Goal: Task Accomplishment & Management: Use online tool/utility

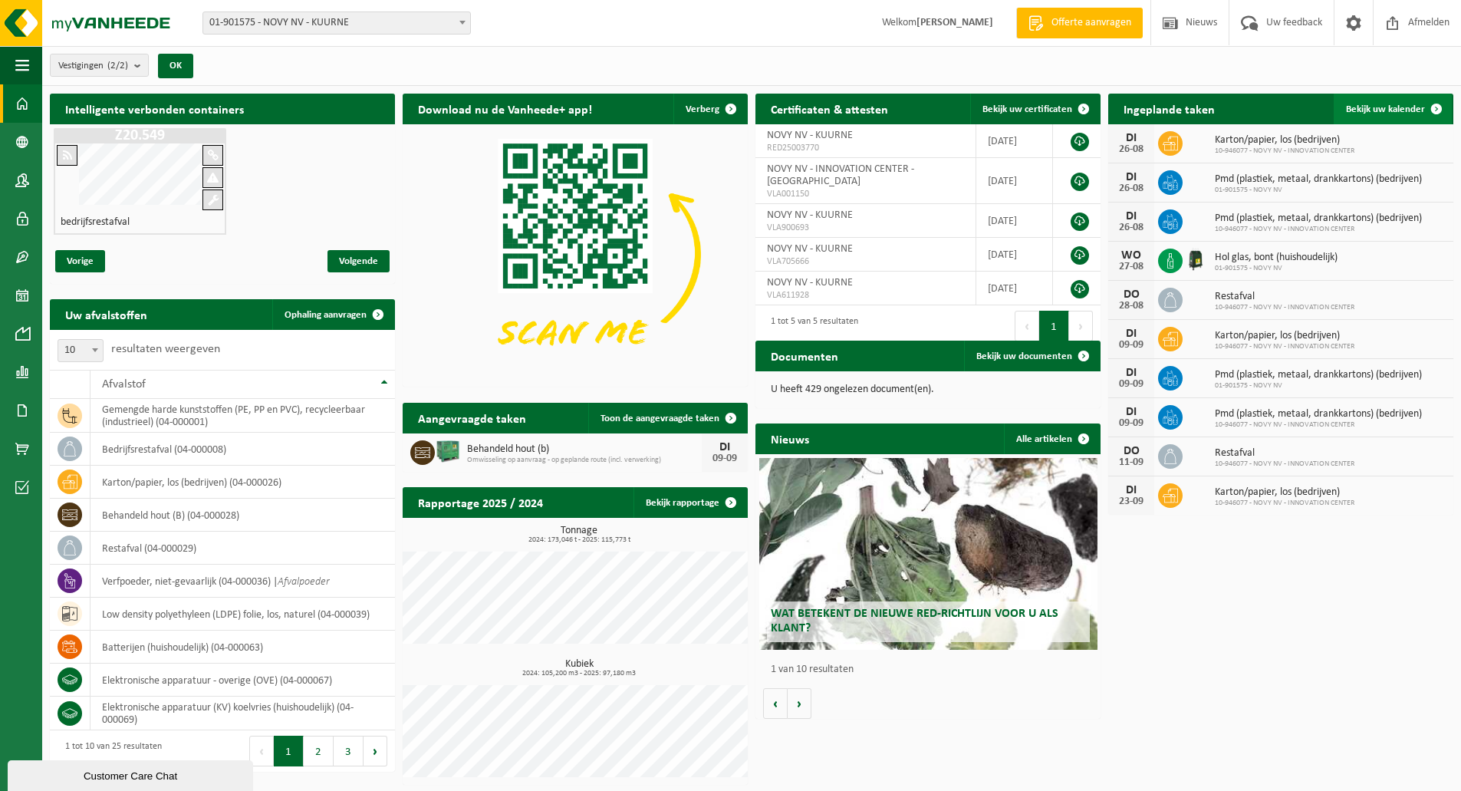
click at [1389, 117] on link "Bekijk uw kalender" at bounding box center [1392, 109] width 118 height 31
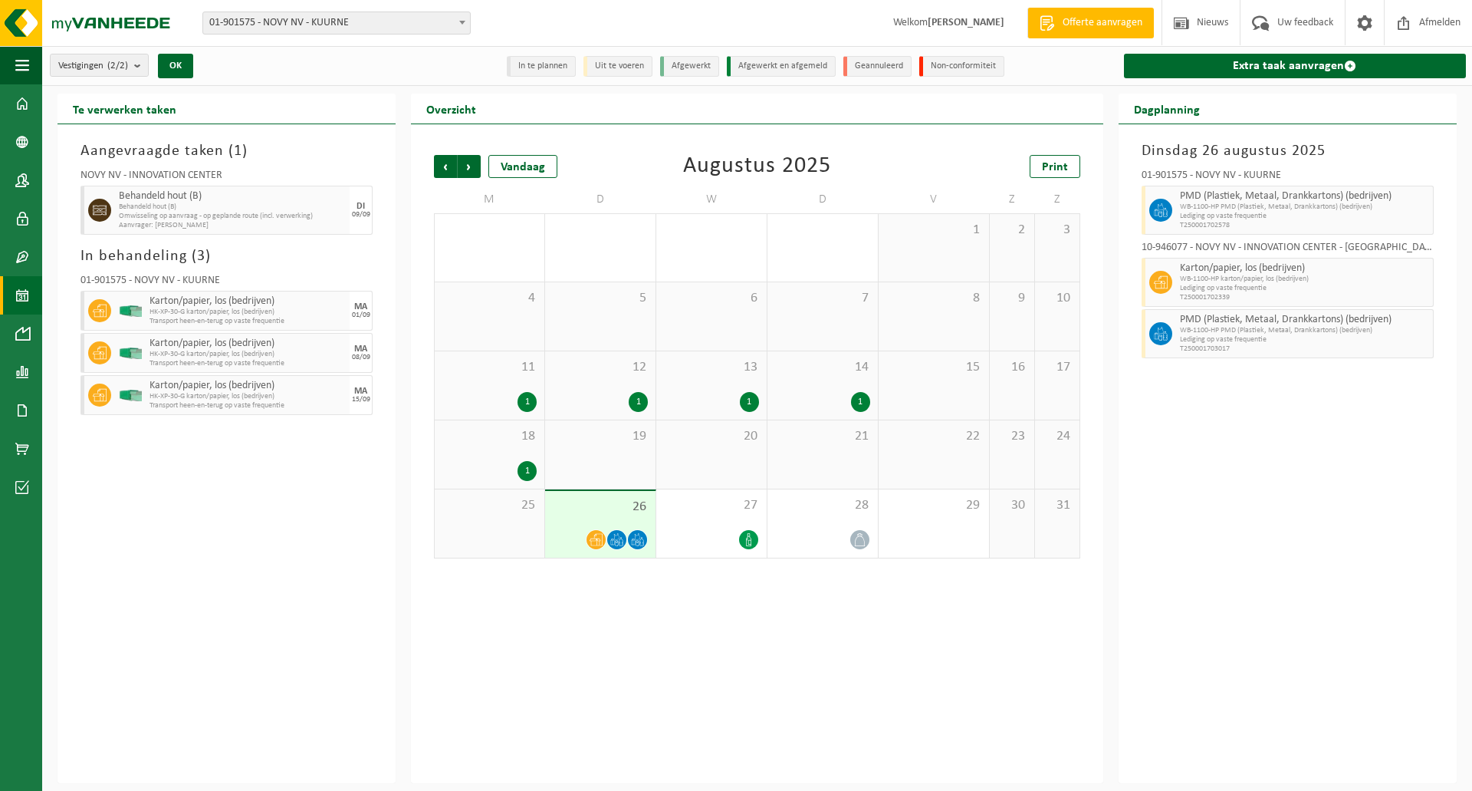
click at [324, 748] on div "Aangevraagde taken ( 1 ) NOVY NV - INNOVATION CENTER Behandeld hout (B) Behande…" at bounding box center [227, 453] width 338 height 659
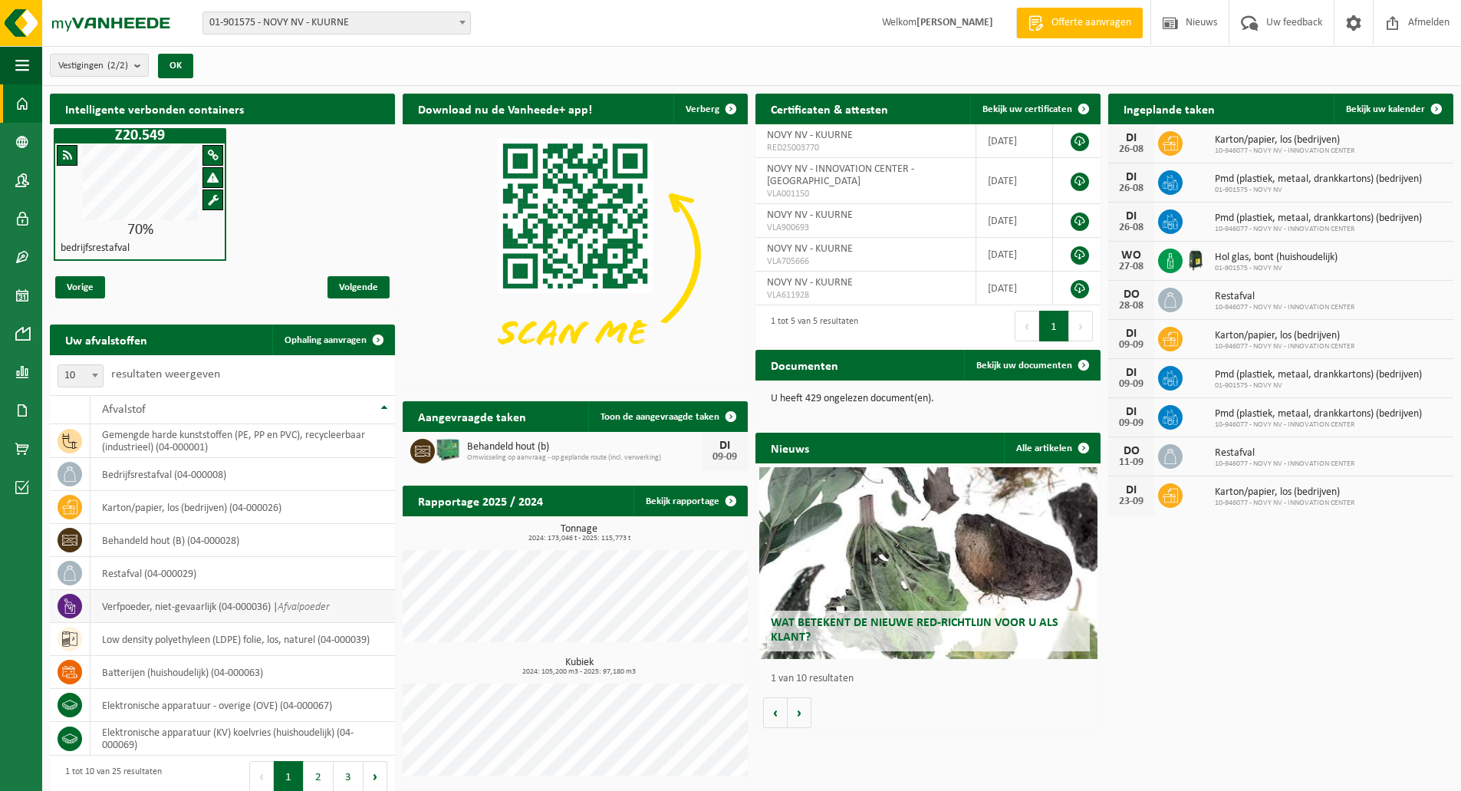
scroll to position [14, 0]
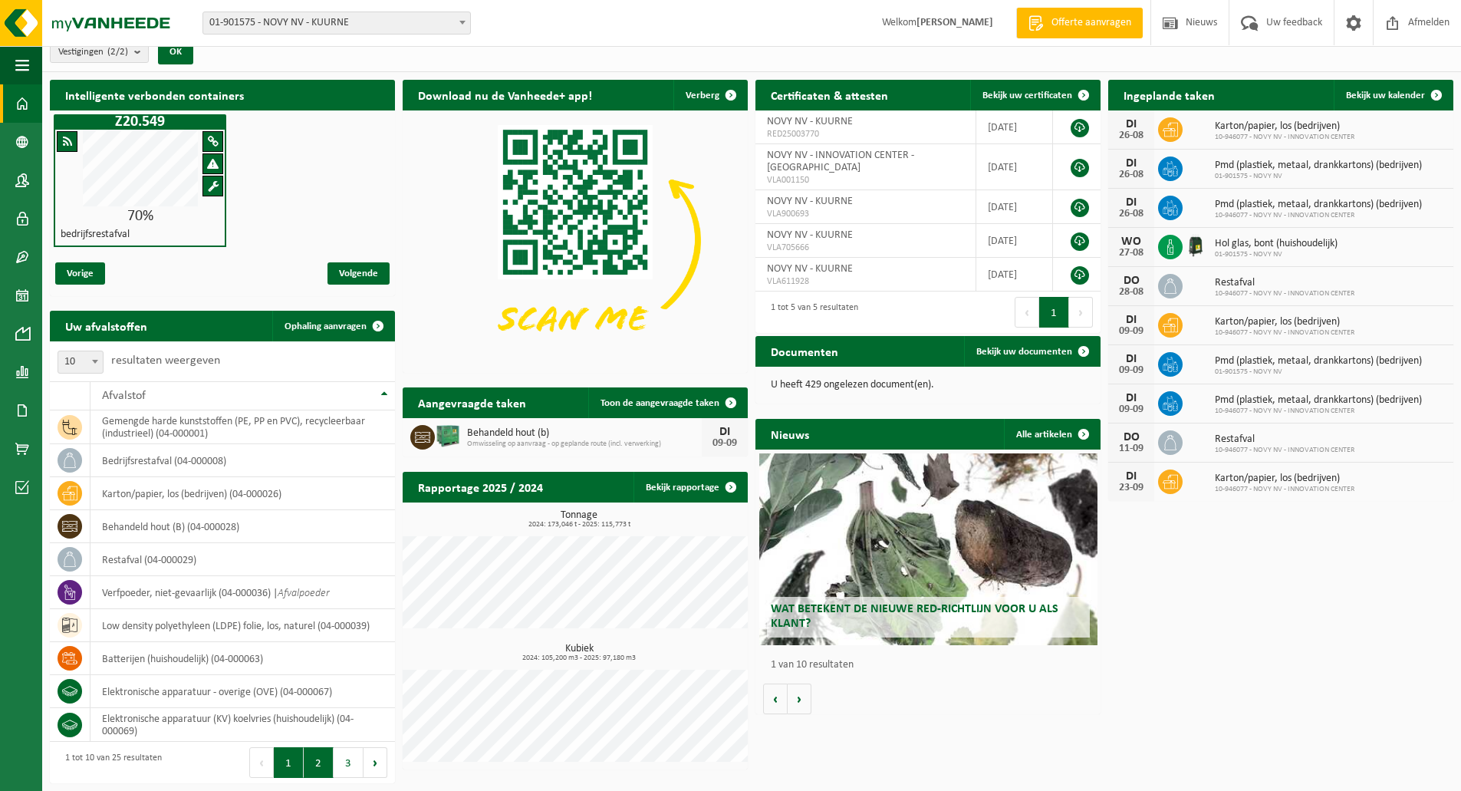
click at [314, 757] on button "2" at bounding box center [319, 762] width 30 height 31
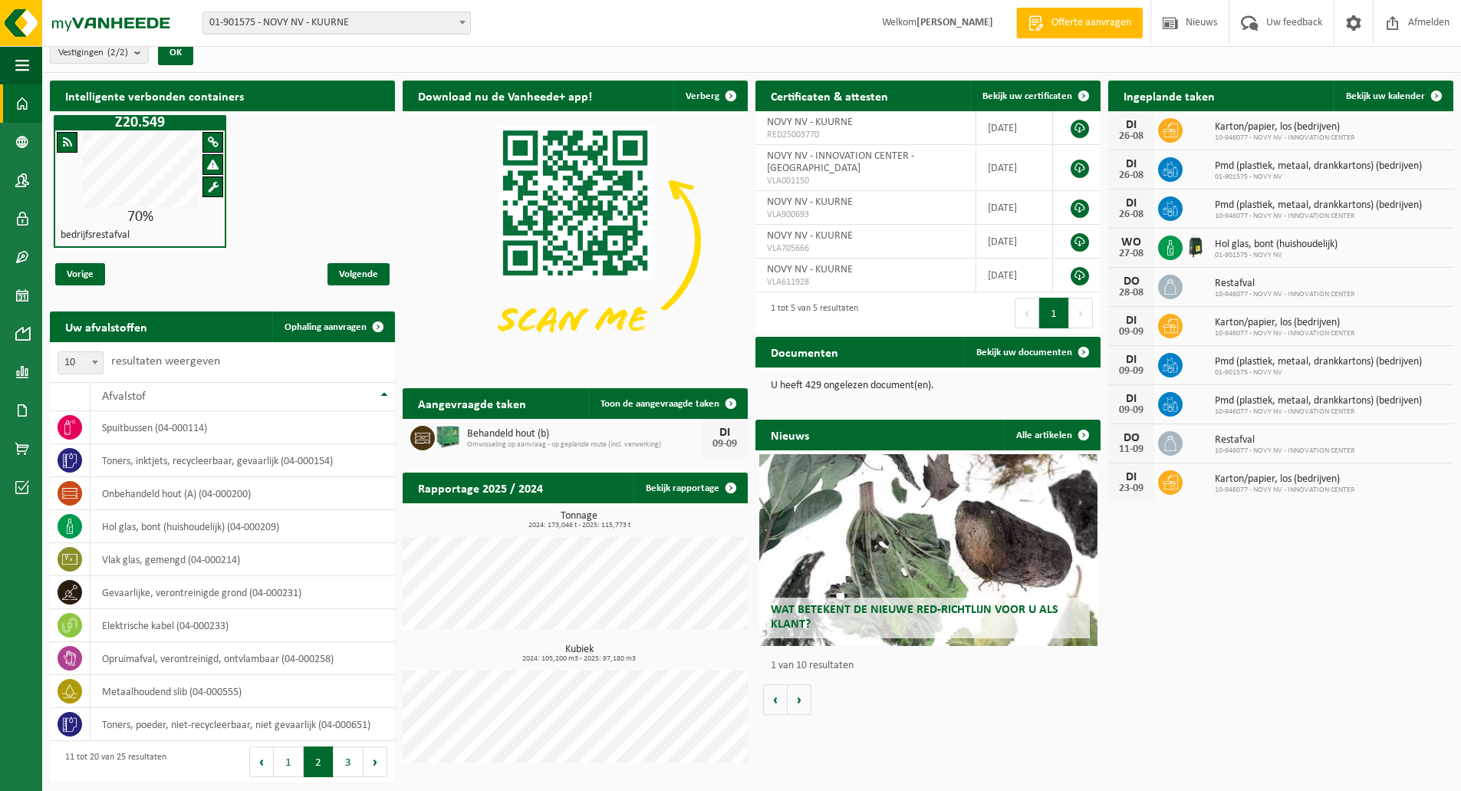
scroll to position [12, 0]
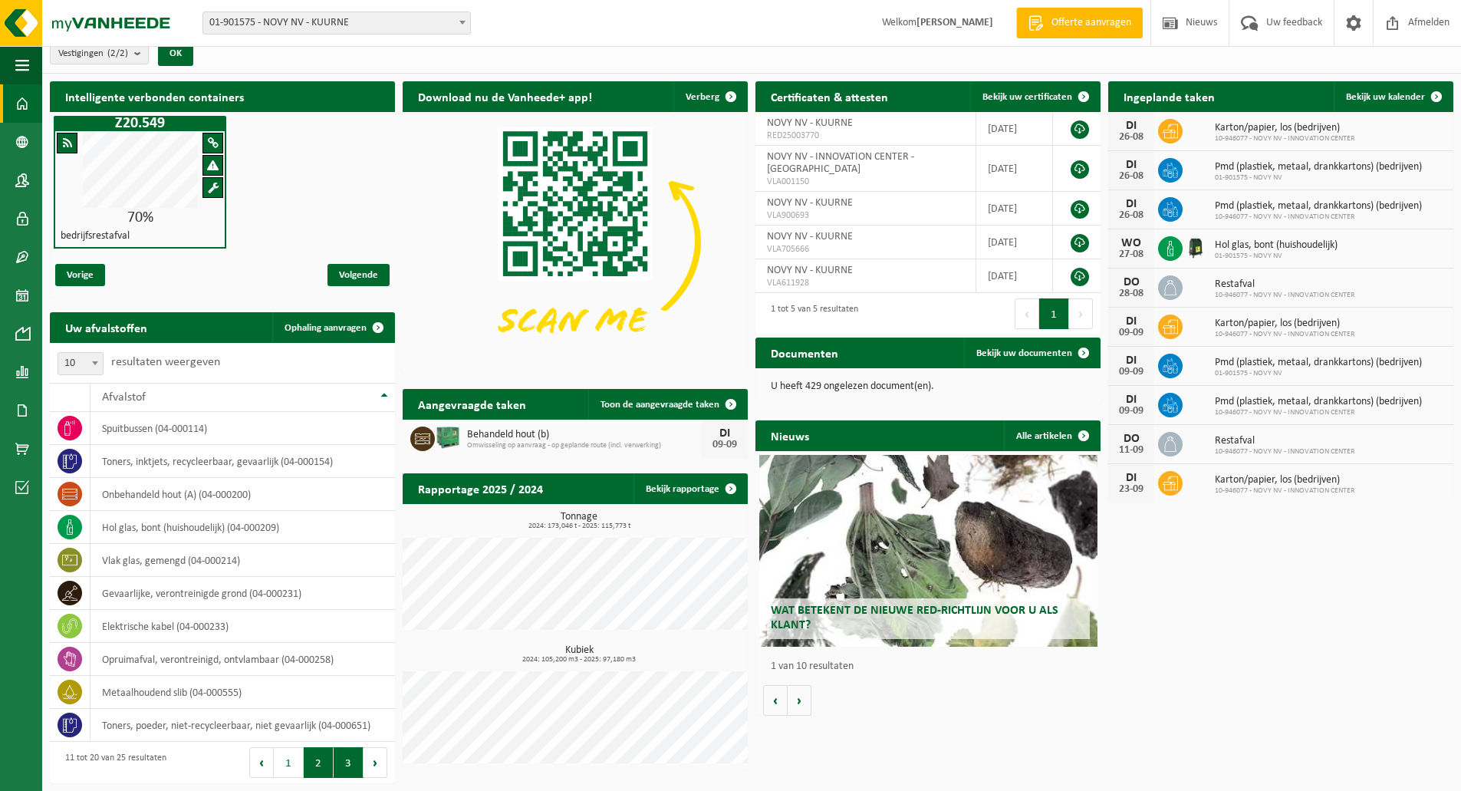
click at [340, 758] on button "3" at bounding box center [349, 762] width 30 height 31
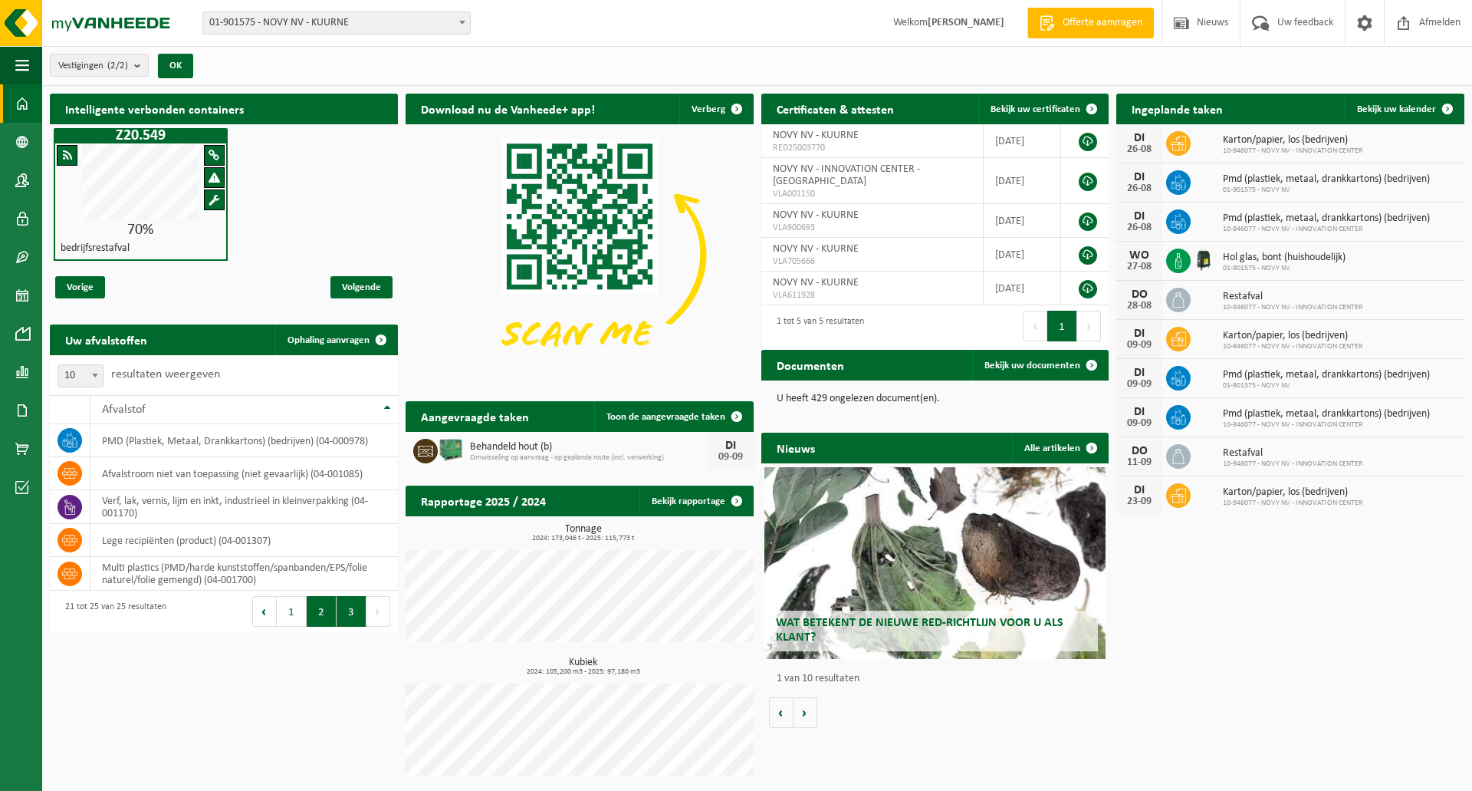
click at [318, 615] on button "2" at bounding box center [322, 611] width 30 height 31
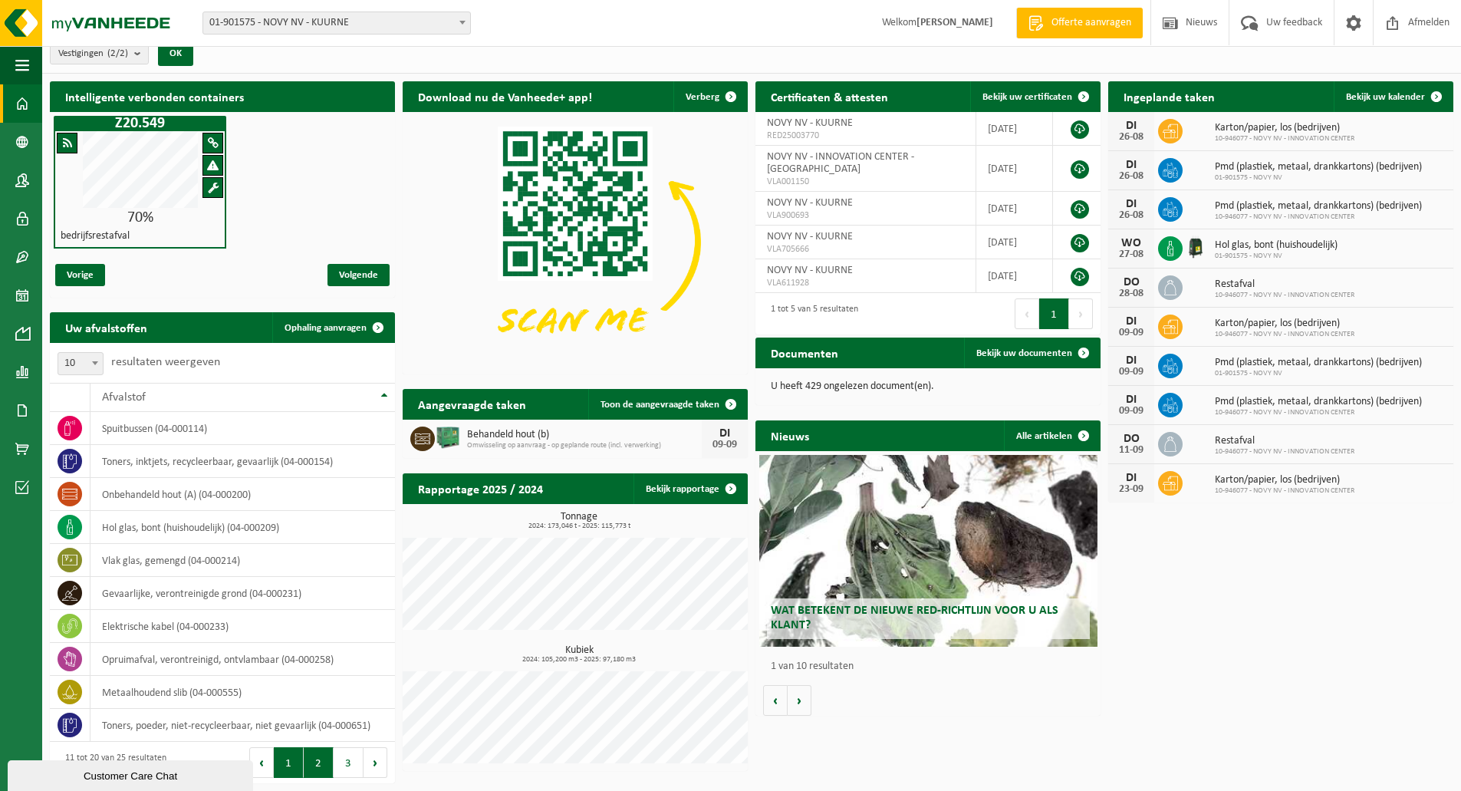
click at [298, 762] on button "1" at bounding box center [289, 762] width 30 height 31
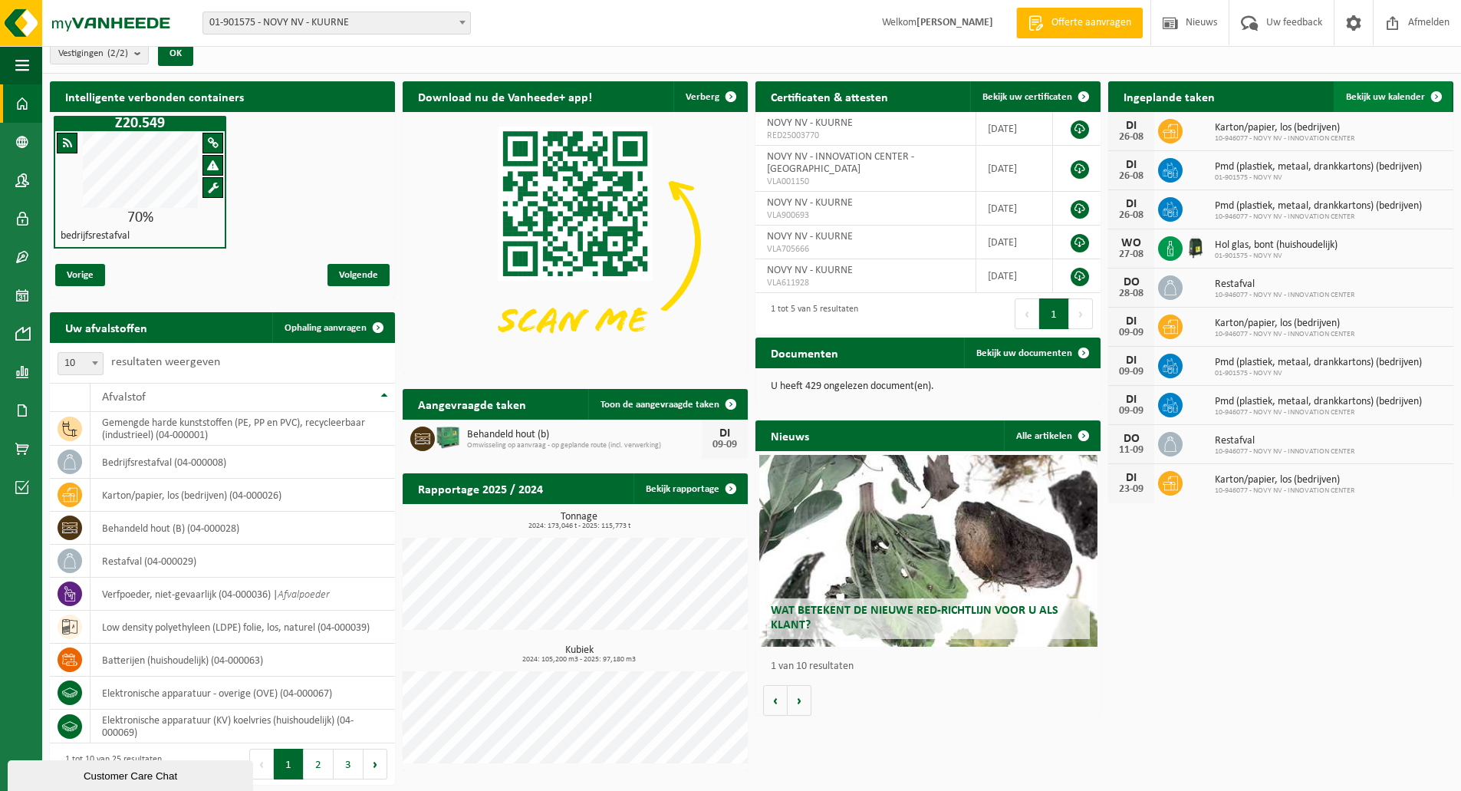
click at [1420, 84] on link "Bekijk uw kalender" at bounding box center [1392, 96] width 118 height 31
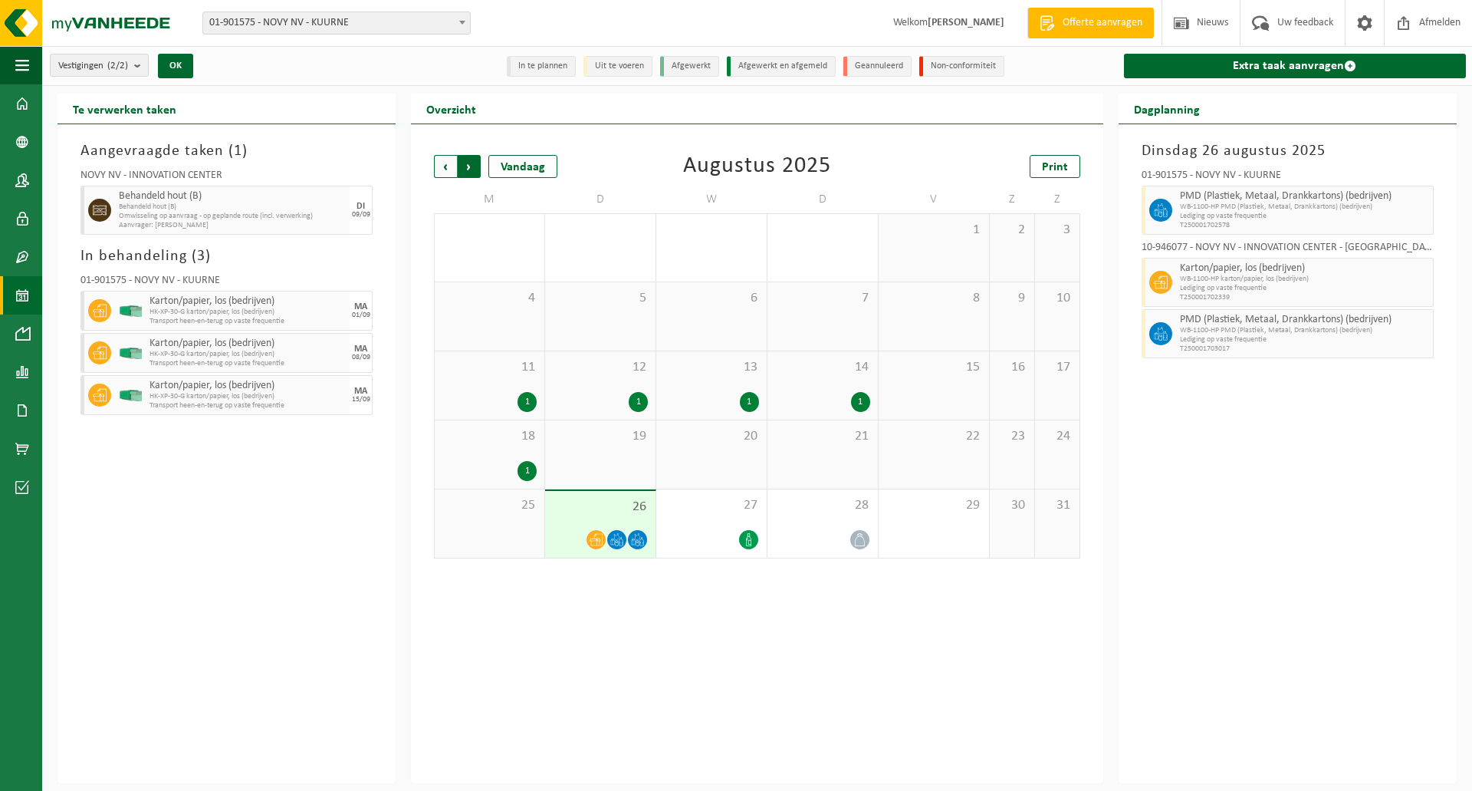
click at [439, 163] on span "Vorige" at bounding box center [445, 166] width 23 height 23
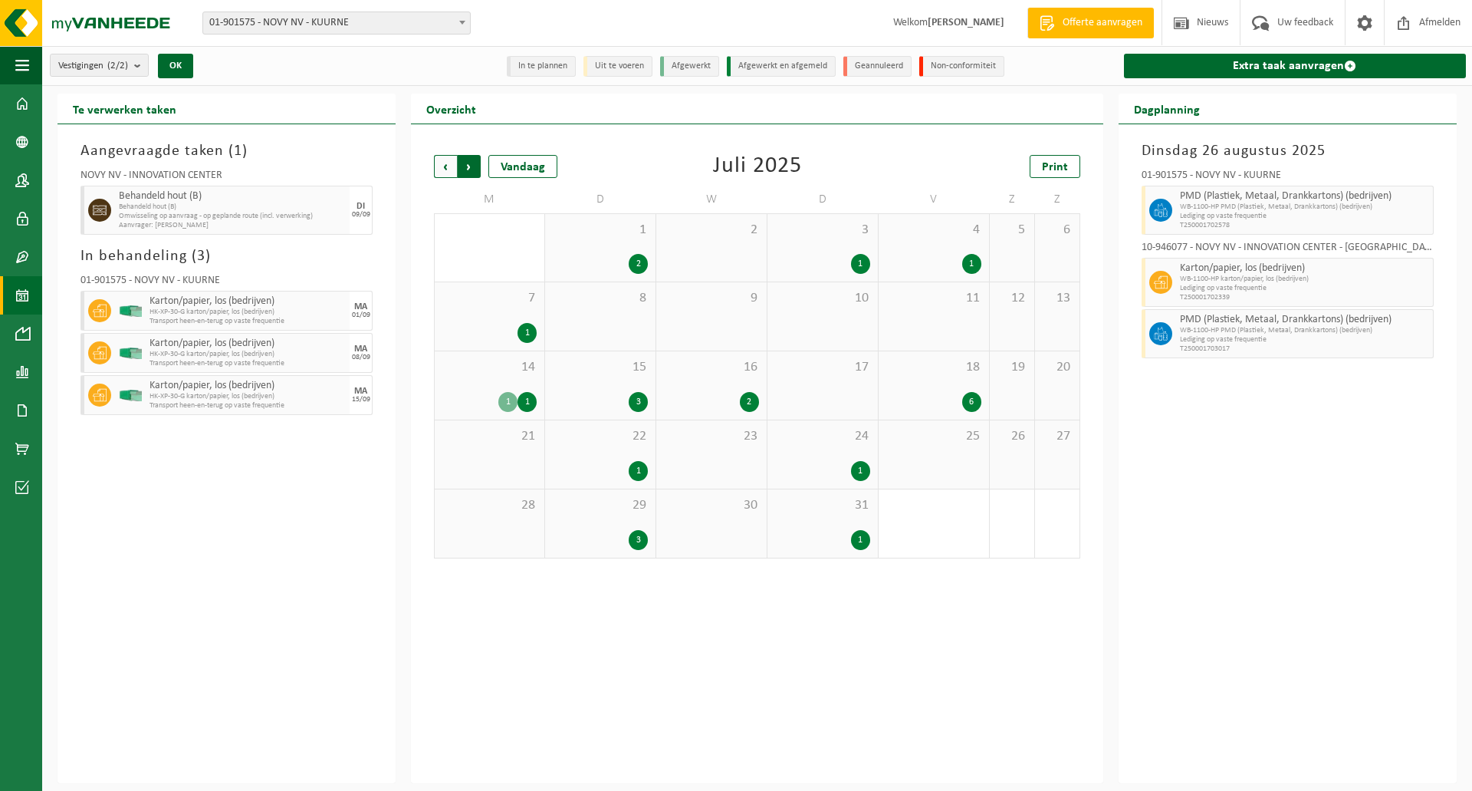
click at [439, 163] on span "Vorige" at bounding box center [445, 166] width 23 height 23
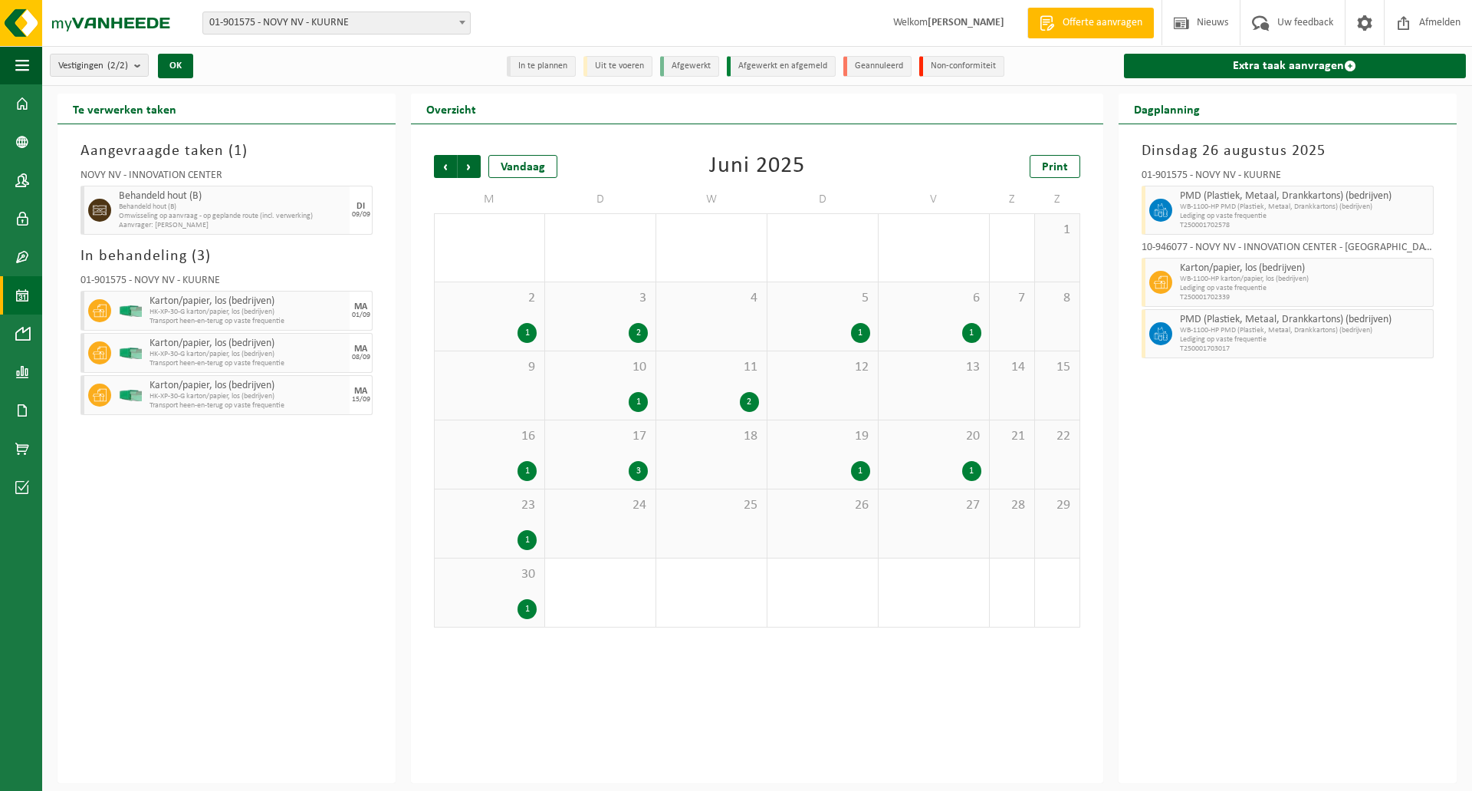
click at [601, 345] on div "3 2" at bounding box center [600, 316] width 110 height 68
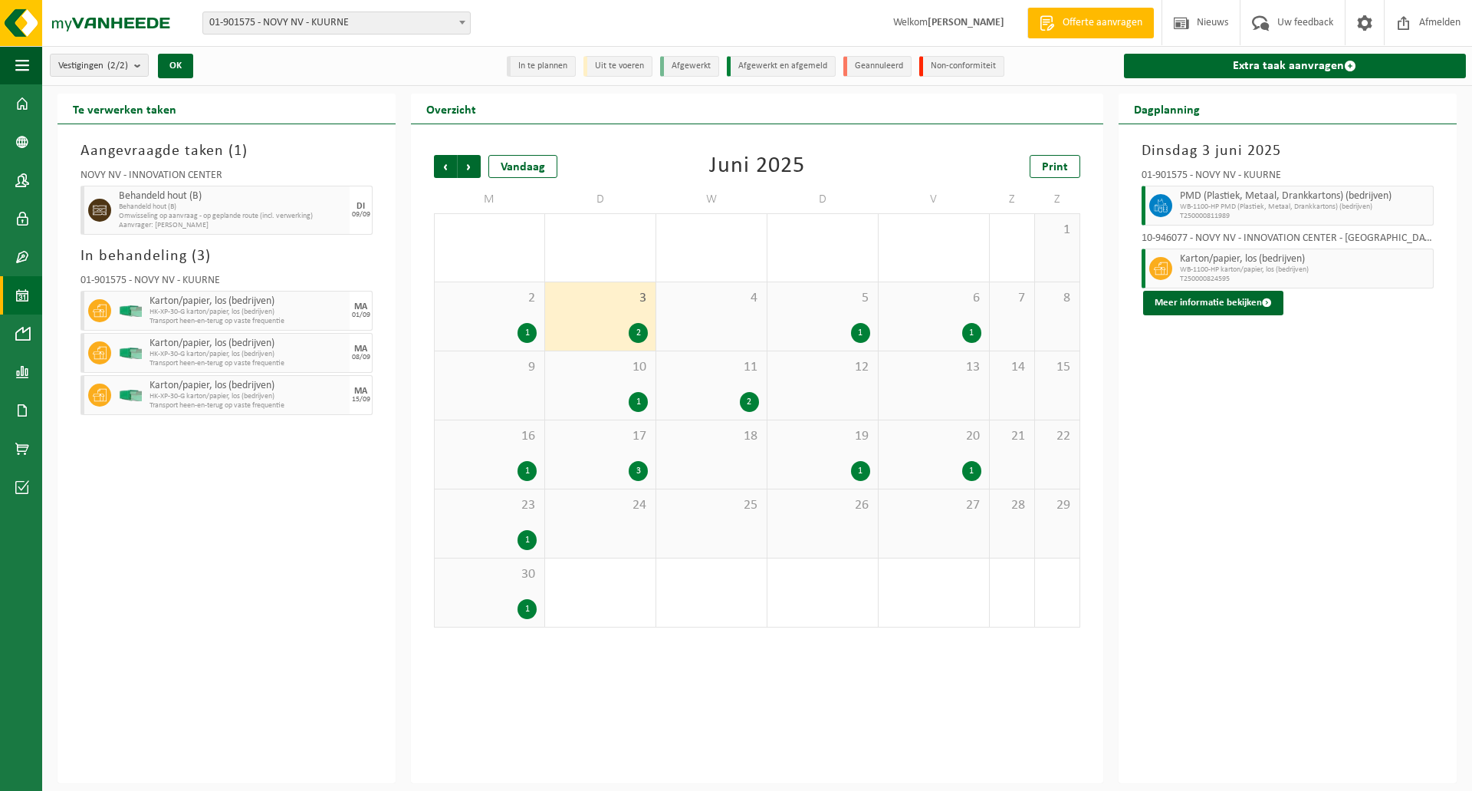
click at [530, 328] on div "1" at bounding box center [527, 333] width 19 height 20
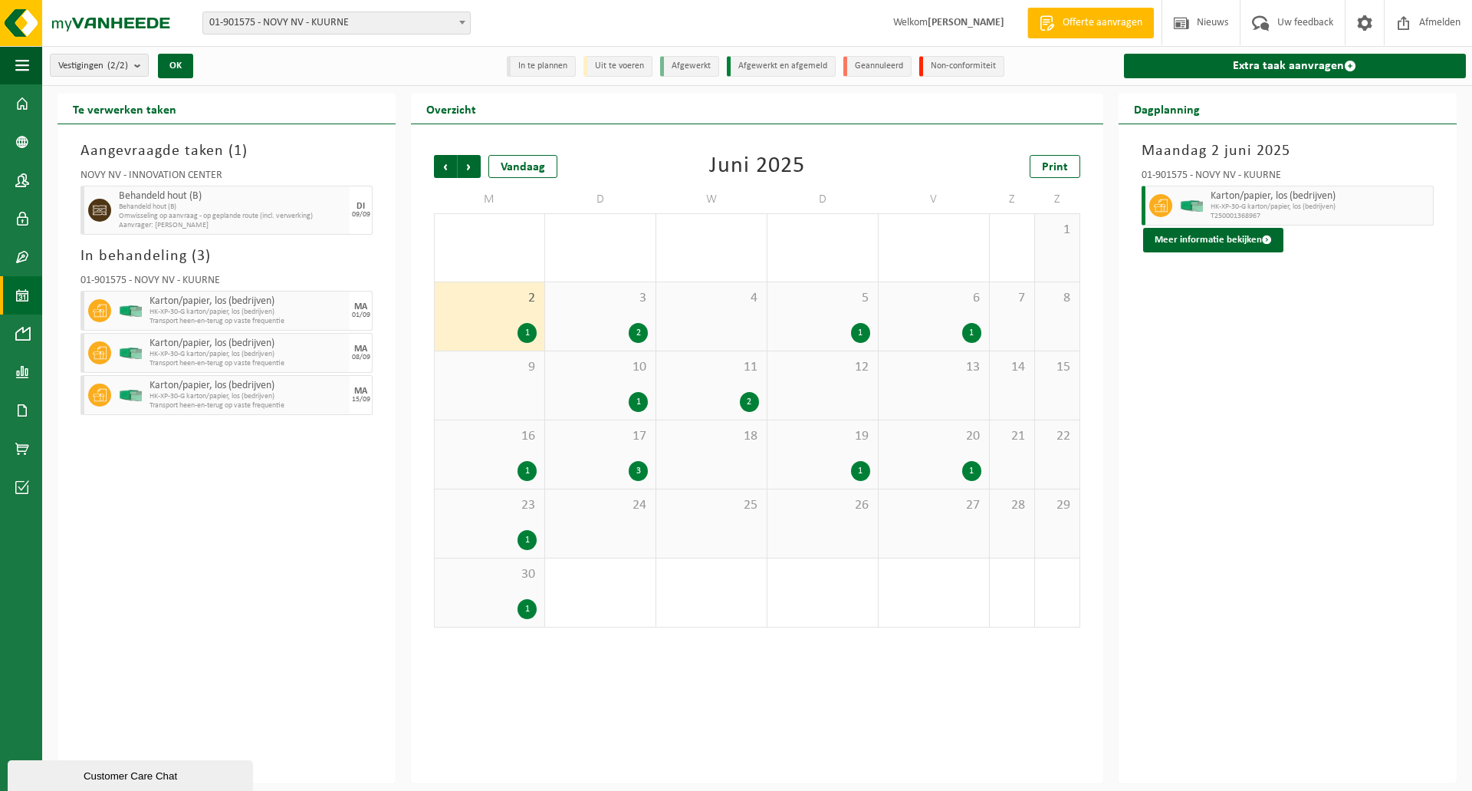
click at [603, 376] on div "10 1" at bounding box center [600, 385] width 110 height 68
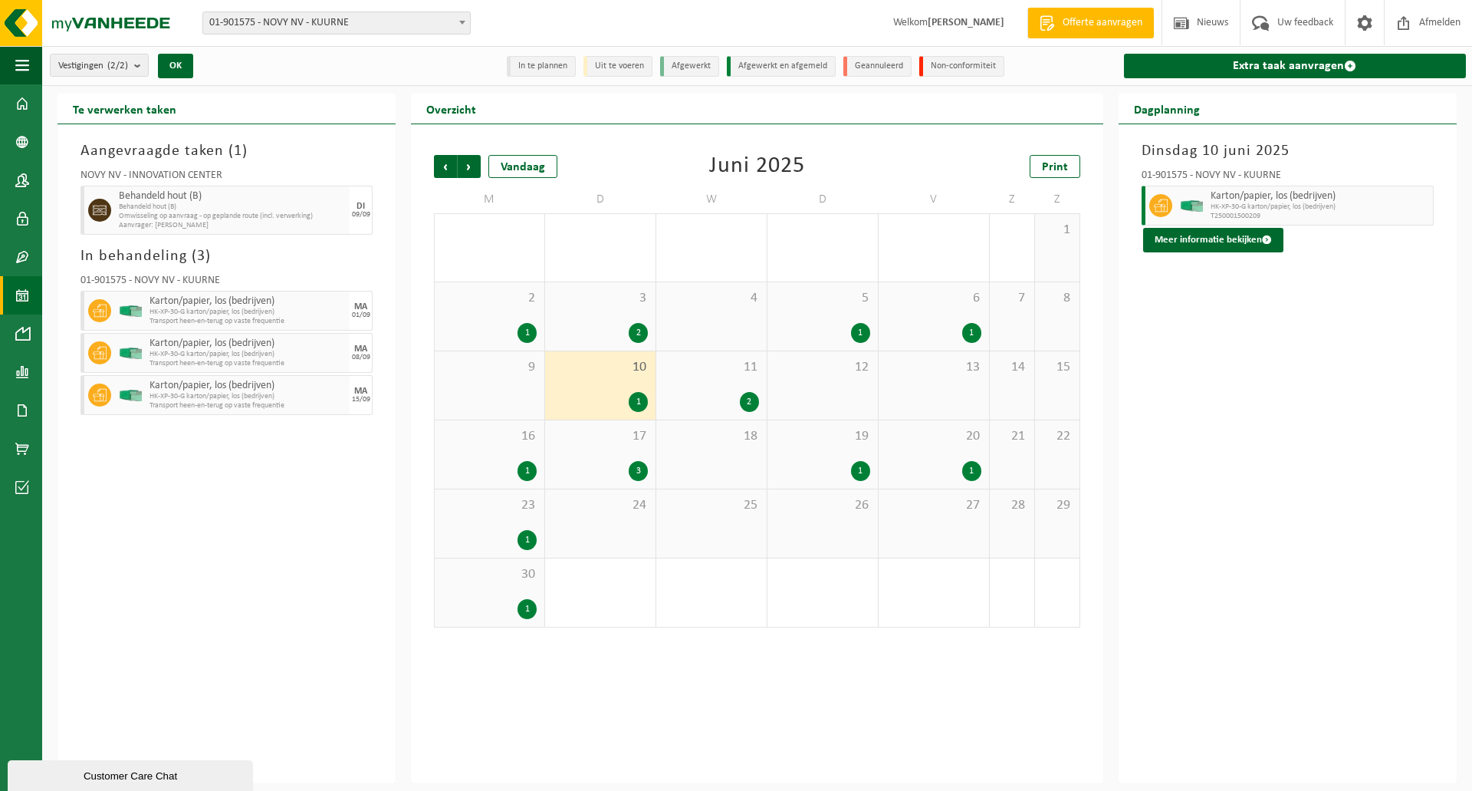
click at [671, 372] on span "11" at bounding box center [711, 367] width 95 height 17
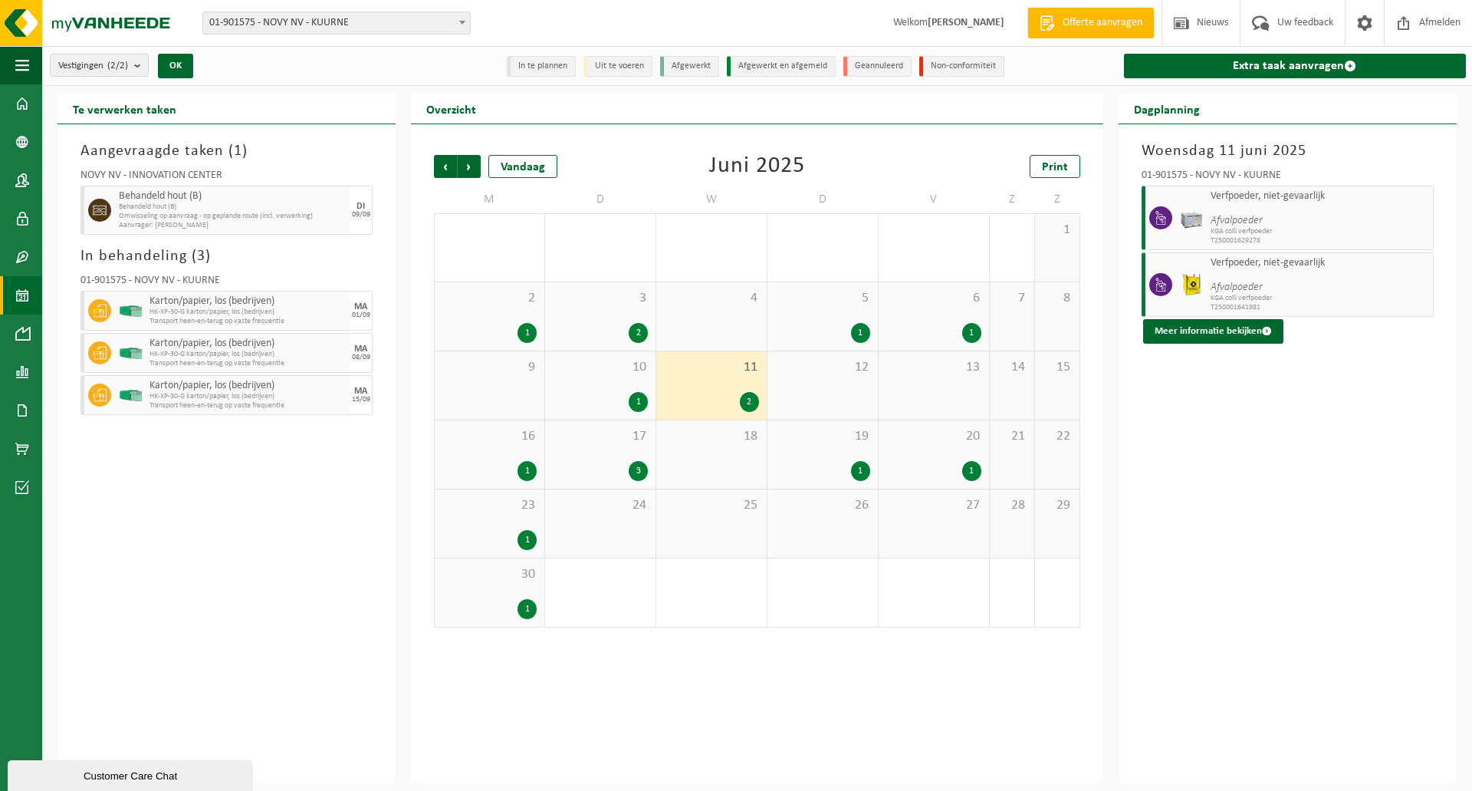
click at [805, 336] on div "1" at bounding box center [822, 333] width 95 height 20
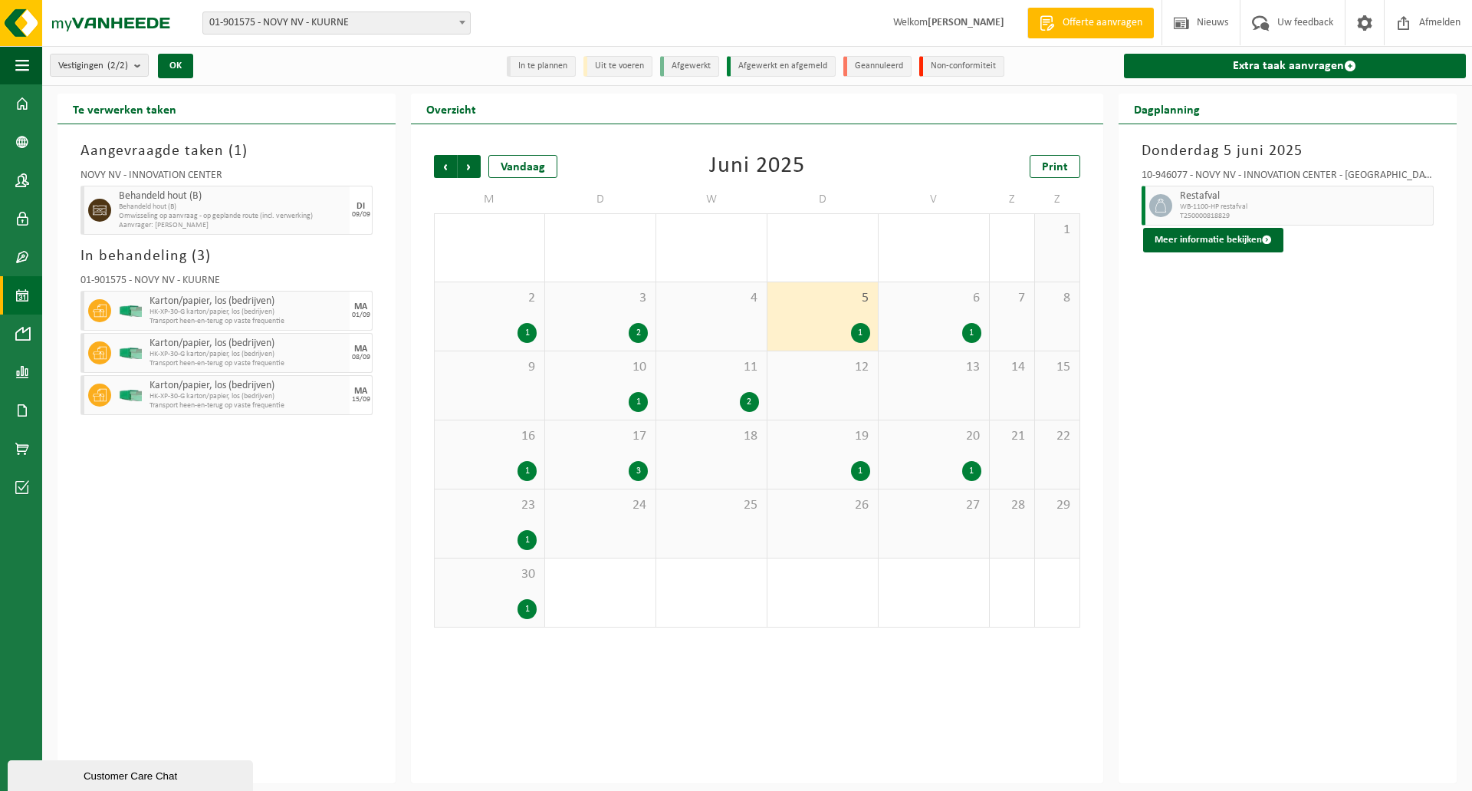
click at [916, 310] on div "6 1" at bounding box center [934, 316] width 110 height 68
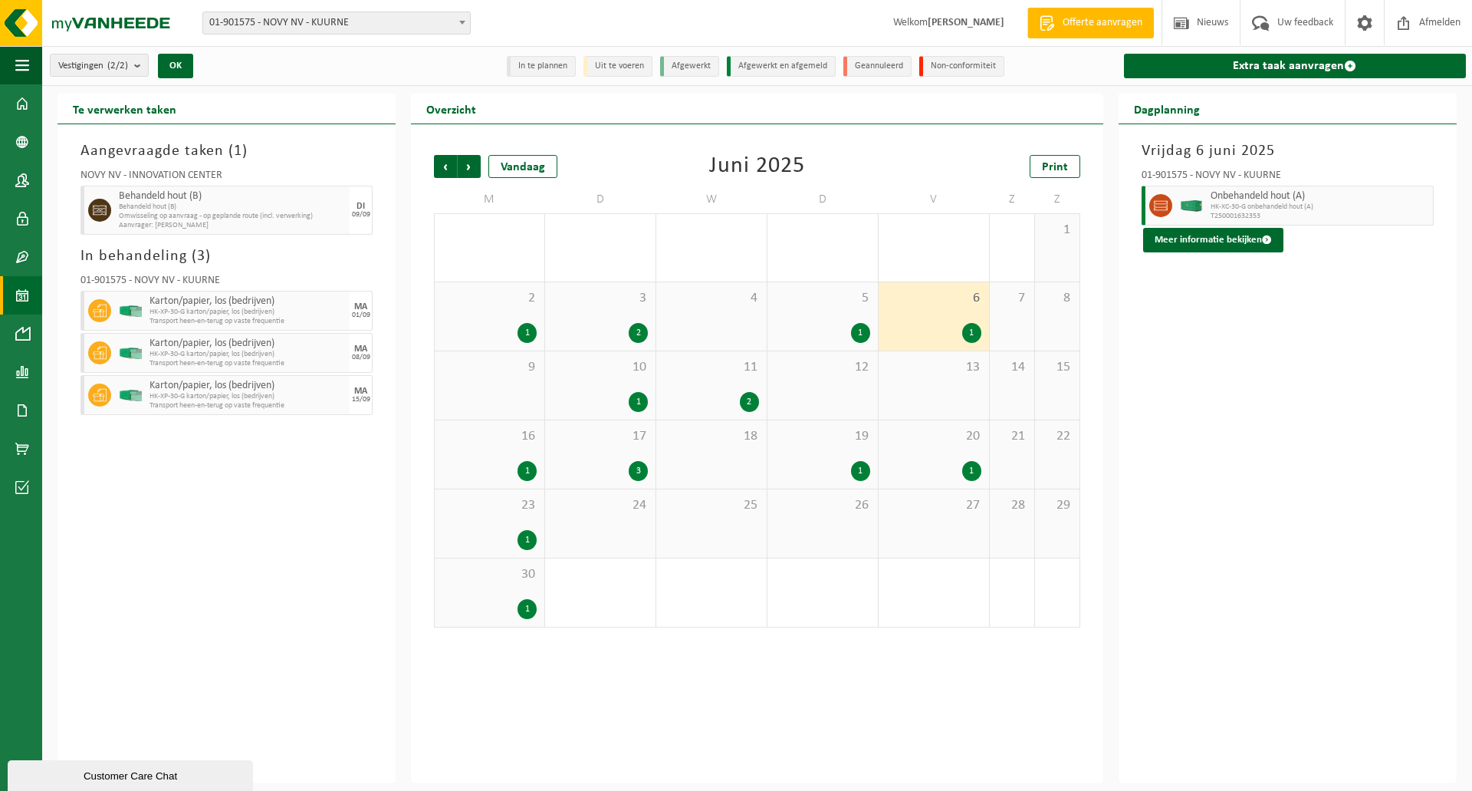
click at [902, 387] on div "13" at bounding box center [934, 385] width 110 height 68
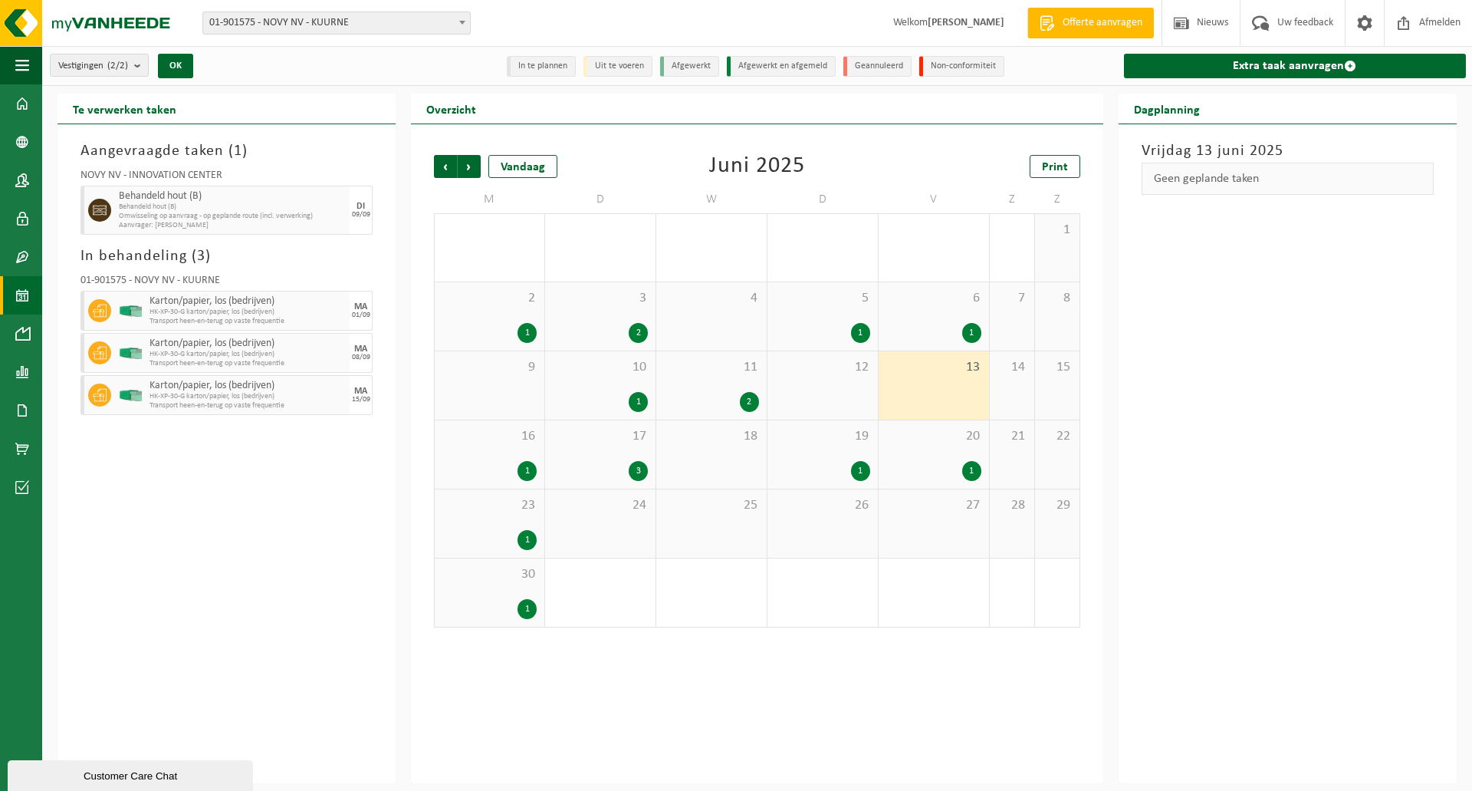
click at [839, 449] on div "19 1" at bounding box center [823, 454] width 110 height 68
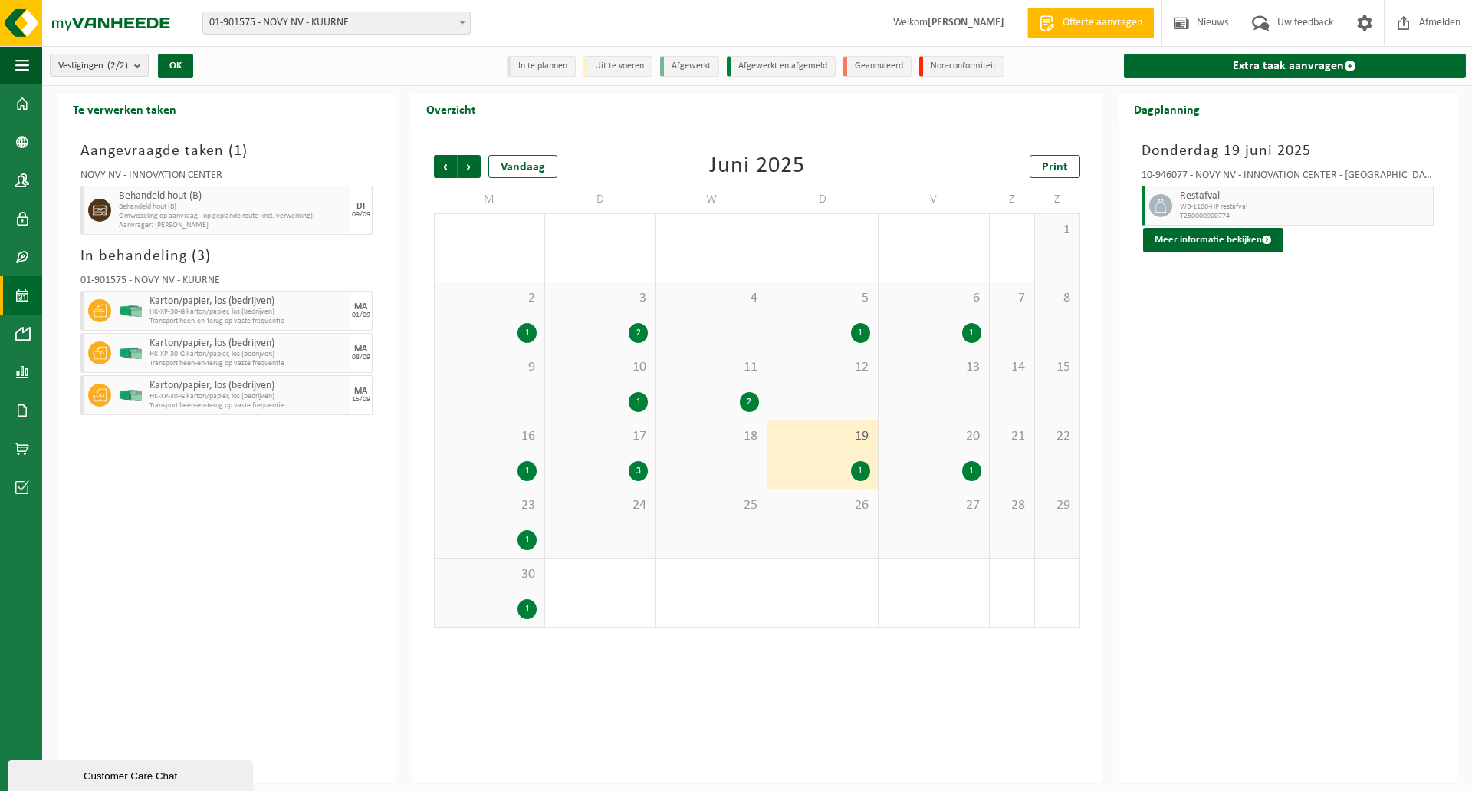
click at [934, 443] on span "20" at bounding box center [933, 436] width 95 height 17
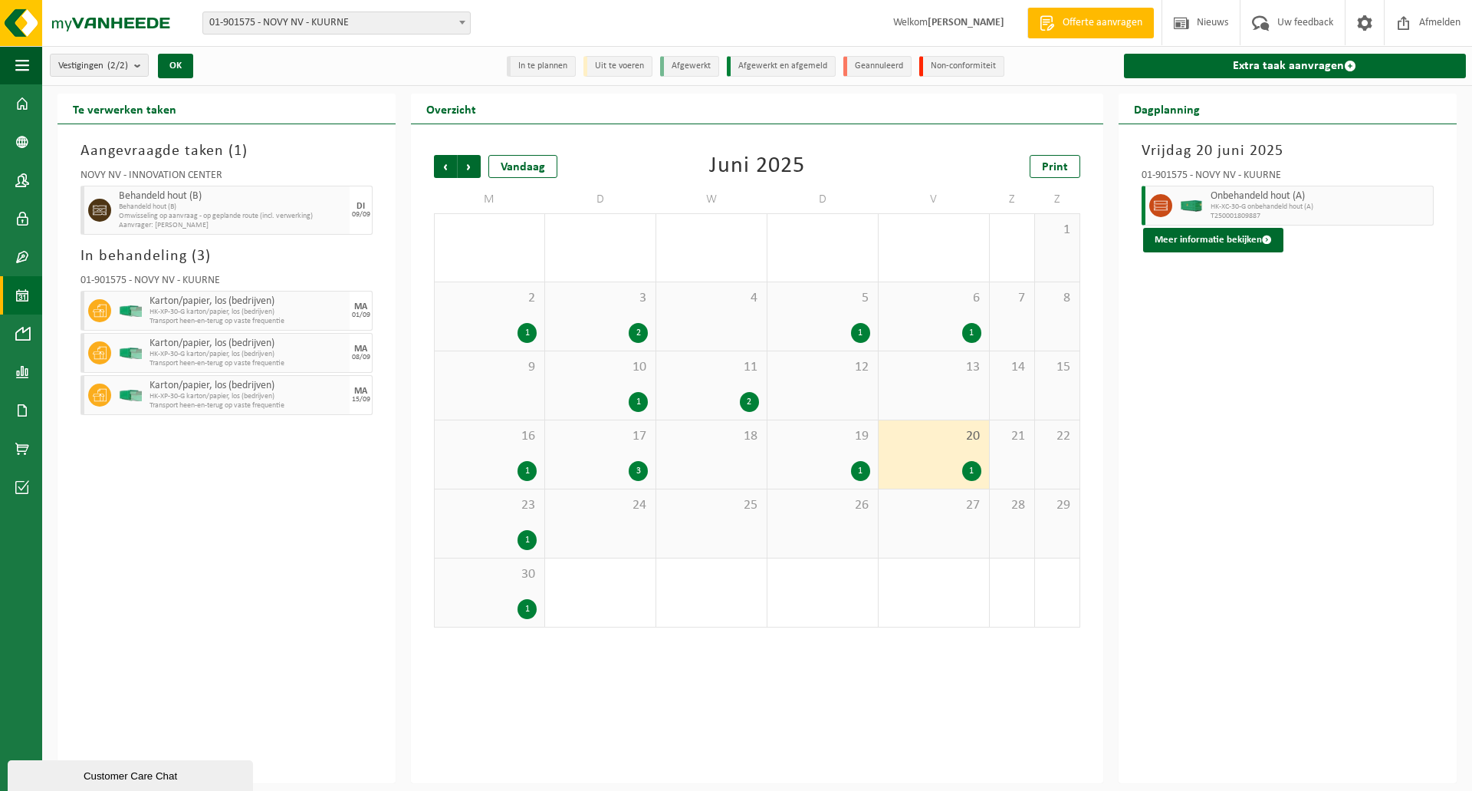
click at [620, 445] on div "17 3" at bounding box center [600, 454] width 110 height 68
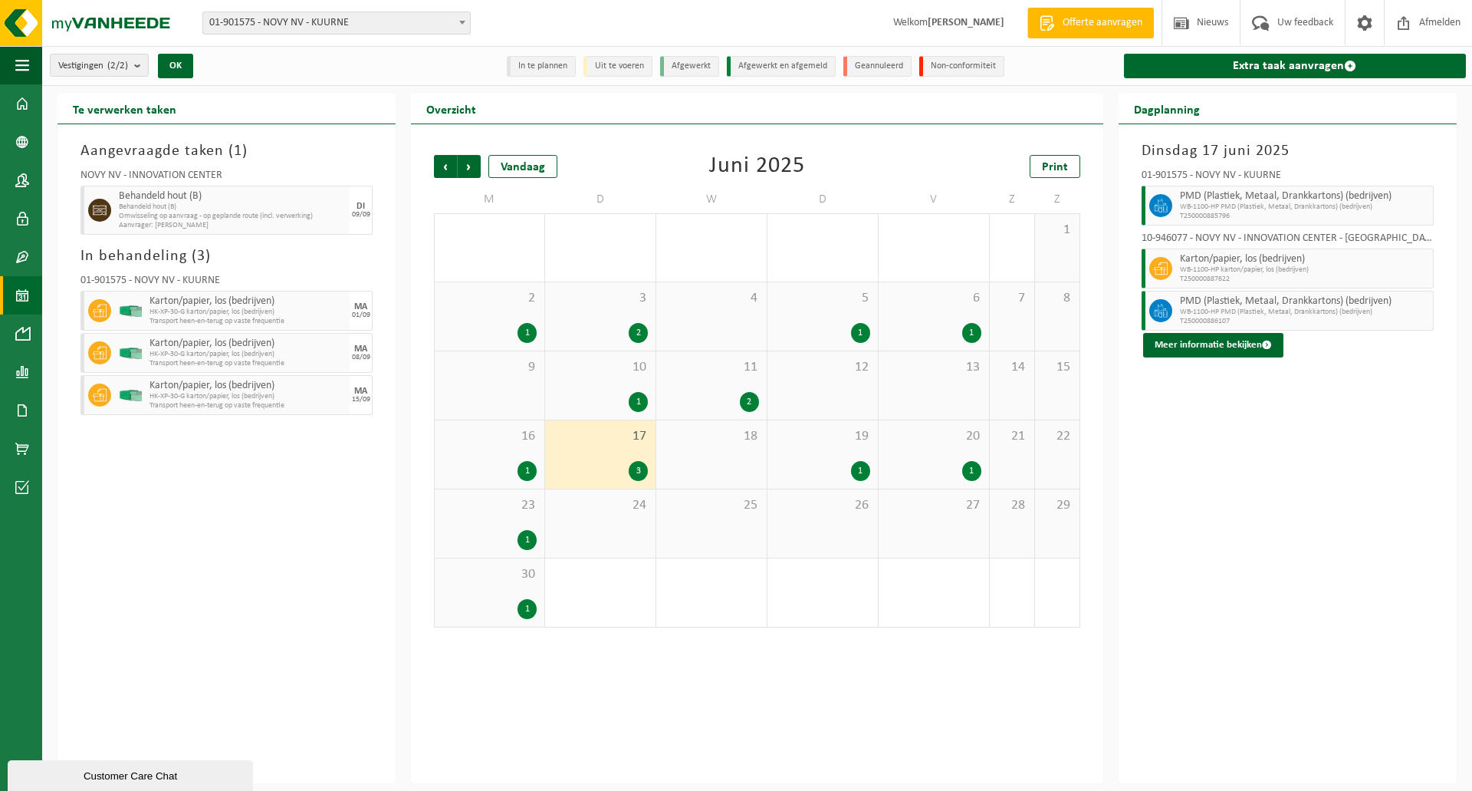
click at [516, 433] on span "16" at bounding box center [489, 436] width 94 height 17
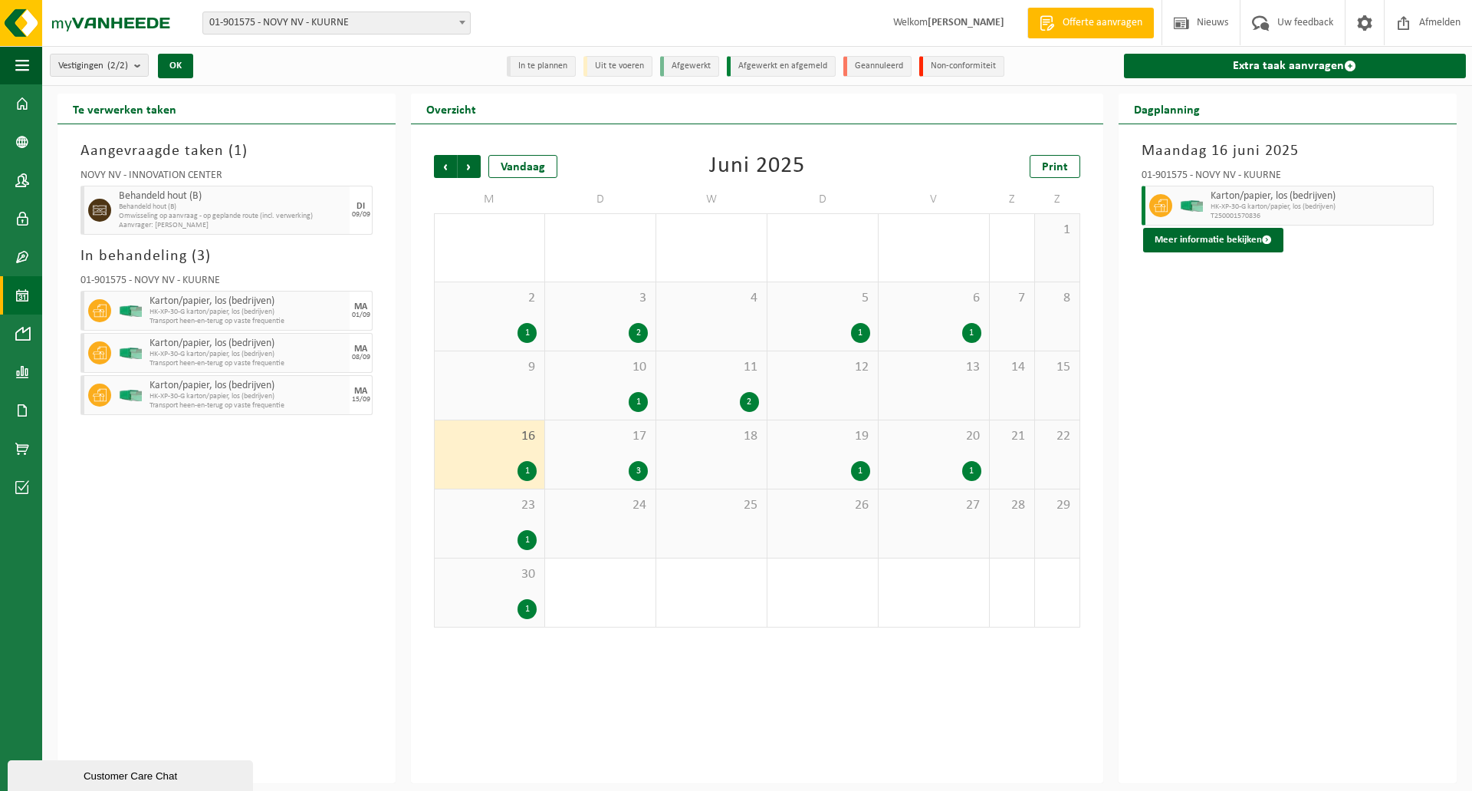
click at [521, 515] on div "23 1" at bounding box center [490, 523] width 110 height 68
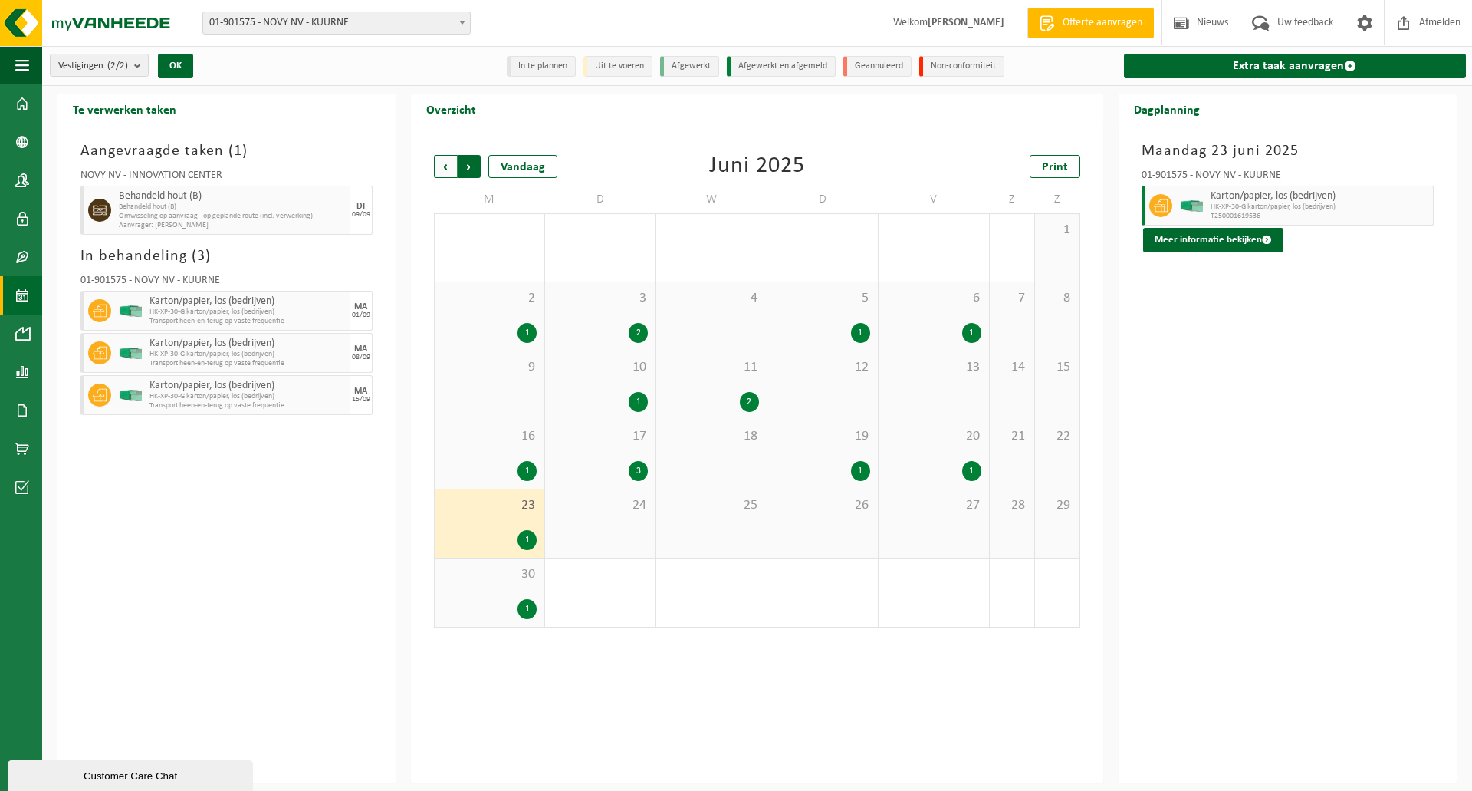
click at [448, 166] on span "Vorige" at bounding box center [445, 166] width 23 height 23
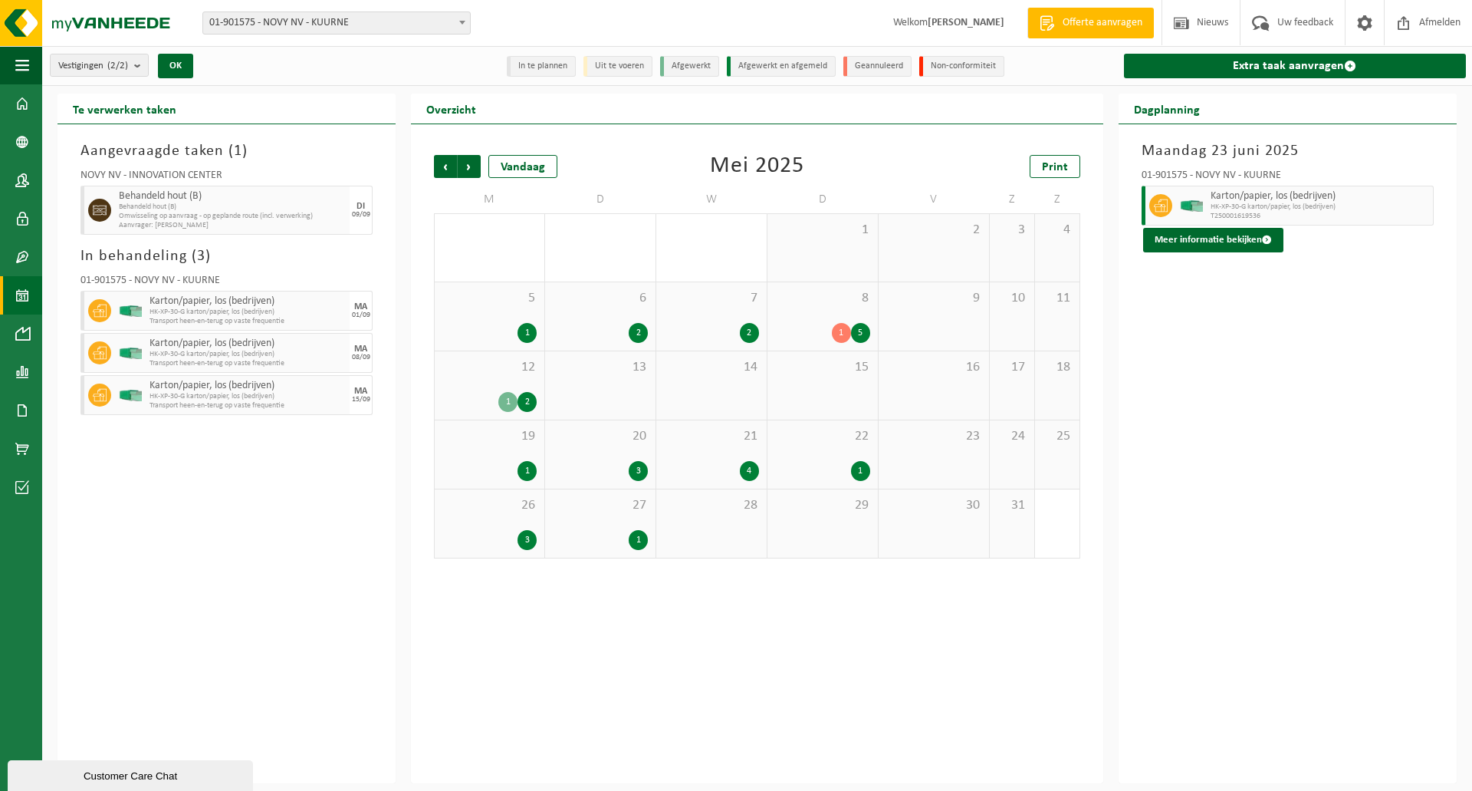
click at [795, 307] on div "8 1 5" at bounding box center [823, 316] width 110 height 68
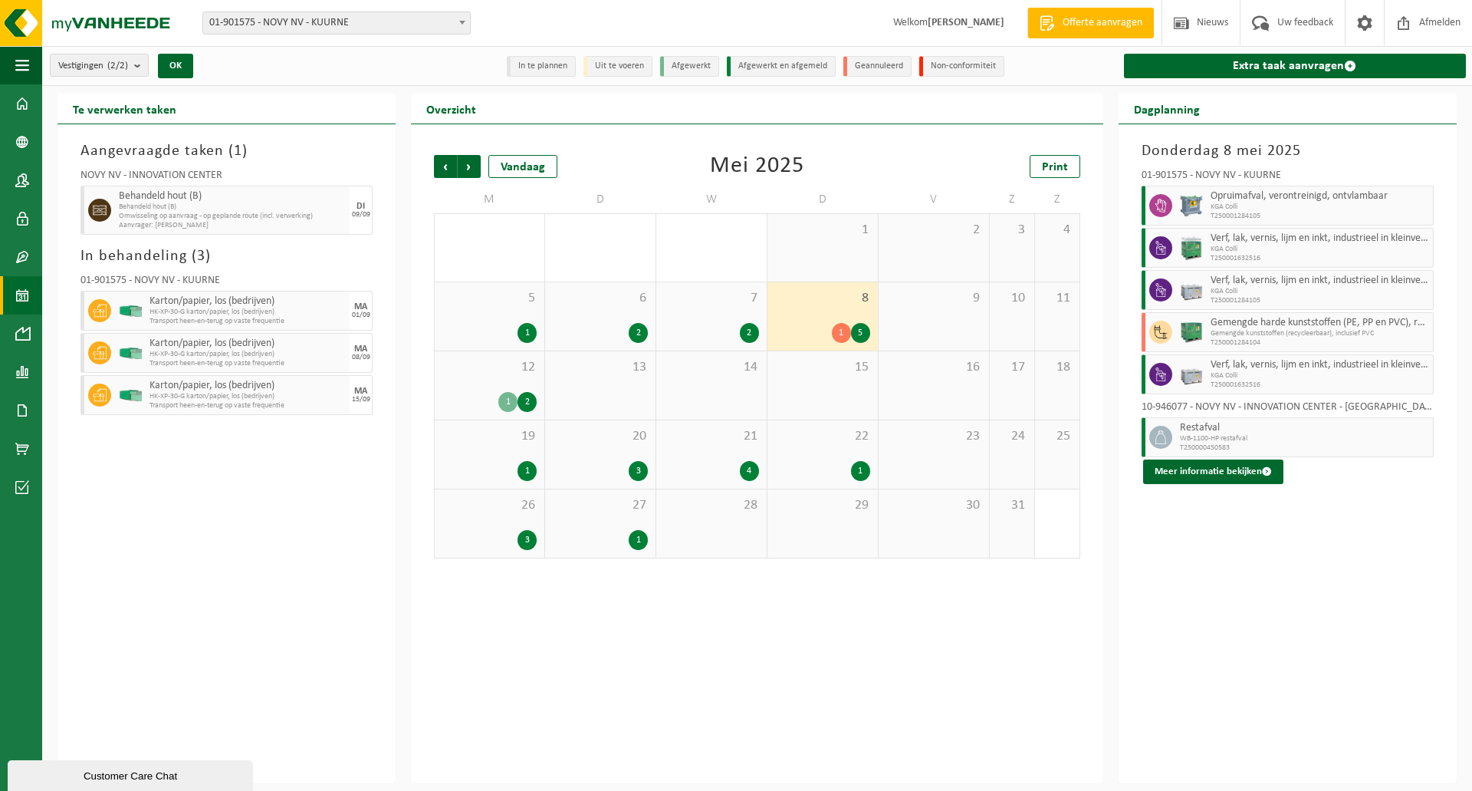
click at [729, 306] on div "7 2" at bounding box center [711, 316] width 110 height 68
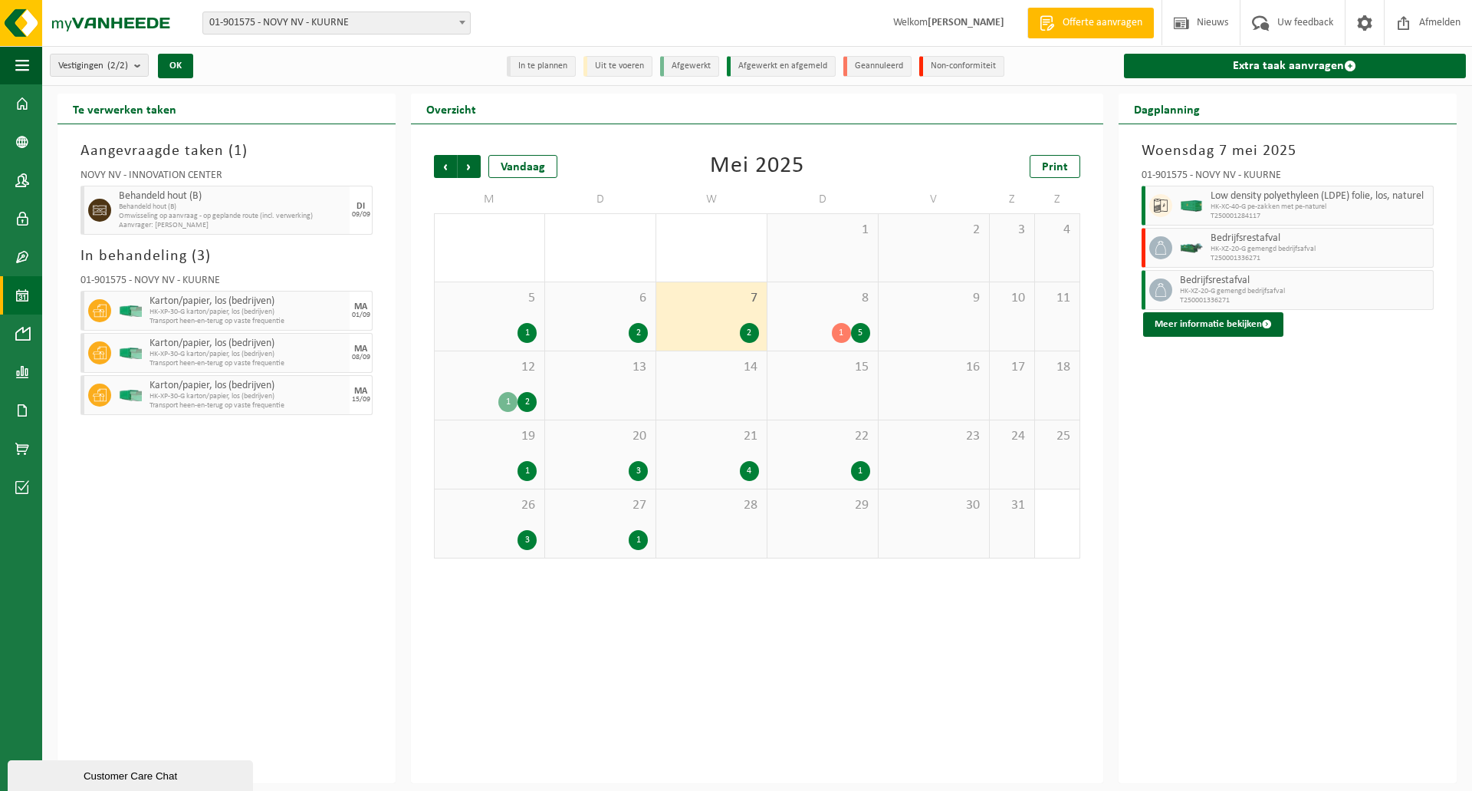
click at [644, 304] on span "6" at bounding box center [600, 298] width 95 height 17
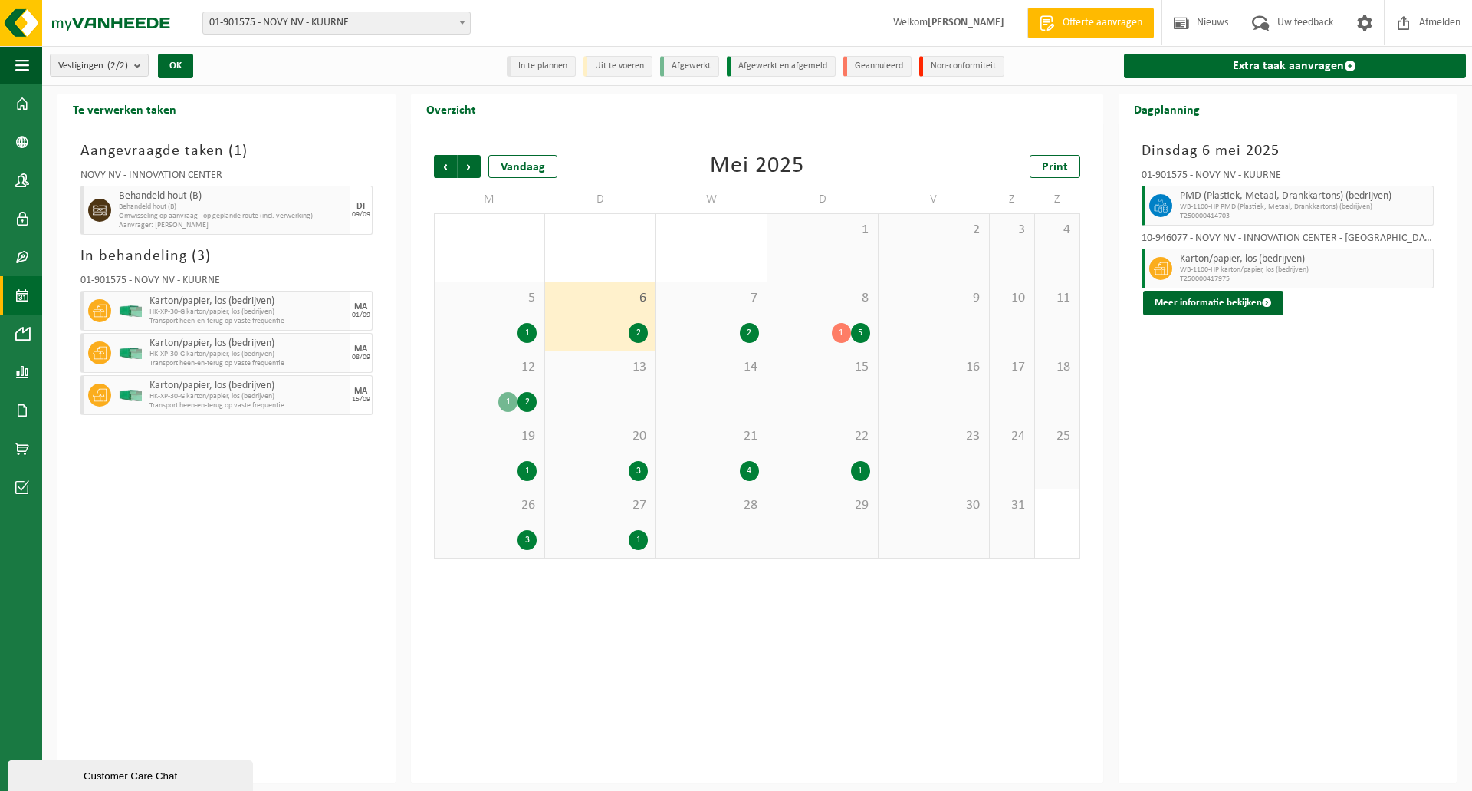
click at [511, 302] on span "5" at bounding box center [489, 298] width 94 height 17
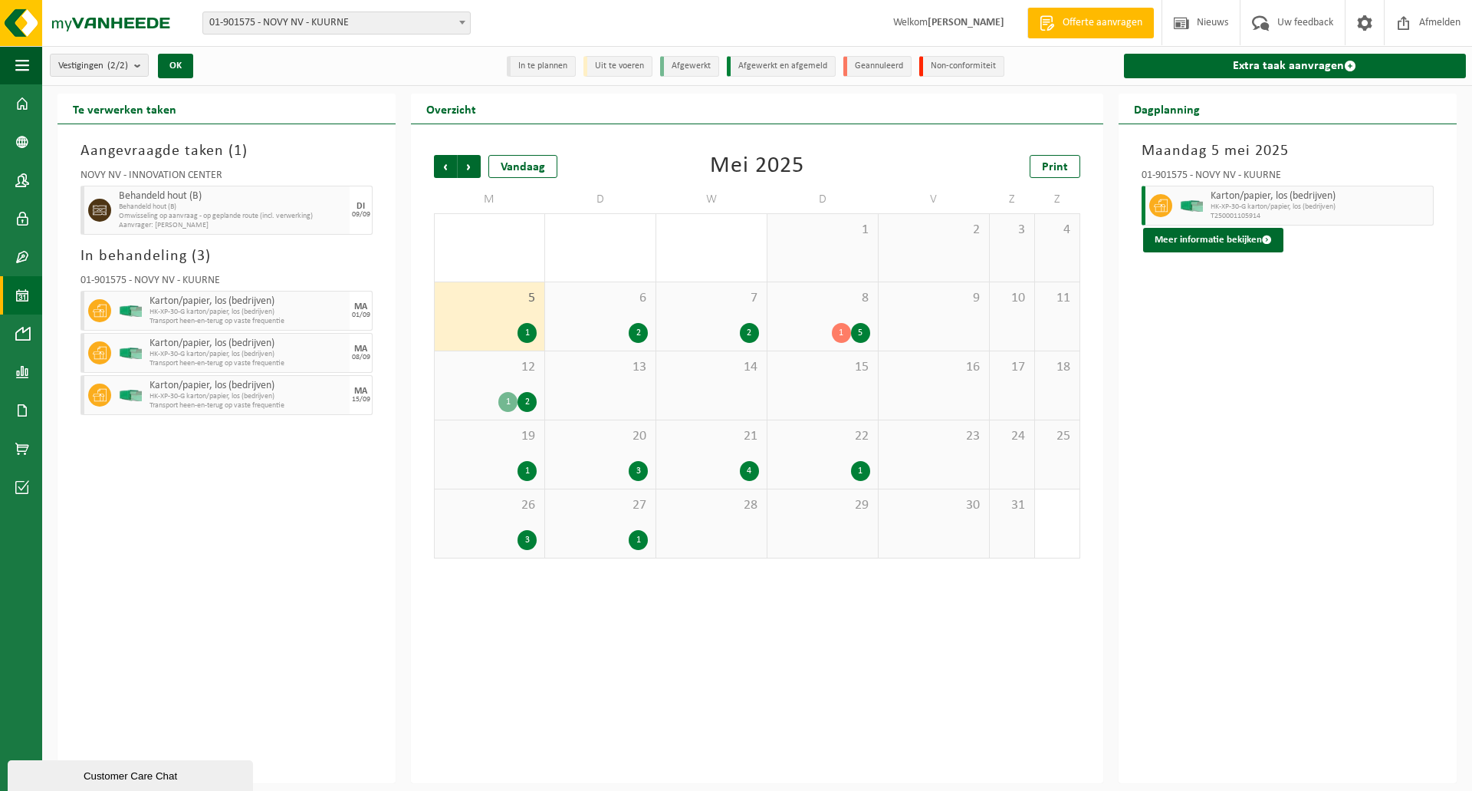
click at [492, 360] on span "12" at bounding box center [489, 367] width 94 height 17
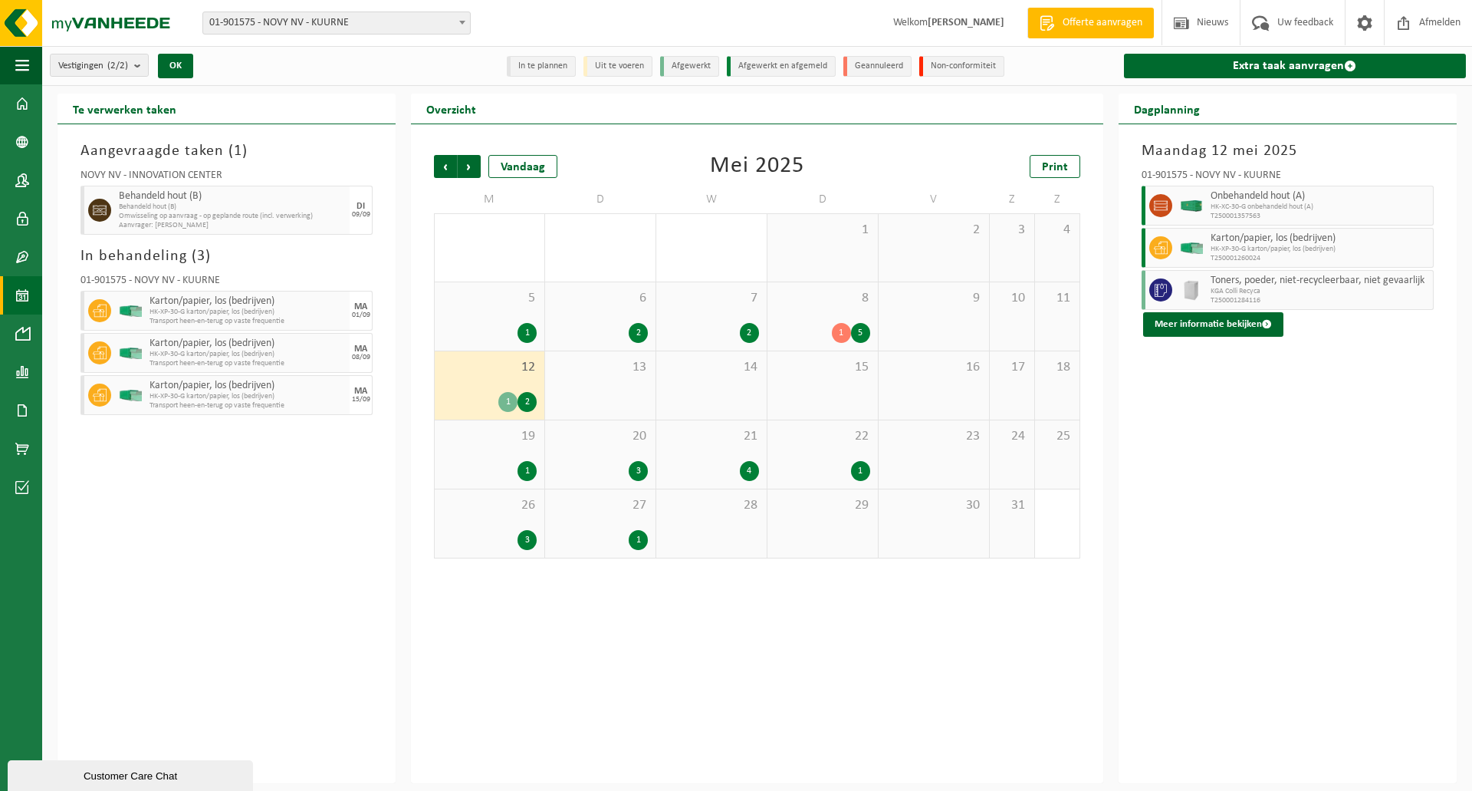
click at [493, 453] on div "19 1" at bounding box center [490, 454] width 110 height 68
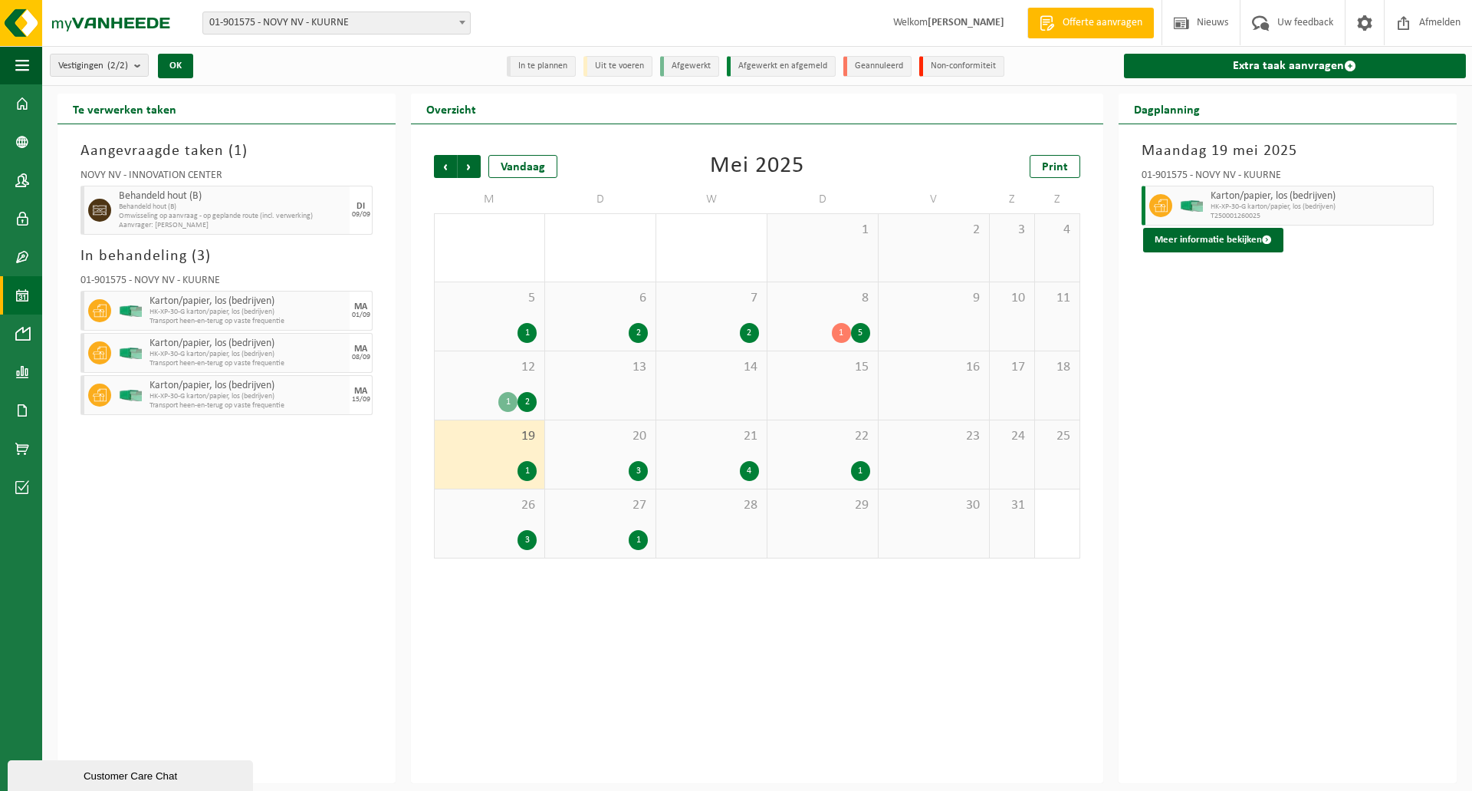
click at [600, 455] on div "20 3" at bounding box center [600, 454] width 110 height 68
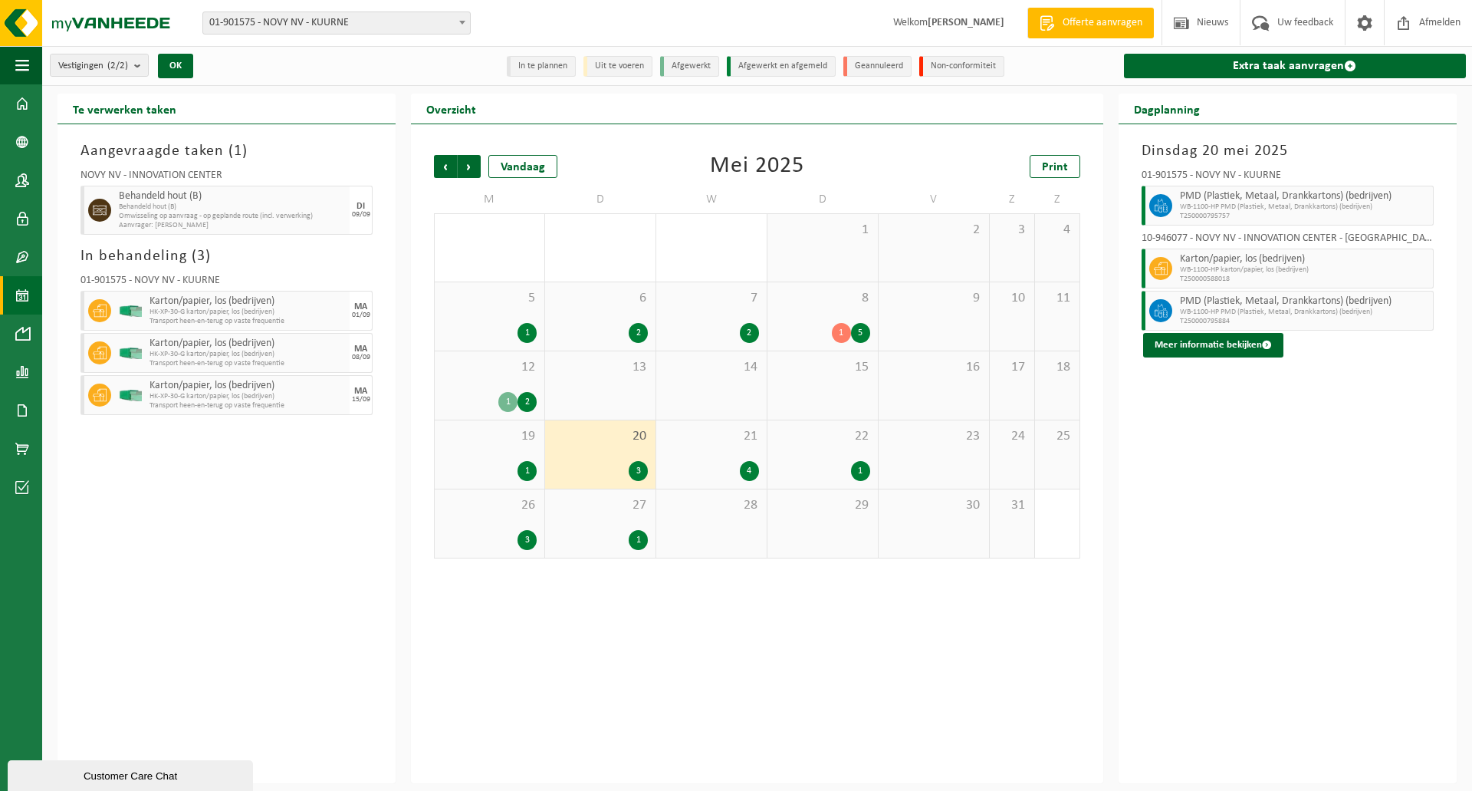
click at [690, 448] on div "21 4" at bounding box center [711, 454] width 110 height 68
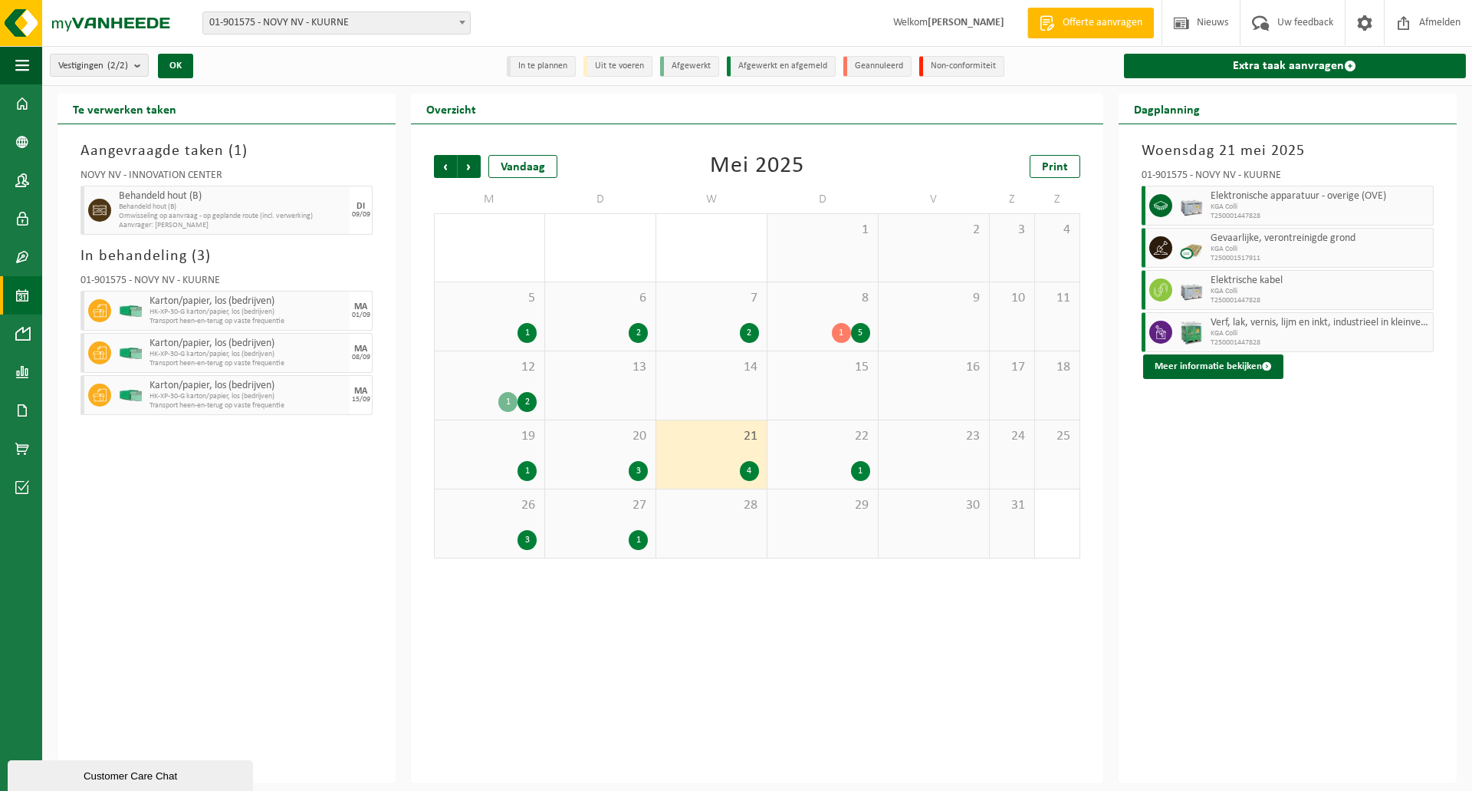
click at [806, 446] on div "22 1" at bounding box center [823, 454] width 110 height 68
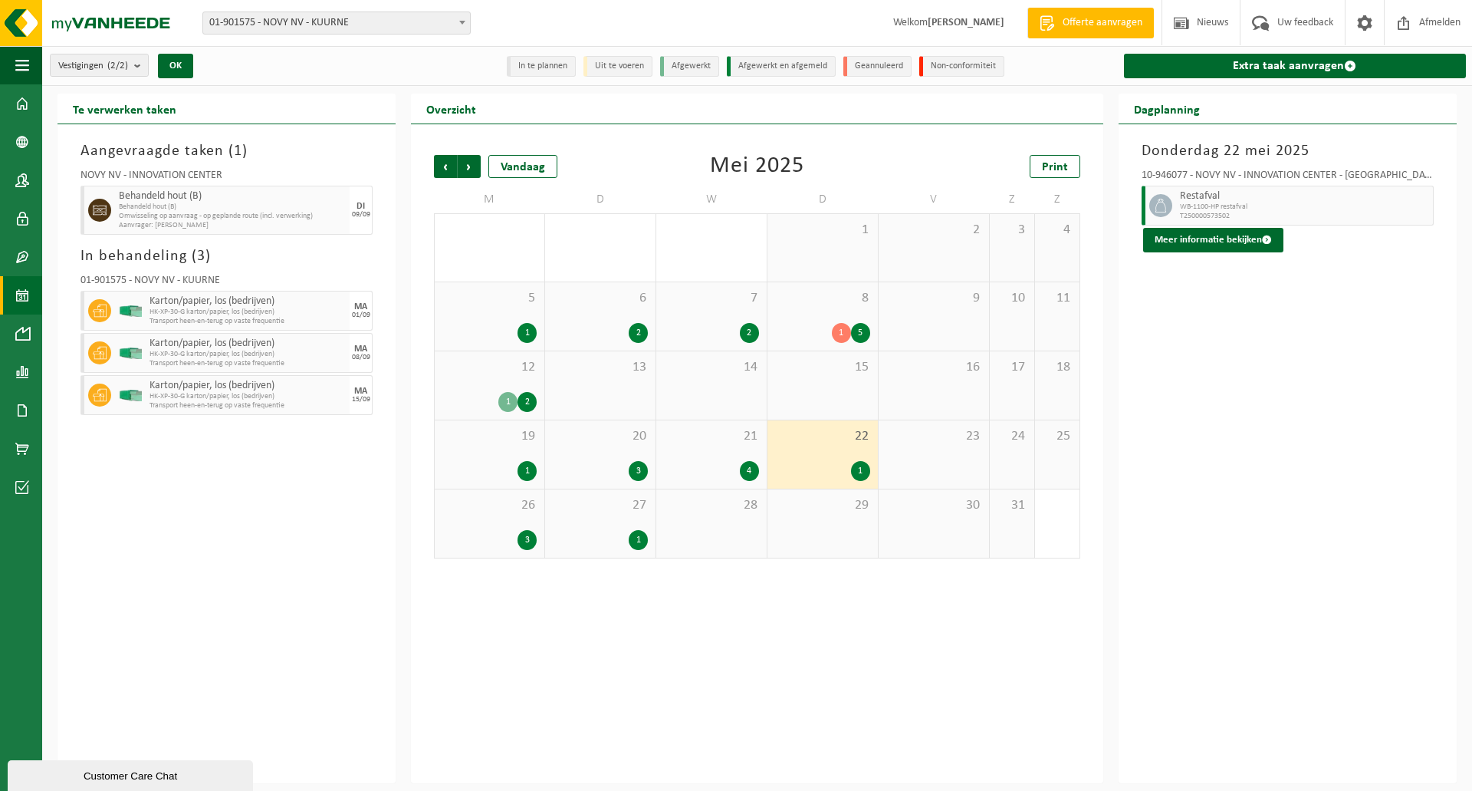
click at [542, 495] on div "26 3" at bounding box center [490, 523] width 110 height 68
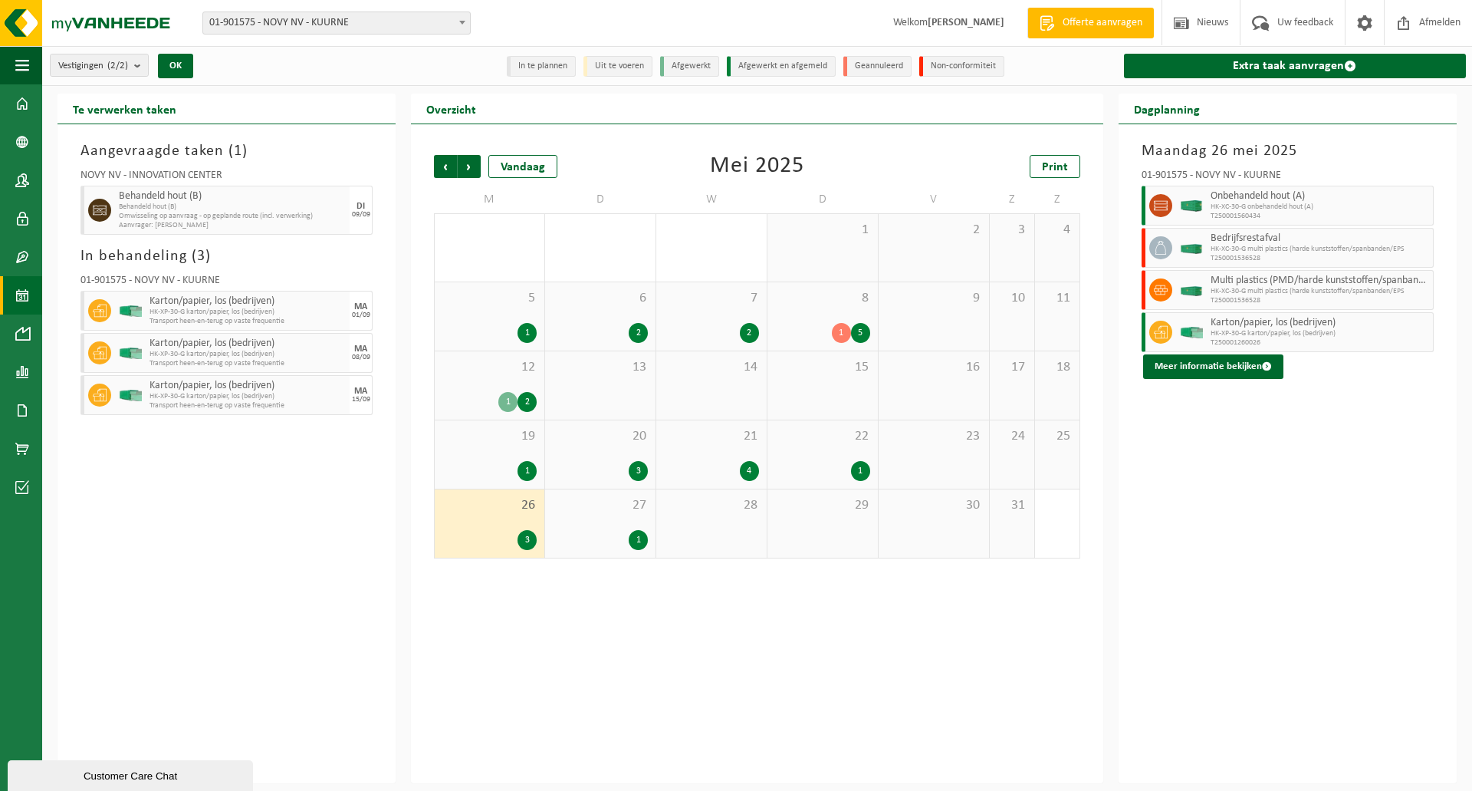
click at [587, 509] on span "27" at bounding box center [600, 505] width 95 height 17
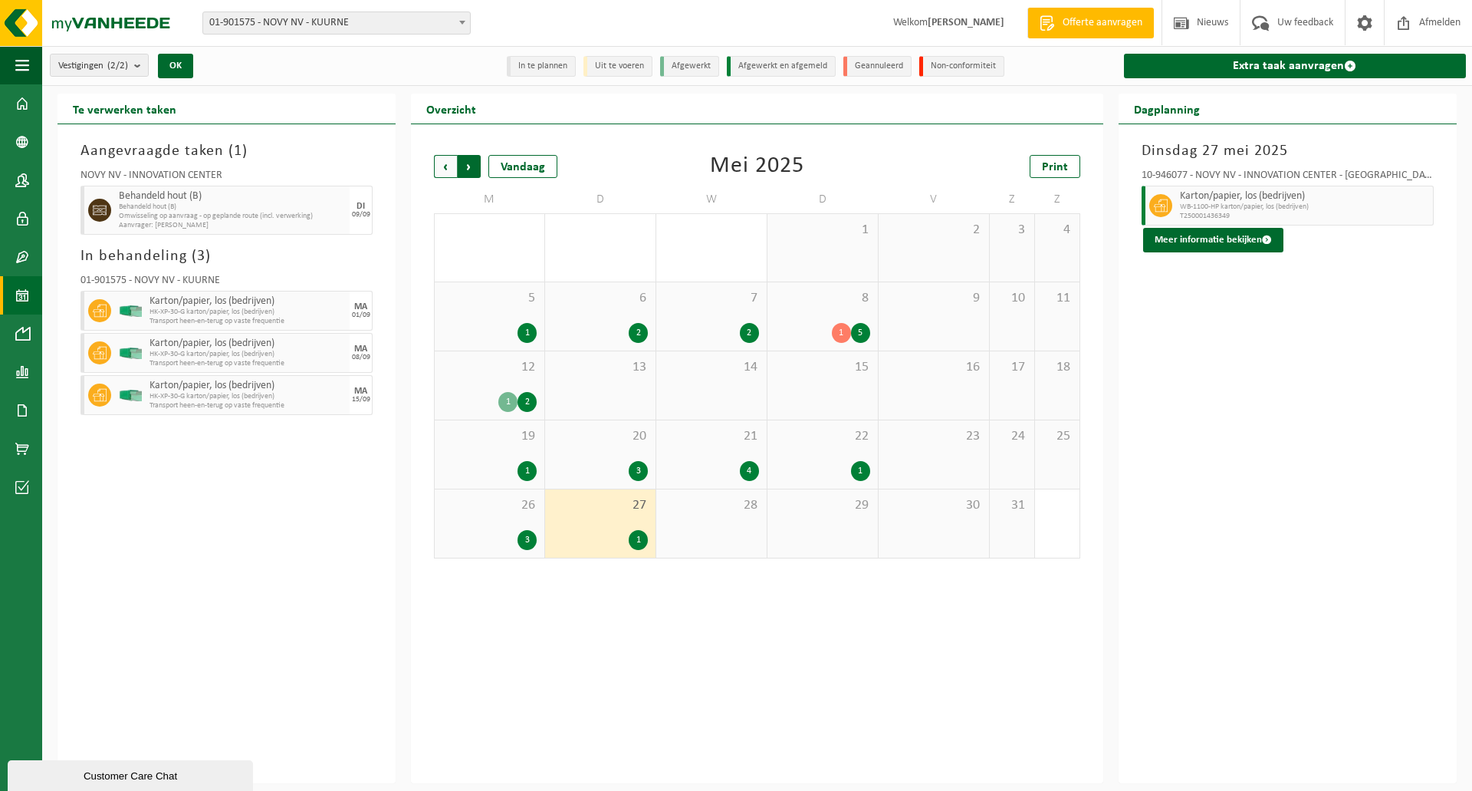
click at [439, 163] on span "Vorige" at bounding box center [445, 166] width 23 height 23
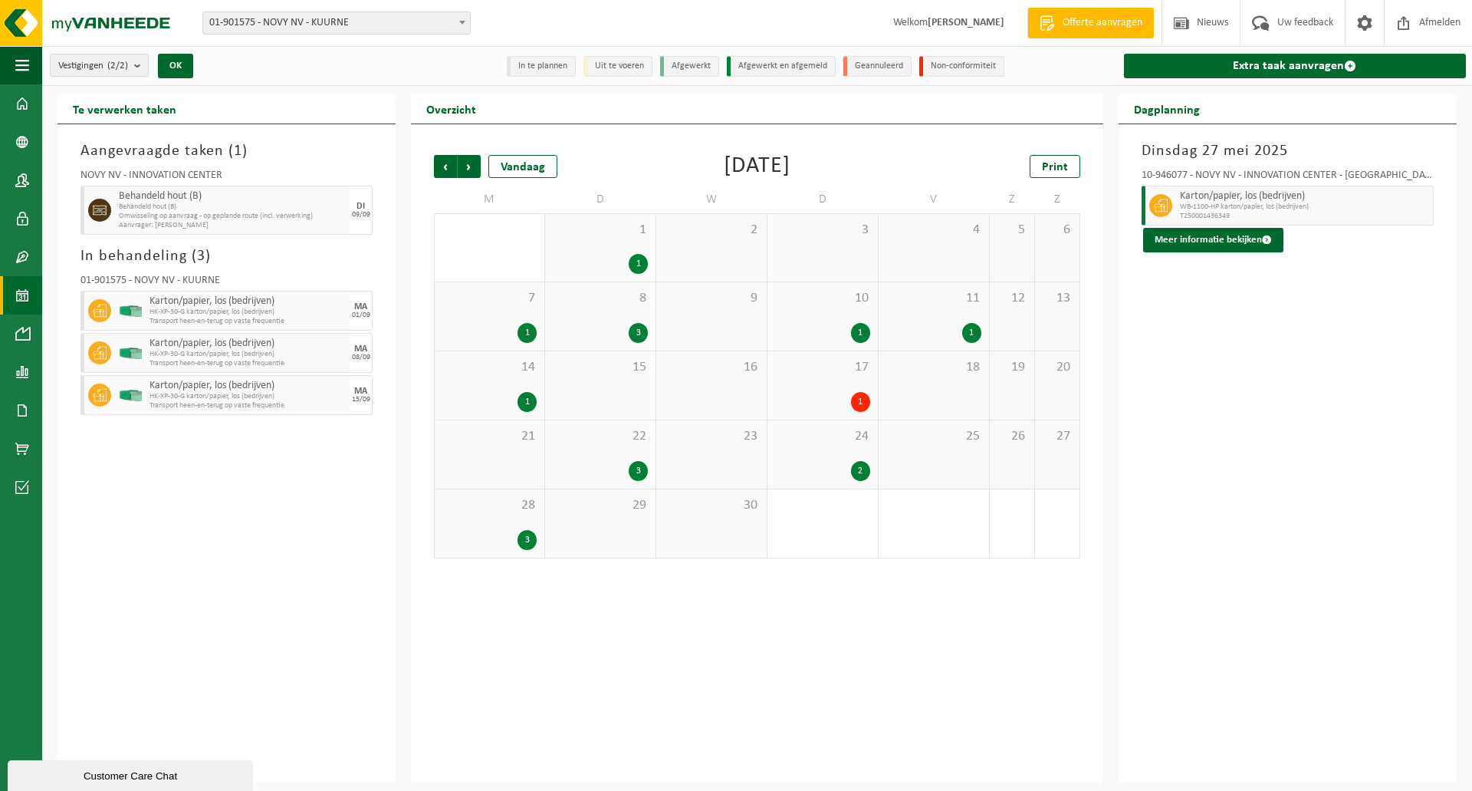
click at [598, 271] on div "1" at bounding box center [600, 264] width 95 height 20
click at [601, 304] on span "8" at bounding box center [600, 298] width 95 height 17
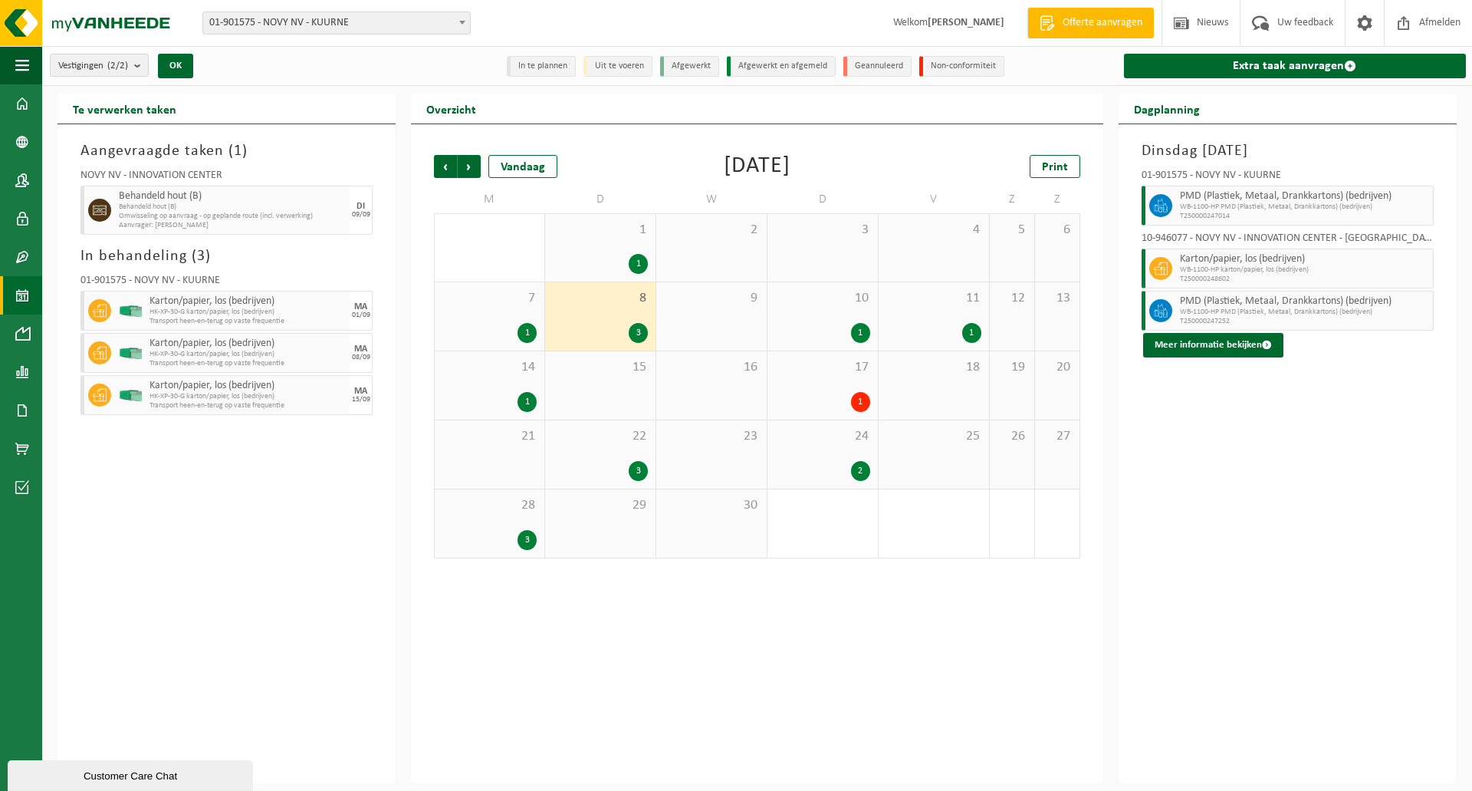
click at [510, 315] on div "7 1" at bounding box center [490, 316] width 110 height 68
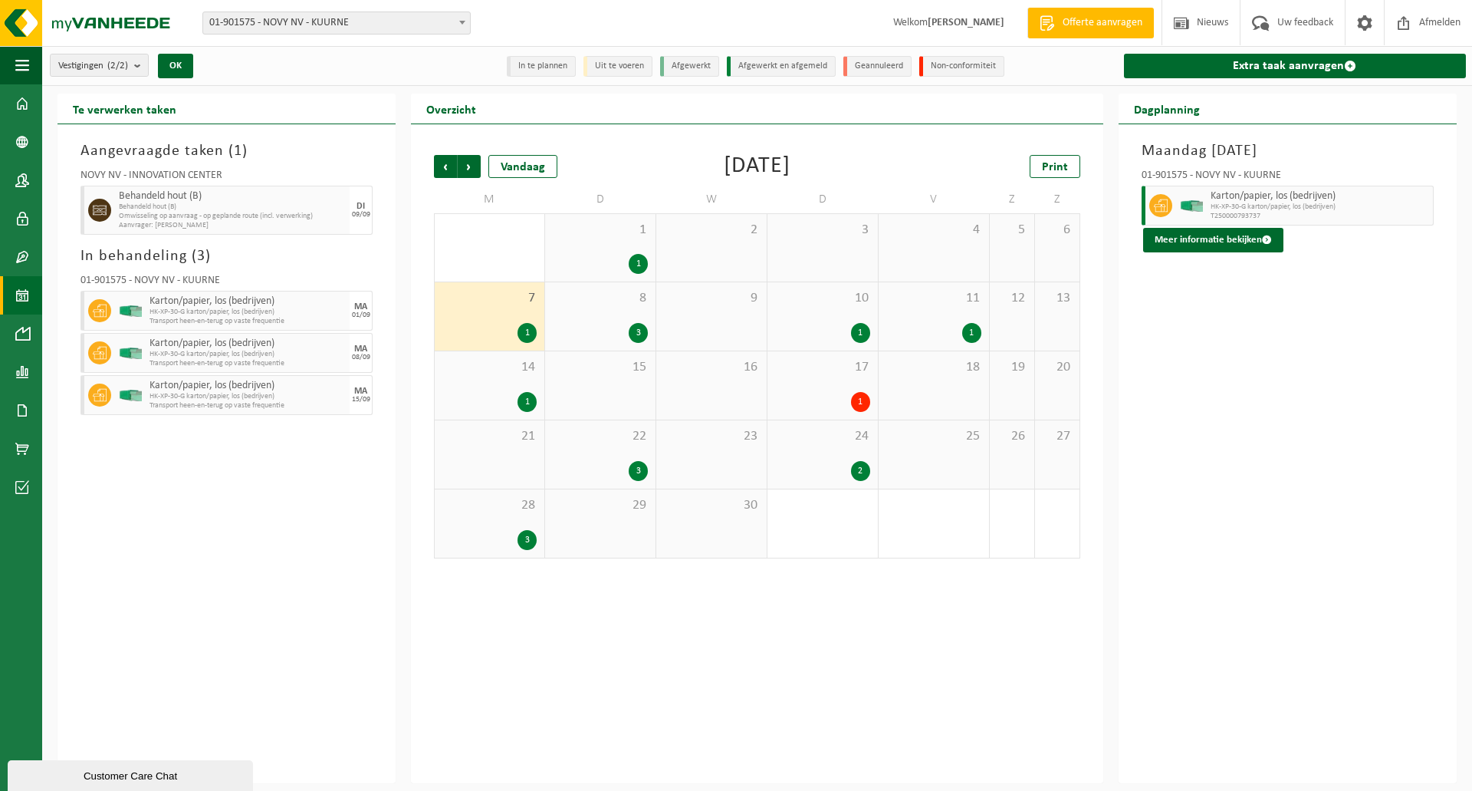
click at [511, 377] on div "14 1" at bounding box center [490, 385] width 110 height 68
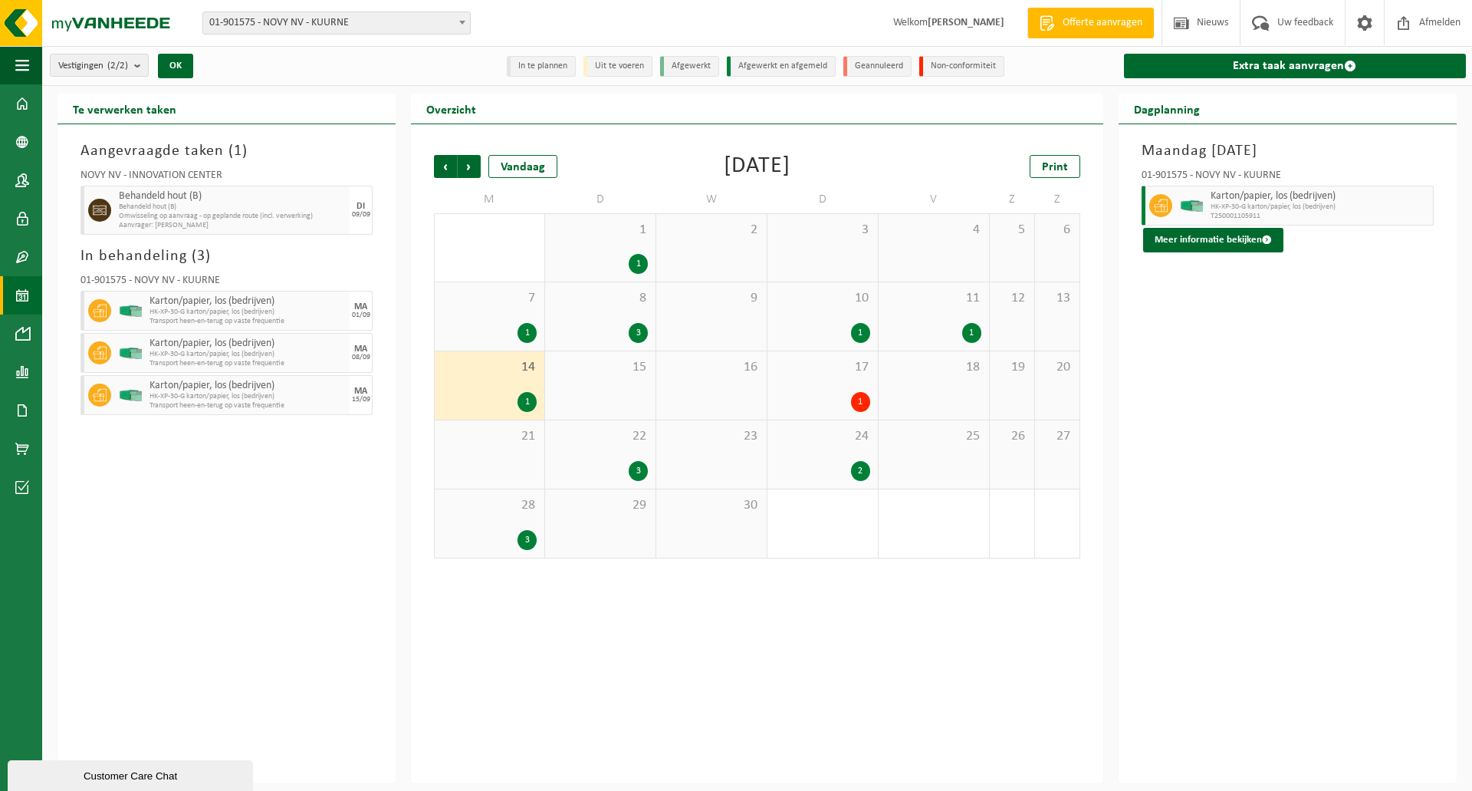
click at [514, 495] on div "28 3" at bounding box center [490, 523] width 110 height 68
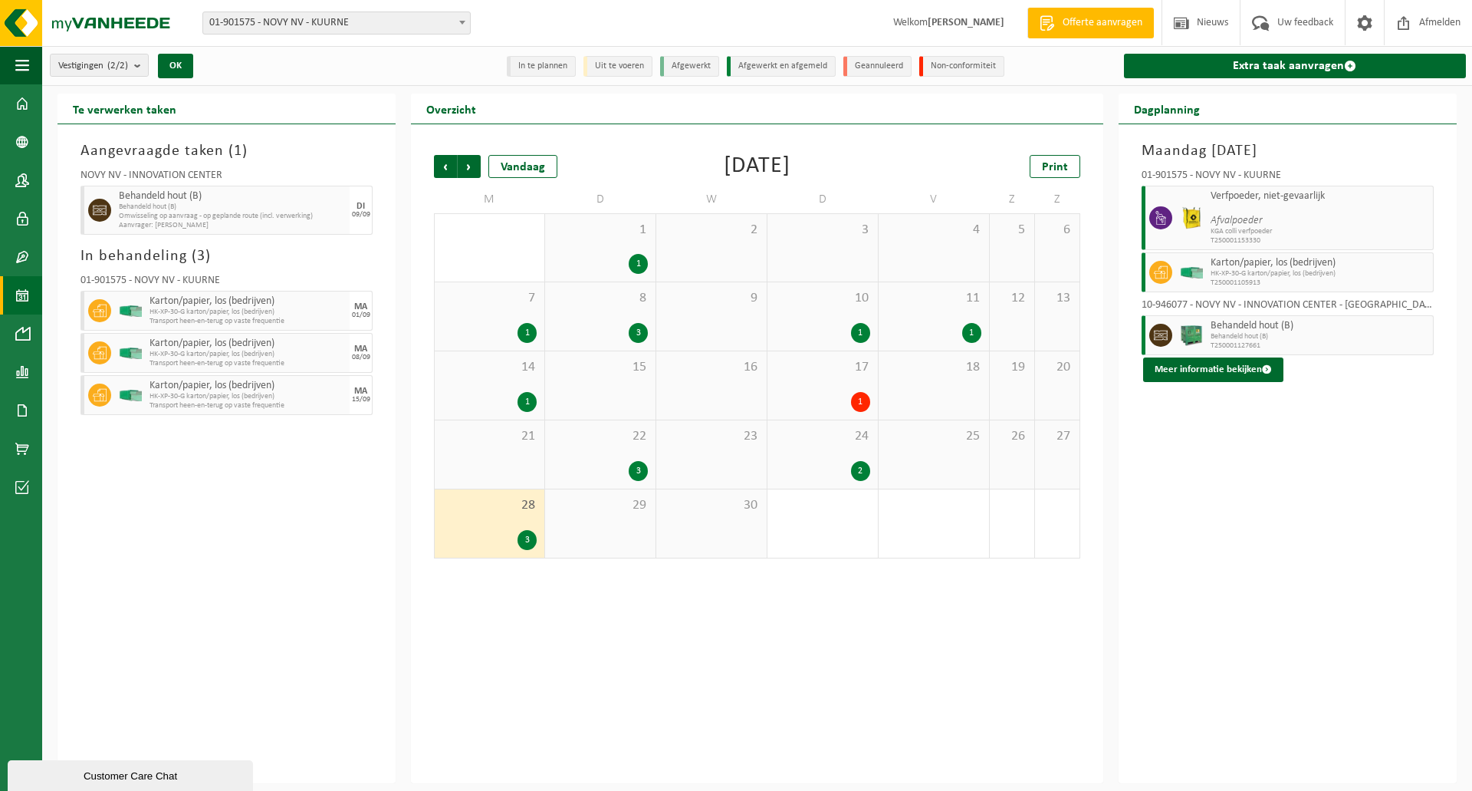
click at [620, 436] on span "22" at bounding box center [600, 436] width 95 height 17
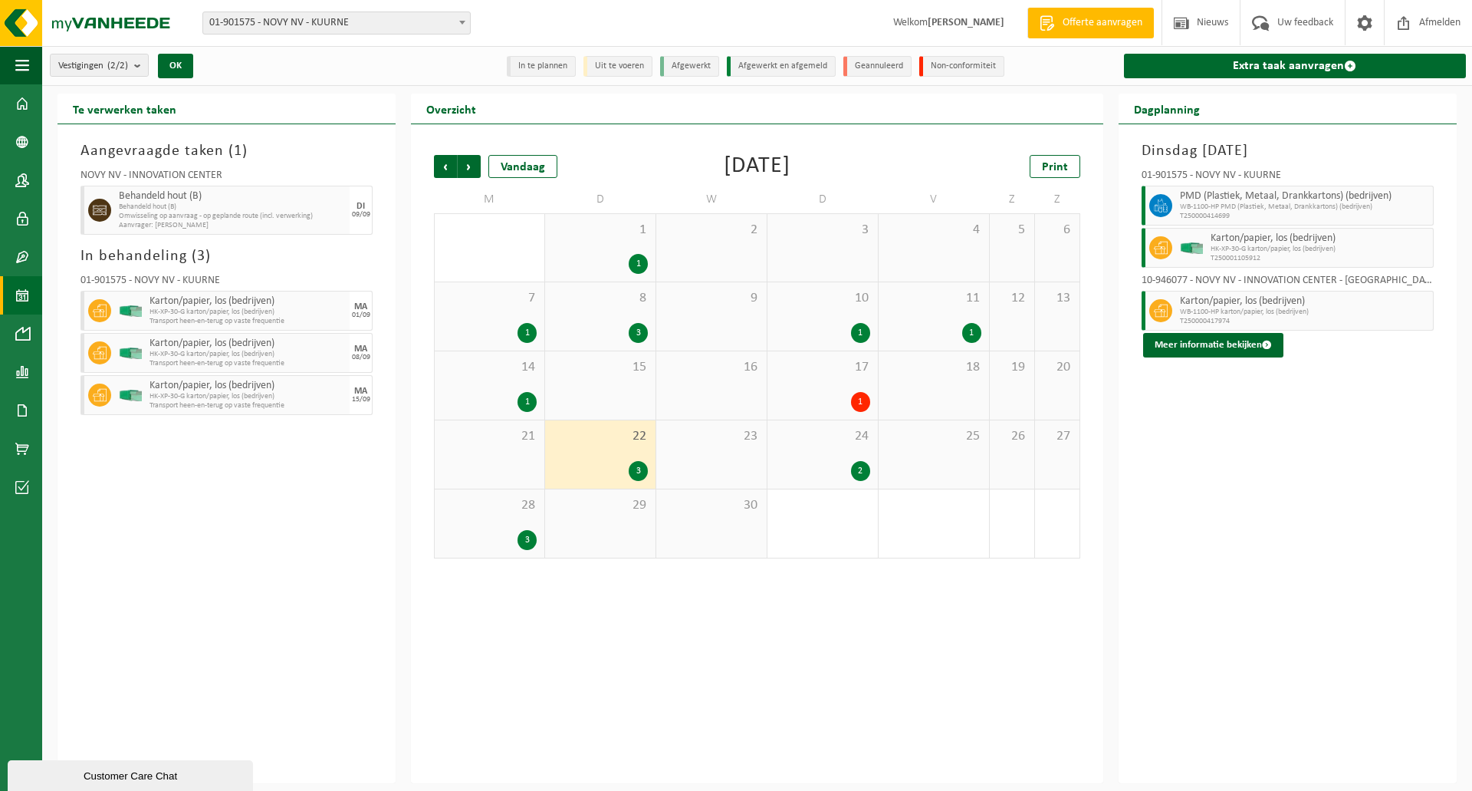
click at [805, 449] on div "24 2" at bounding box center [823, 454] width 110 height 68
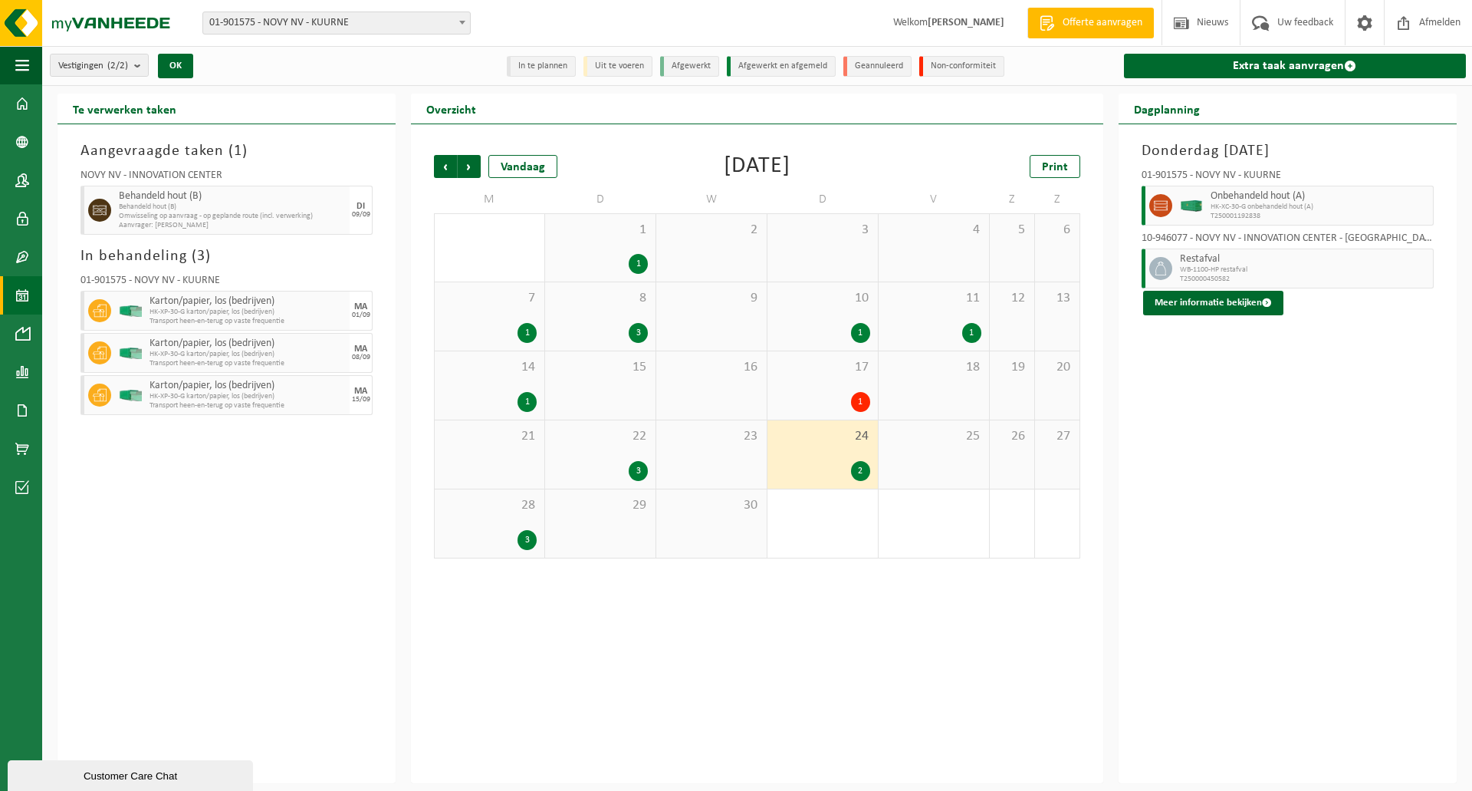
click at [820, 380] on div "17 1" at bounding box center [823, 385] width 110 height 68
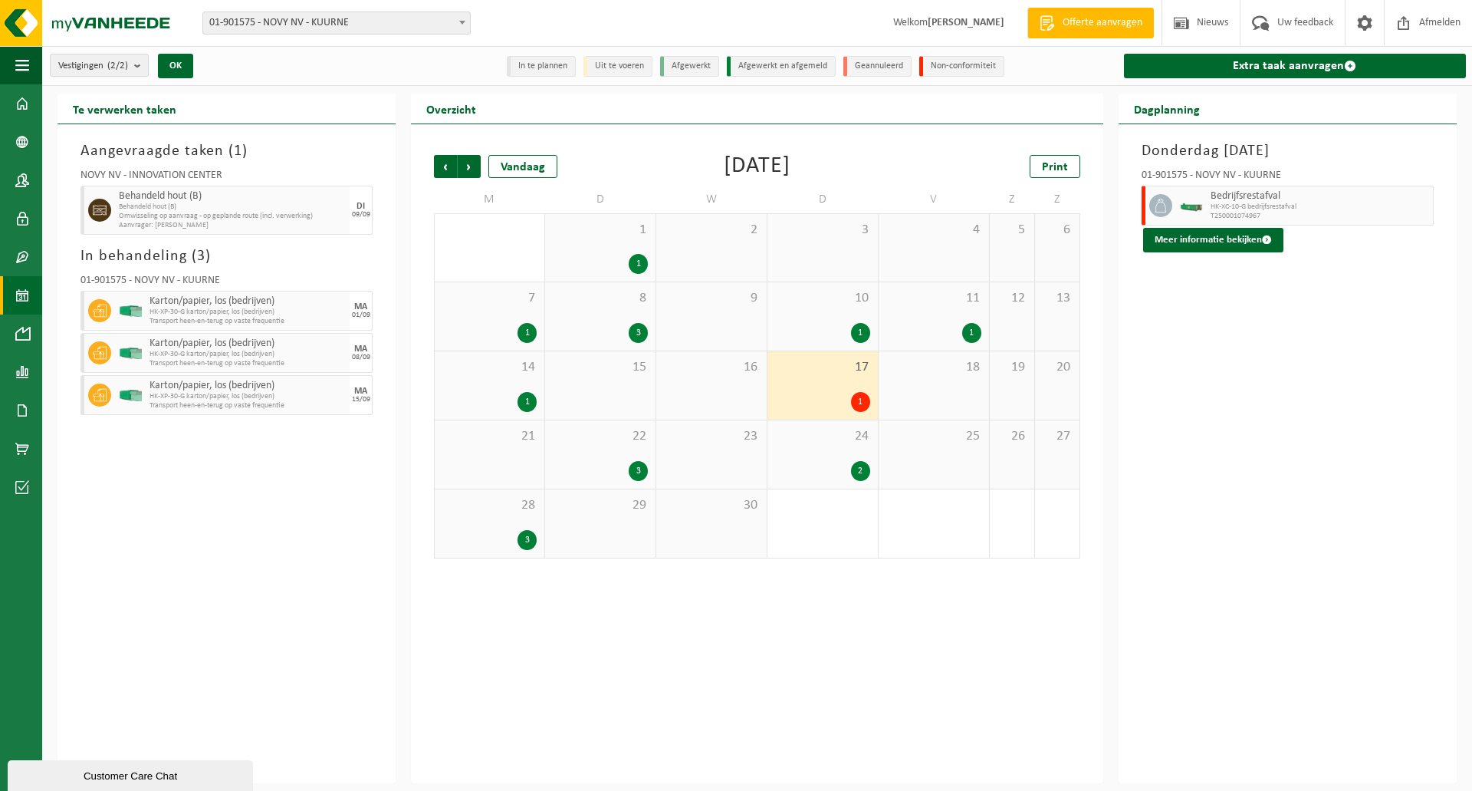
click at [833, 319] on div "10 1" at bounding box center [823, 316] width 110 height 68
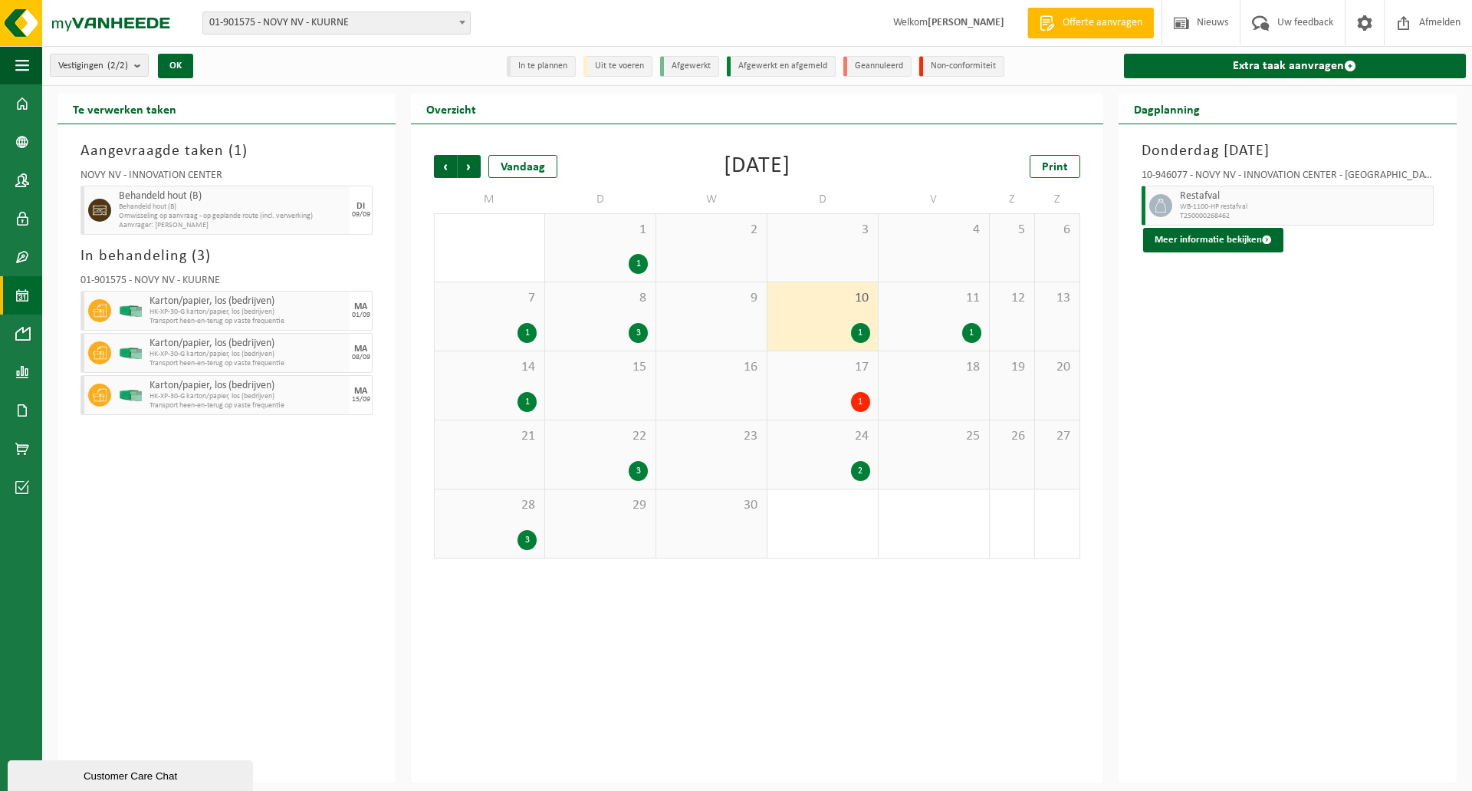
click at [915, 309] on div "11 1" at bounding box center [934, 316] width 110 height 68
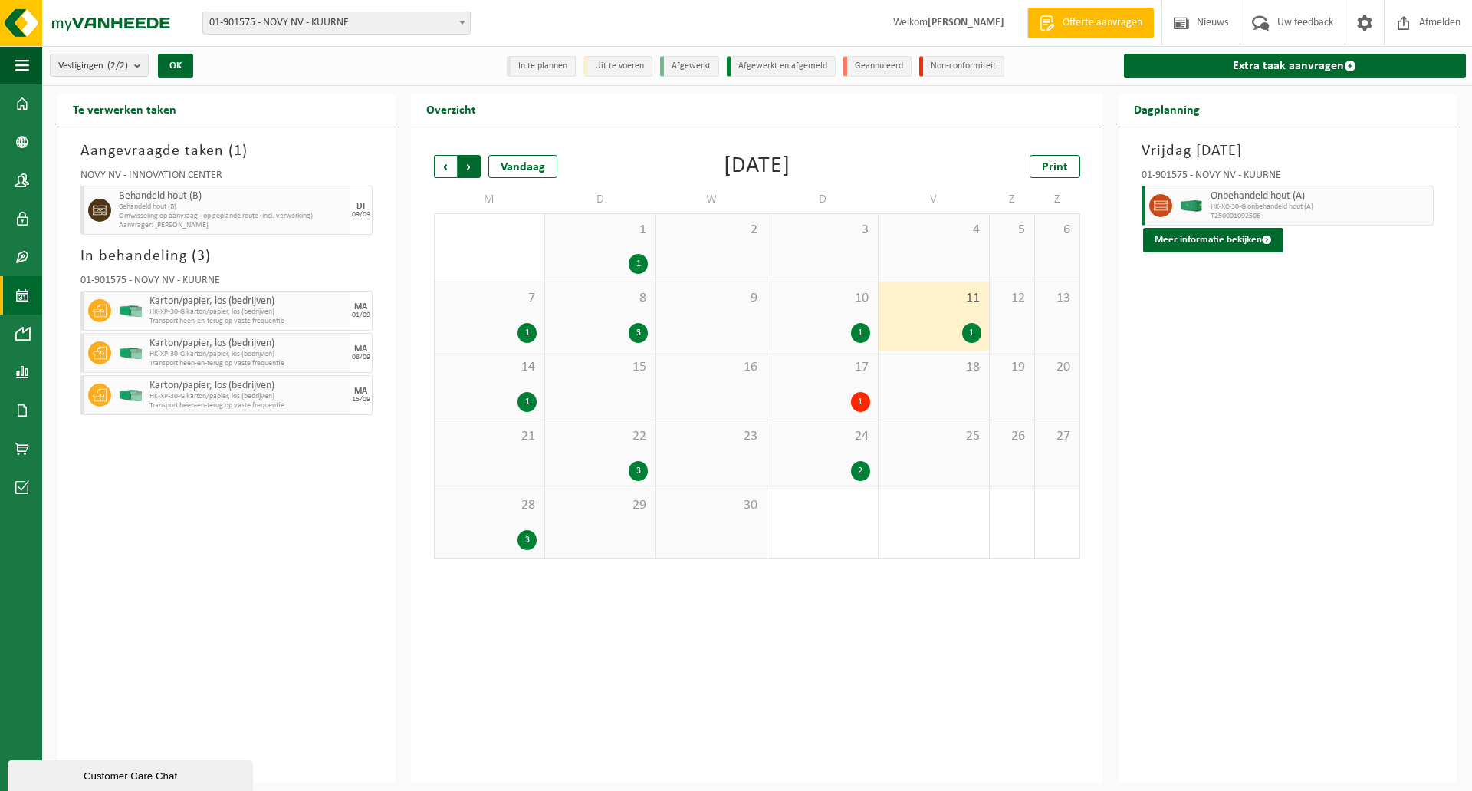
click at [442, 171] on span "Vorige" at bounding box center [445, 166] width 23 height 23
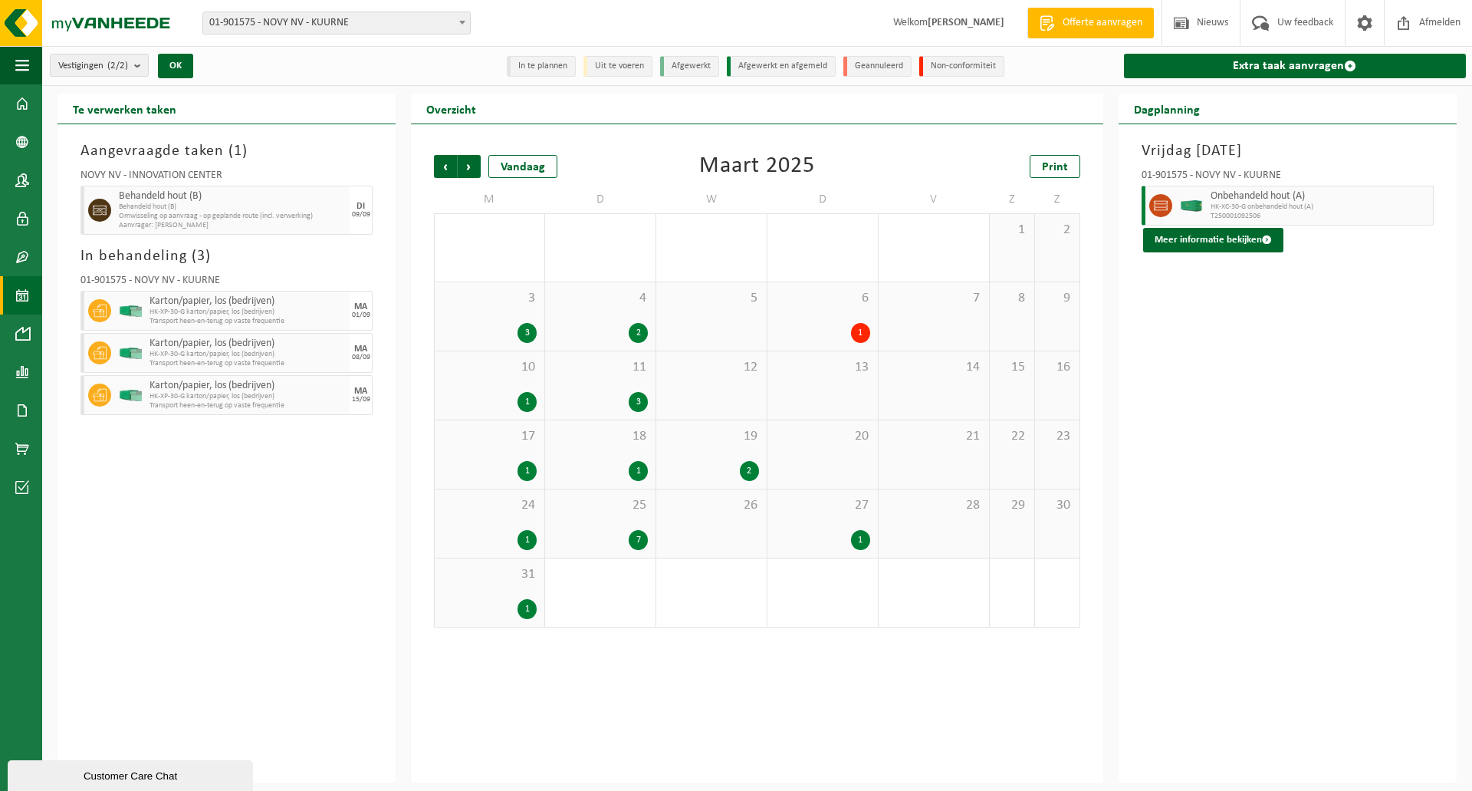
click at [496, 313] on div "3 3" at bounding box center [490, 316] width 110 height 68
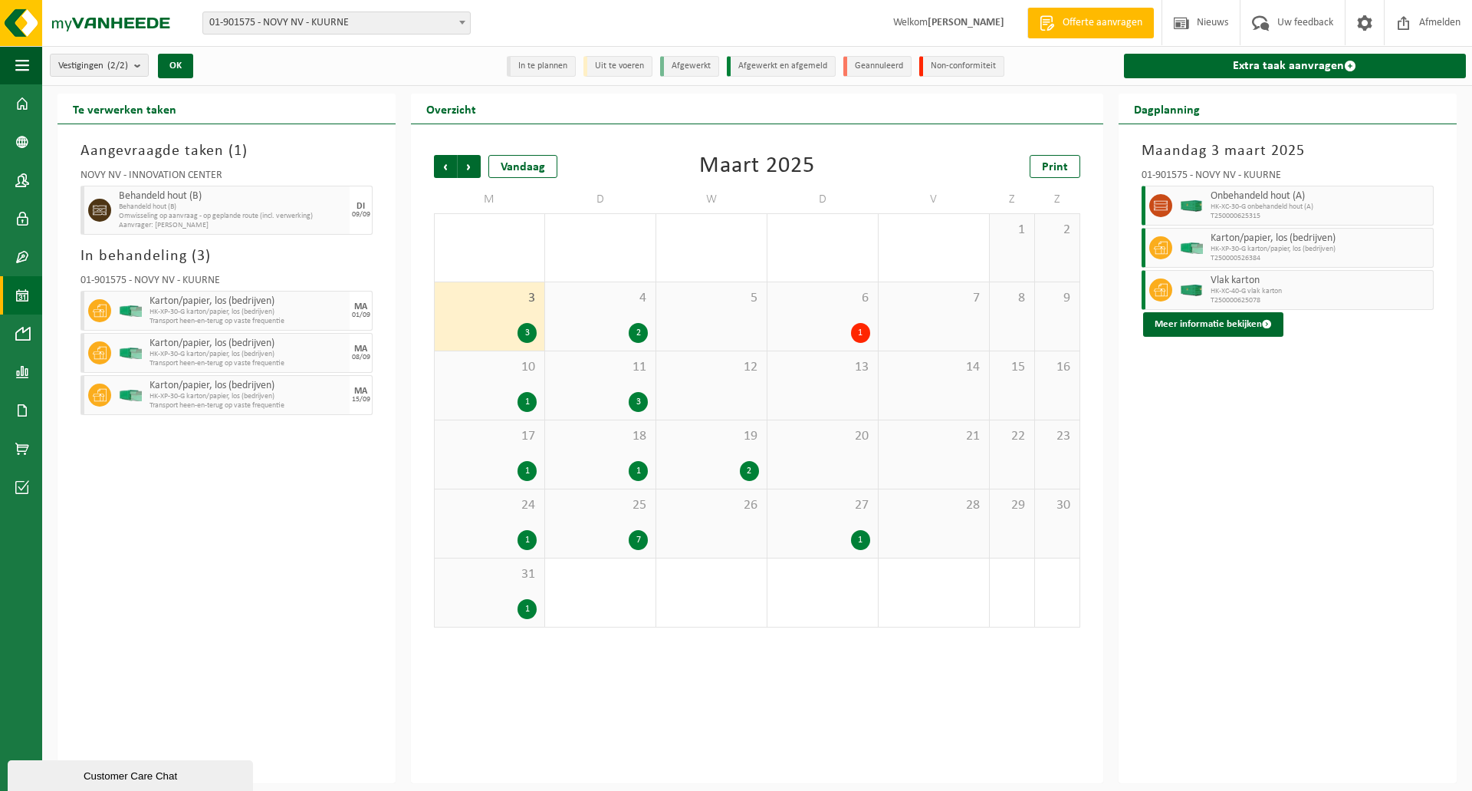
click at [584, 317] on div "4 2" at bounding box center [600, 316] width 110 height 68
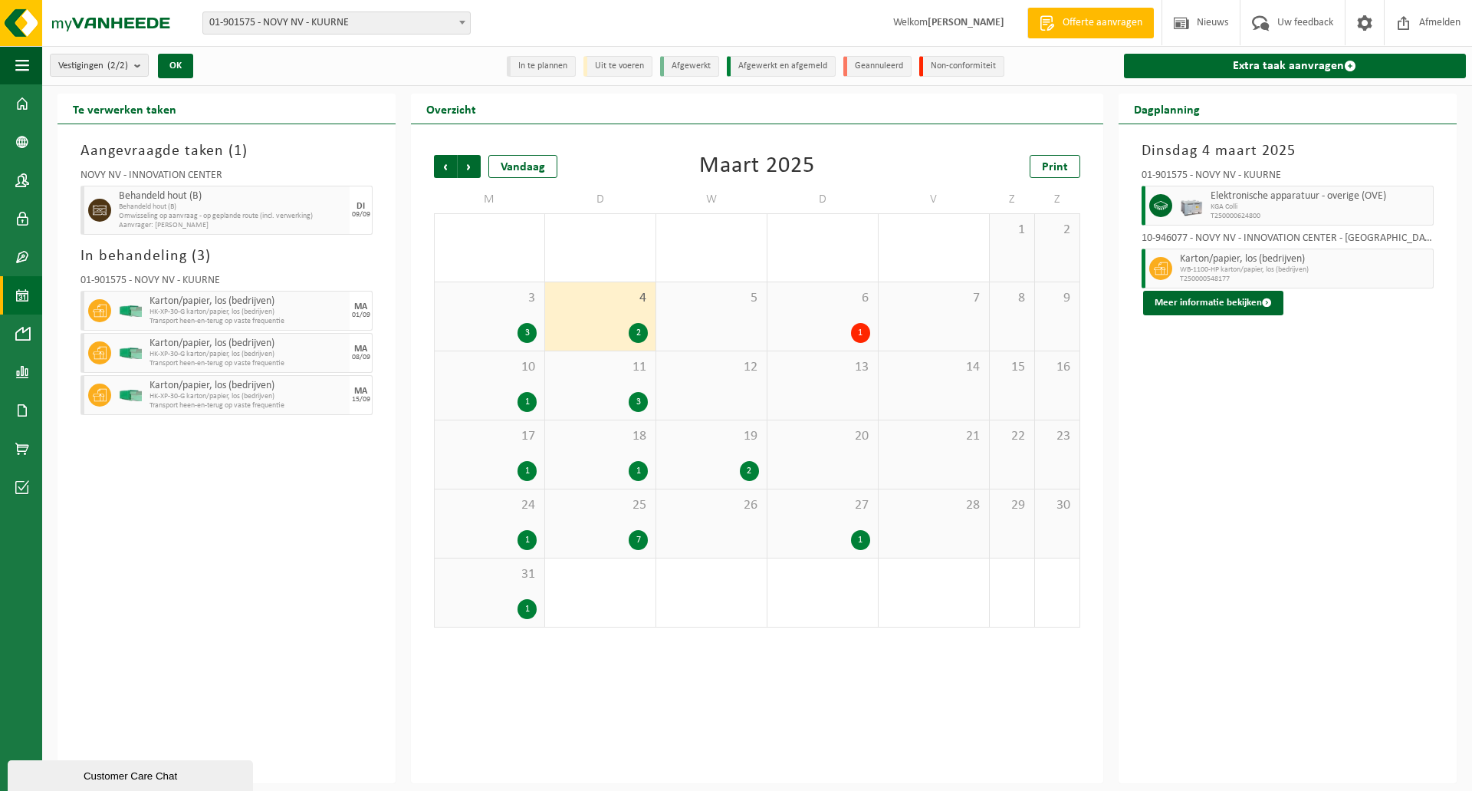
click at [816, 313] on div "6 1" at bounding box center [823, 316] width 110 height 68
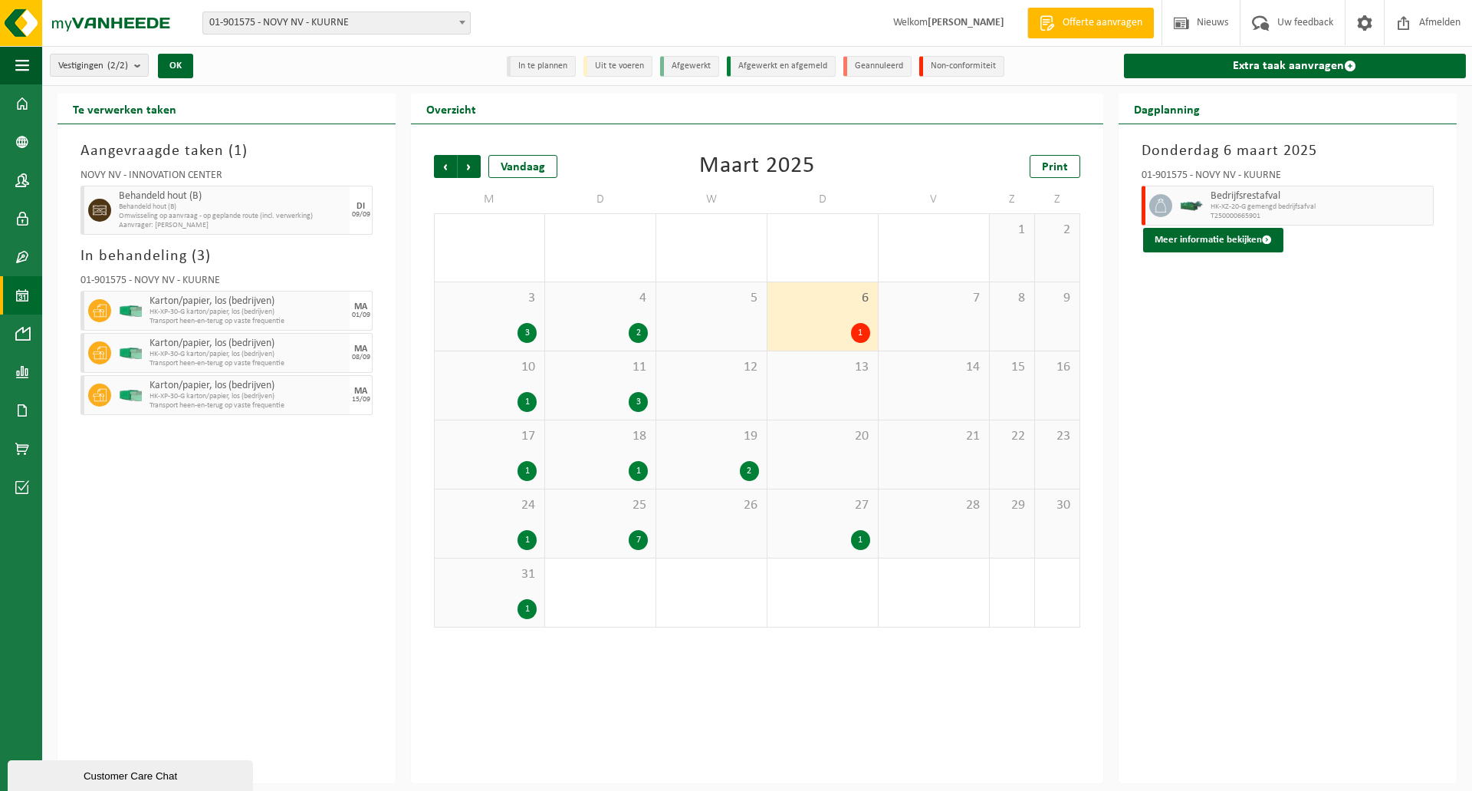
click at [503, 400] on div "1" at bounding box center [489, 402] width 94 height 20
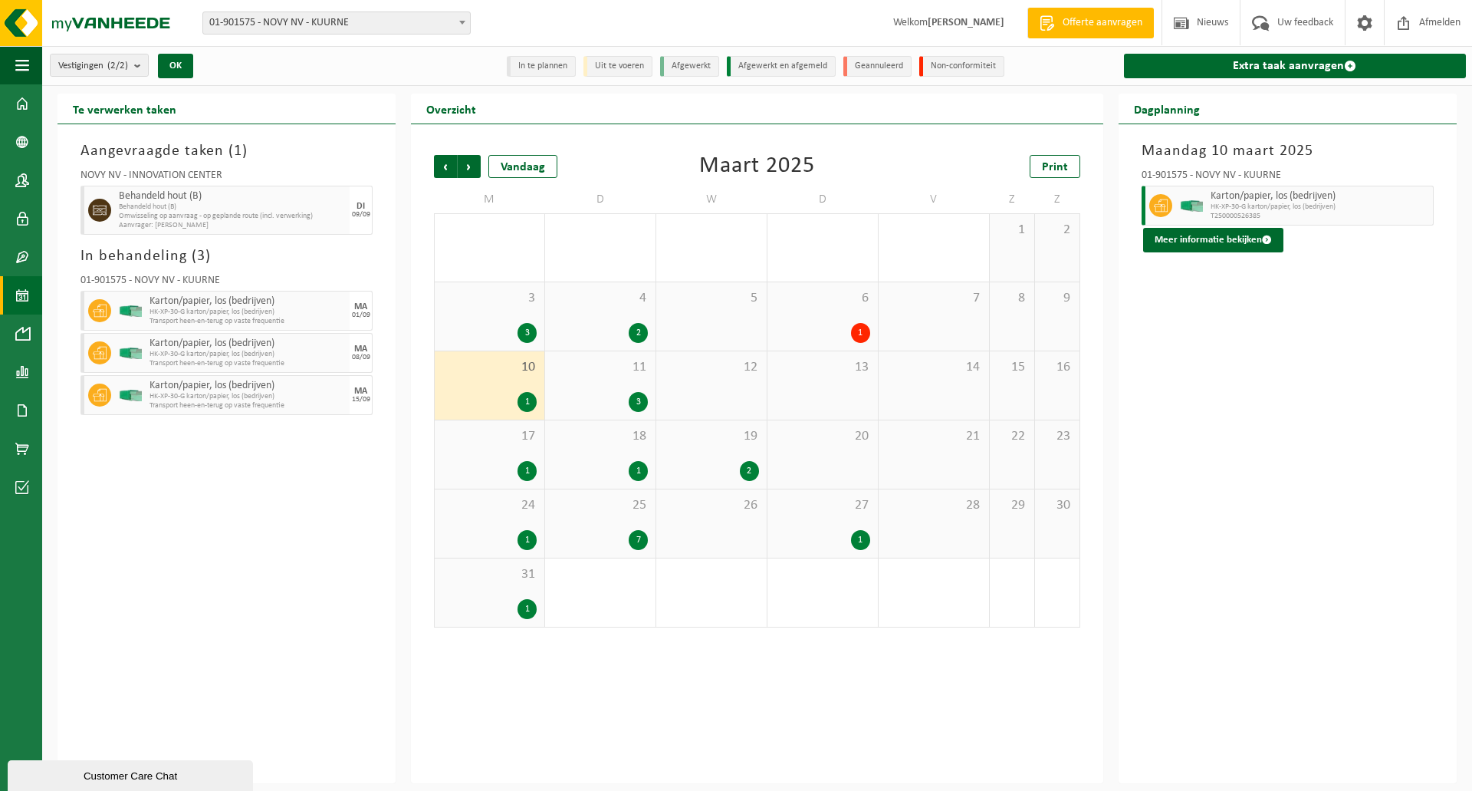
click at [587, 388] on div "11 3" at bounding box center [600, 385] width 110 height 68
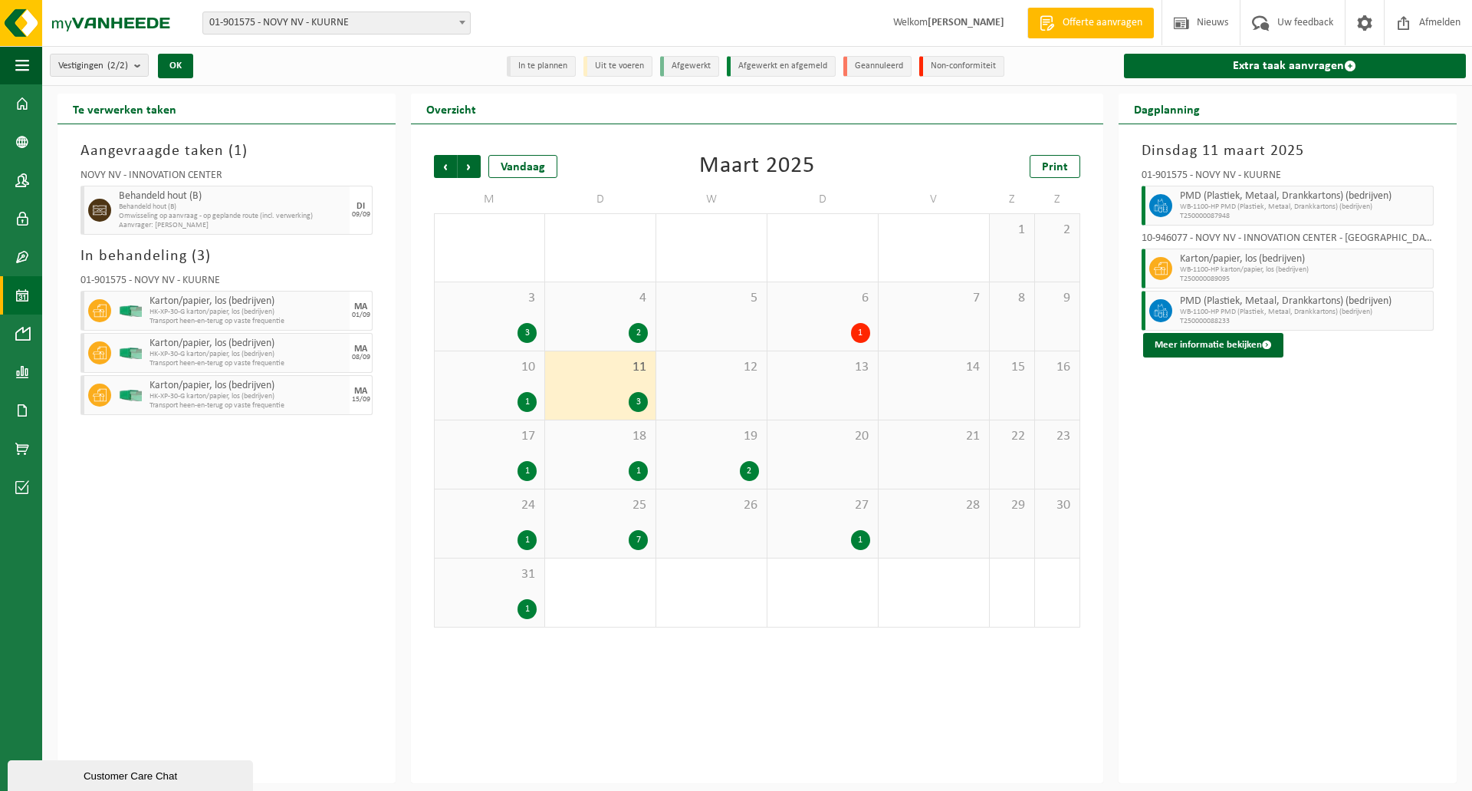
click at [492, 469] on div "1" at bounding box center [489, 471] width 94 height 20
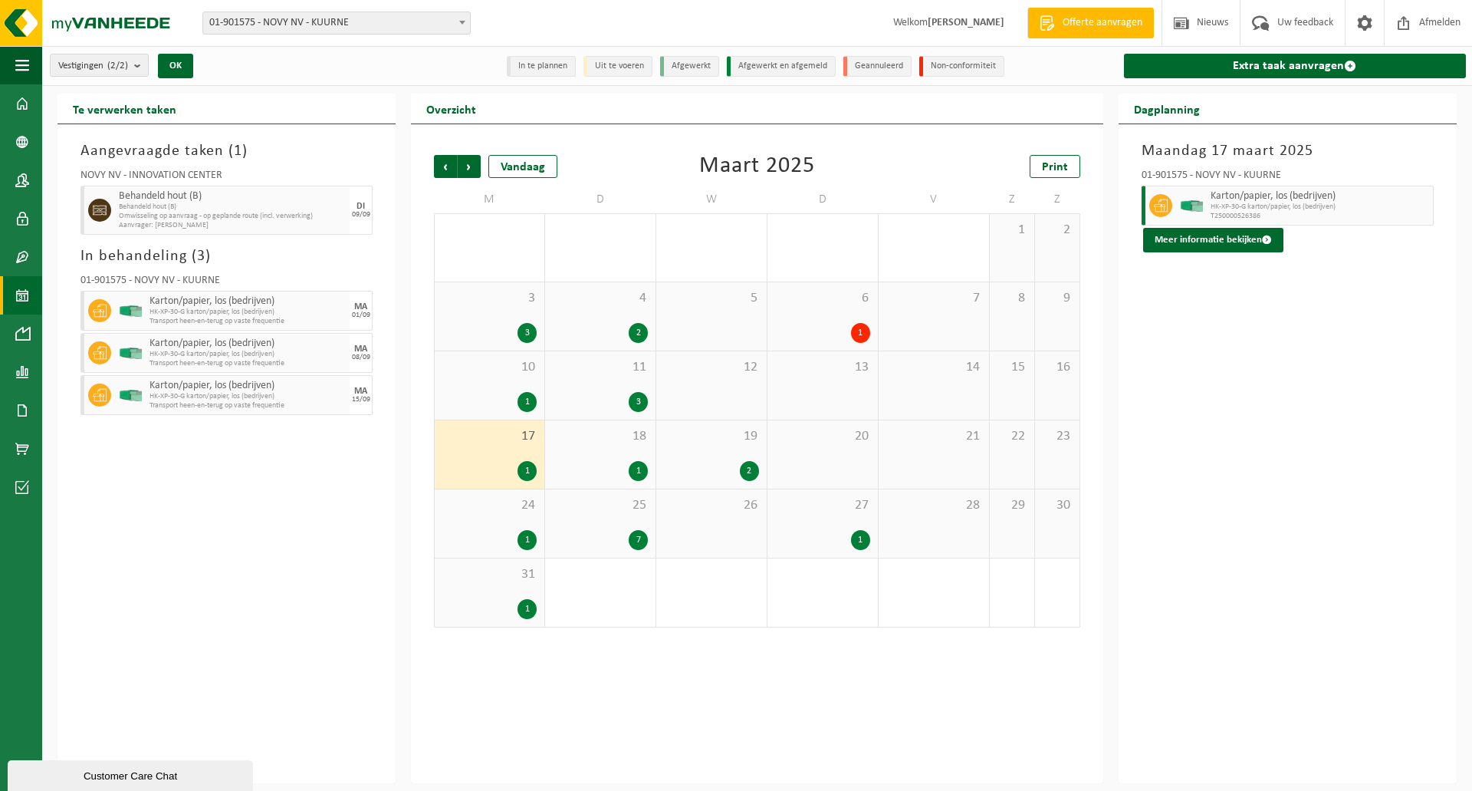
click at [597, 455] on div "18 1" at bounding box center [600, 454] width 110 height 68
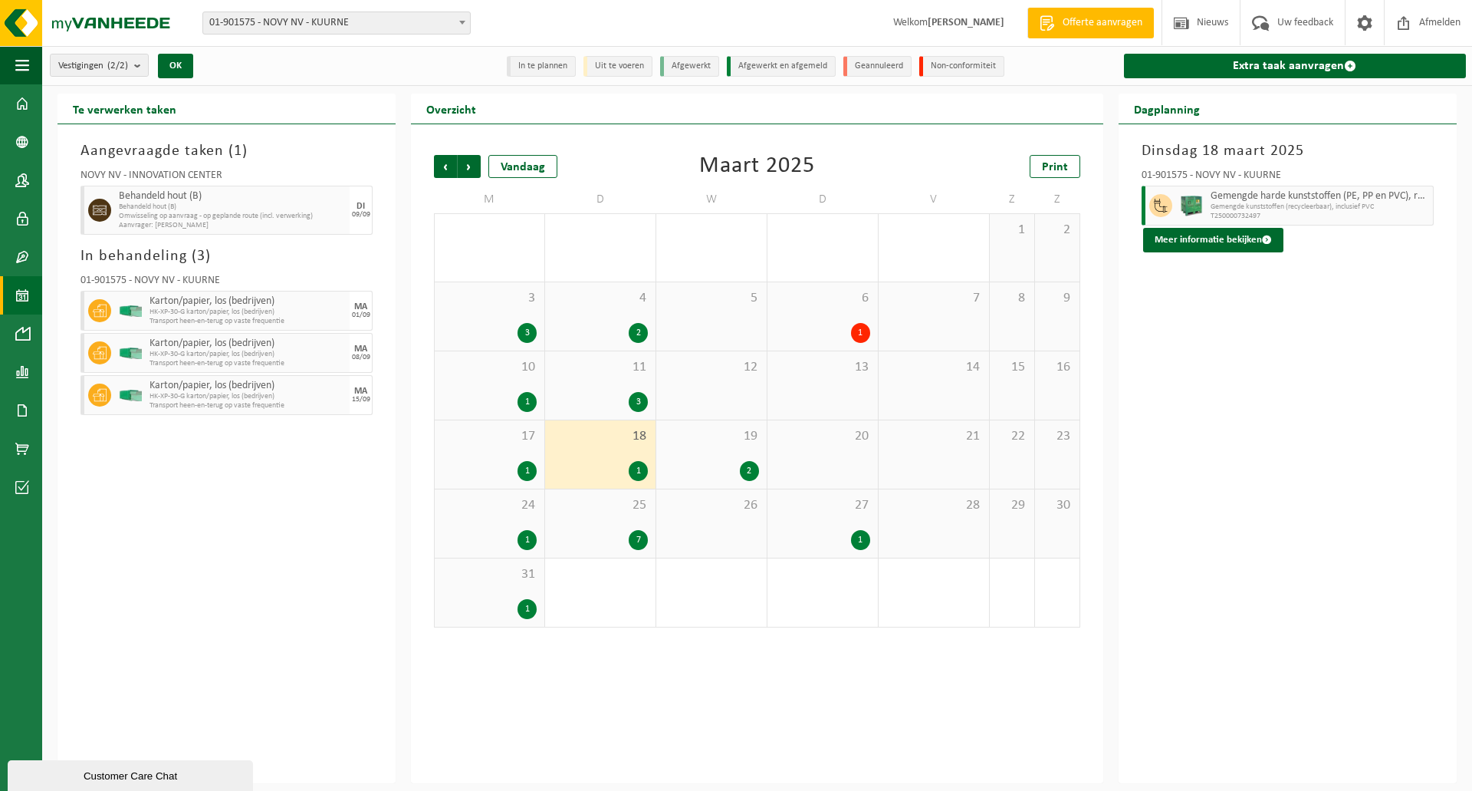
click at [697, 456] on div "19 2" at bounding box center [711, 454] width 110 height 68
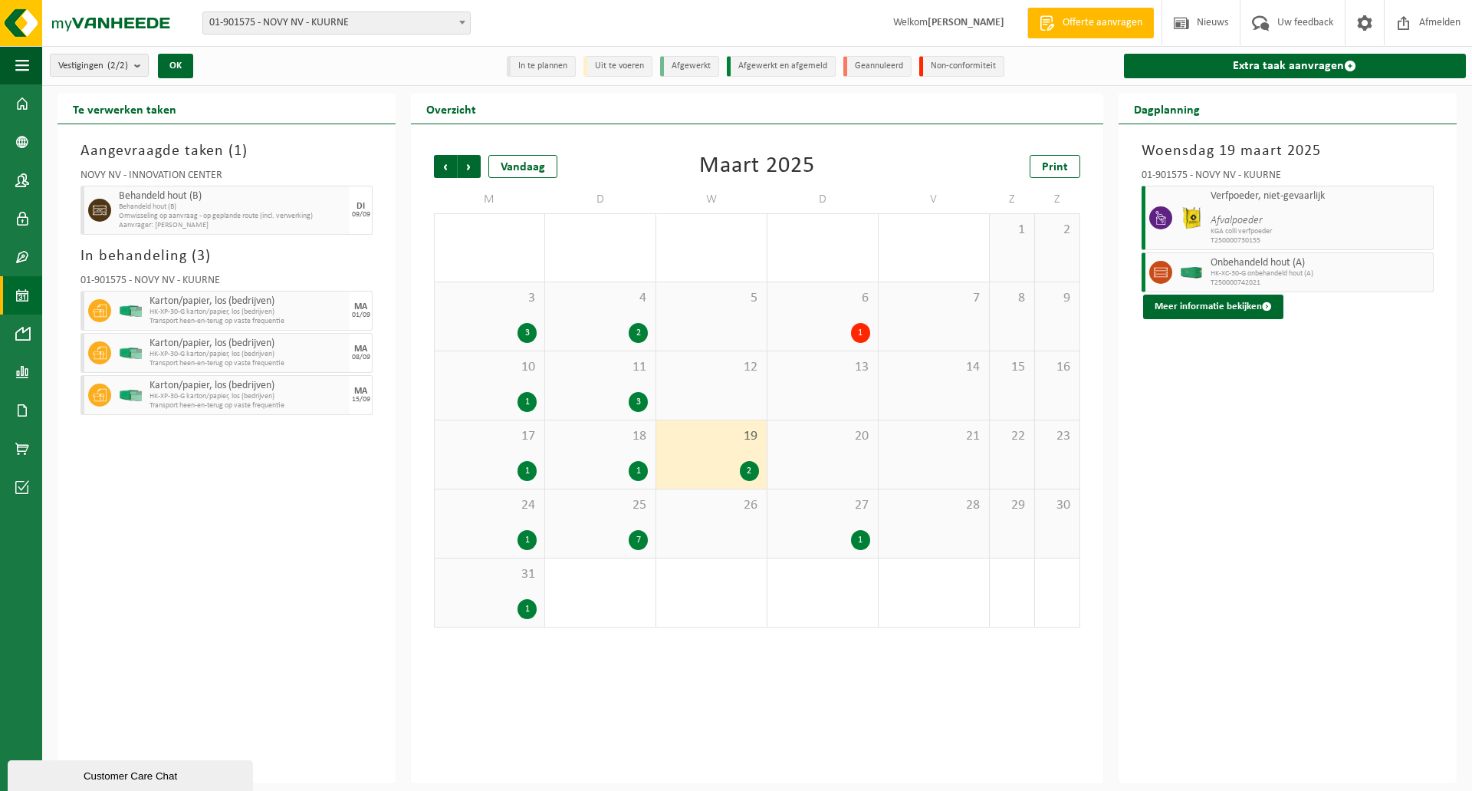
click at [529, 530] on div "1" at bounding box center [527, 540] width 19 height 20
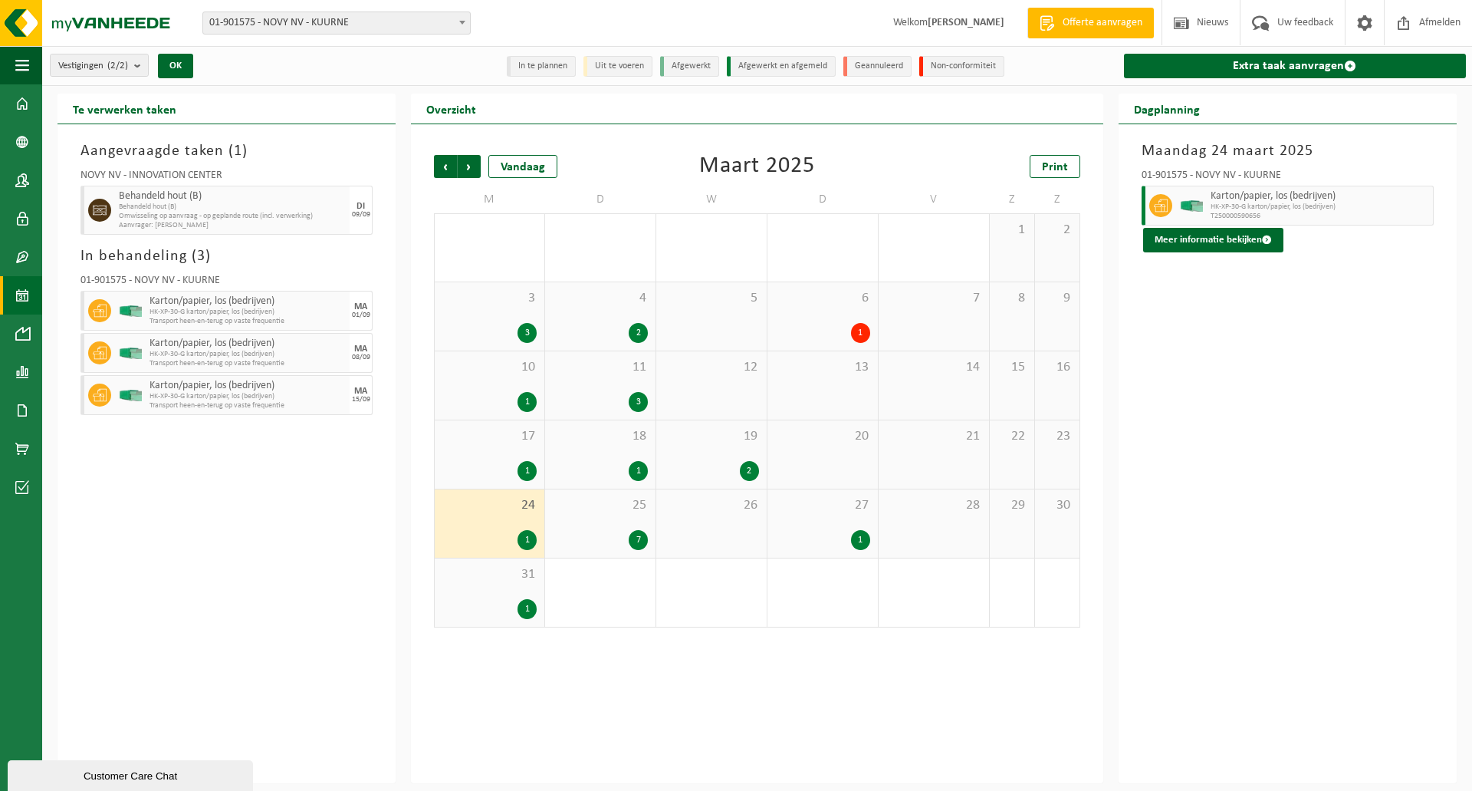
click at [580, 527] on div "25 7" at bounding box center [600, 523] width 110 height 68
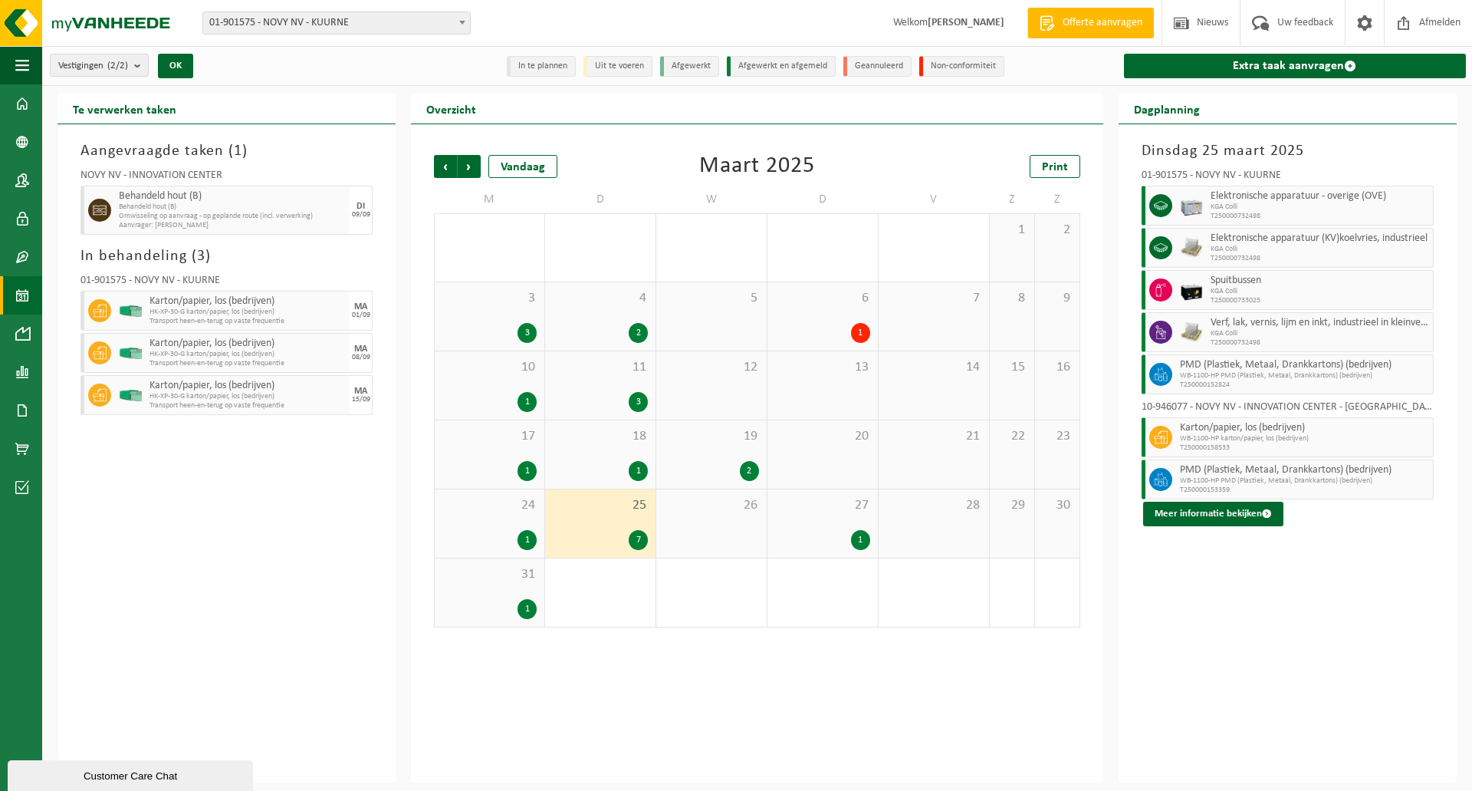
click at [791, 514] on div "27 1" at bounding box center [823, 523] width 110 height 68
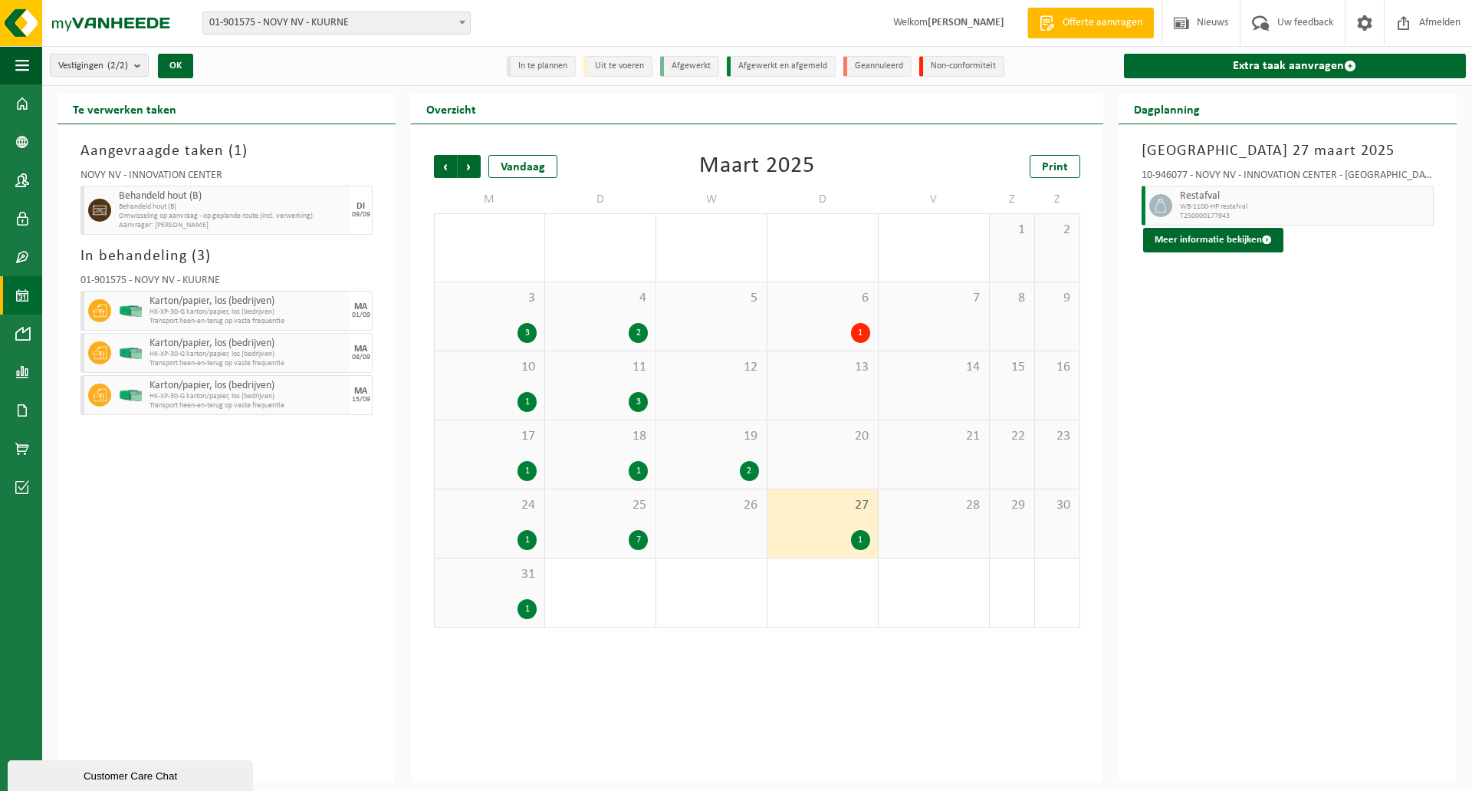
click at [526, 583] on div "31 1" at bounding box center [490, 592] width 110 height 68
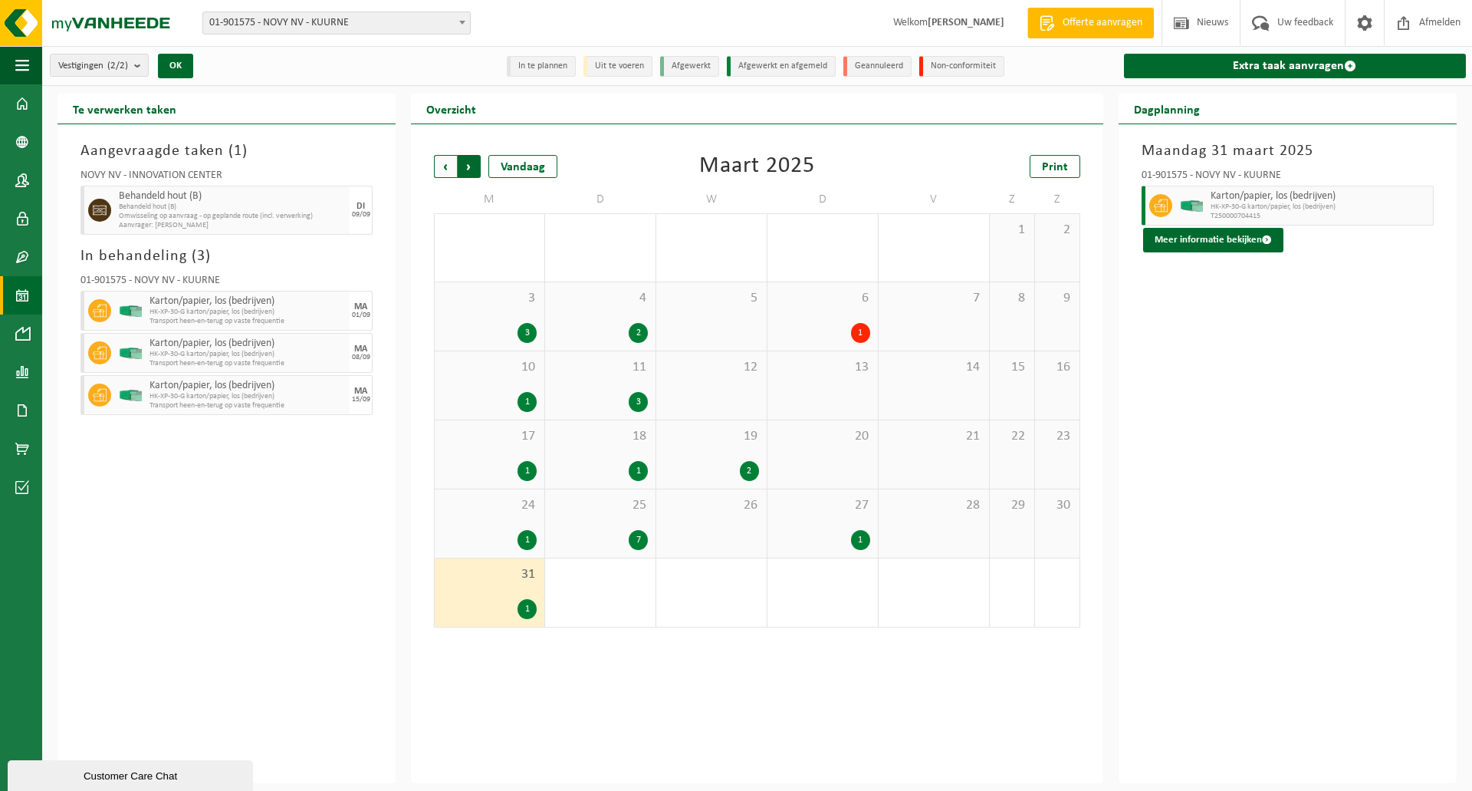
click at [453, 167] on span "Vorige" at bounding box center [445, 166] width 23 height 23
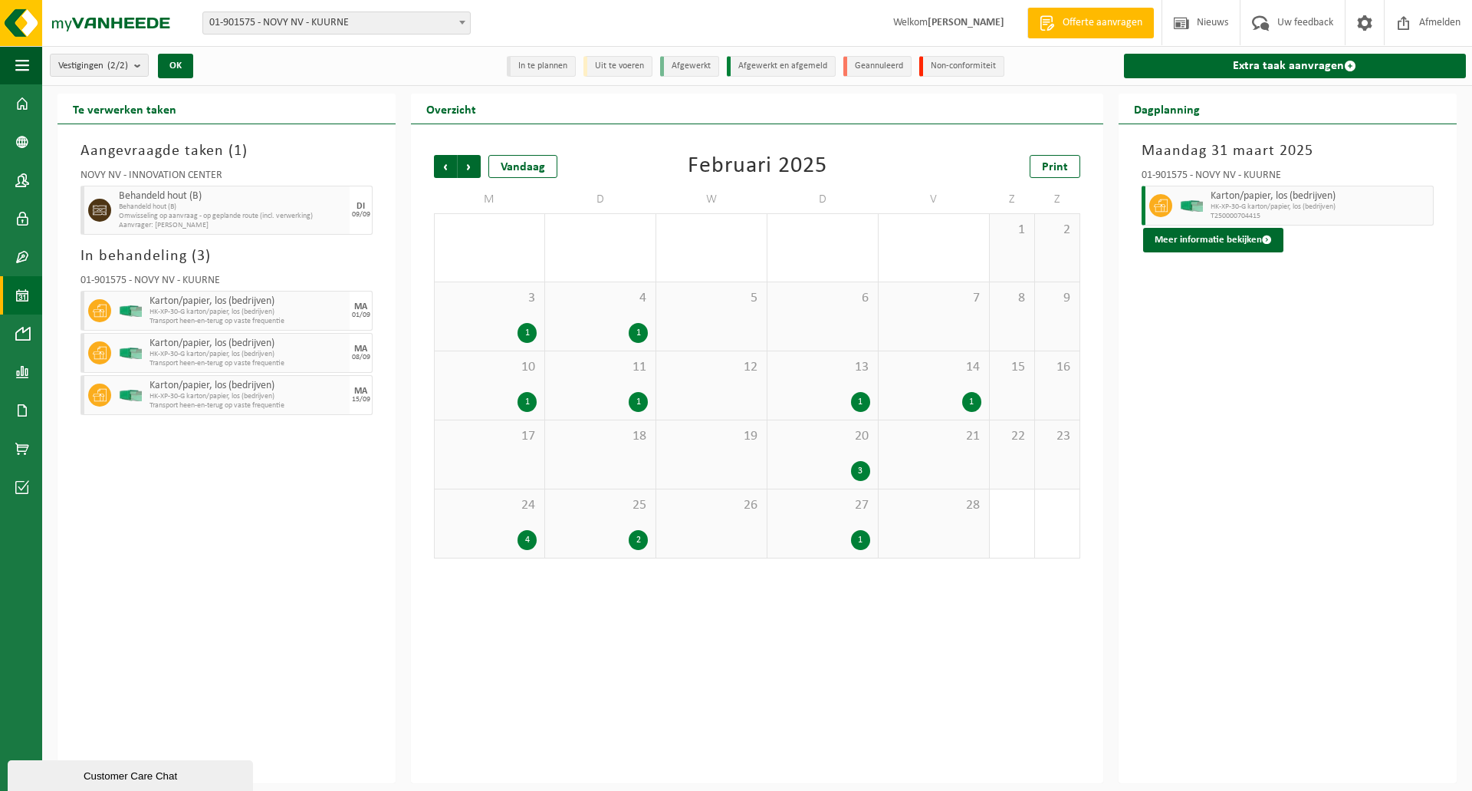
click at [509, 328] on div "1" at bounding box center [489, 333] width 94 height 20
click at [608, 306] on div "4 1" at bounding box center [600, 316] width 110 height 68
click at [501, 367] on span "10" at bounding box center [489, 367] width 94 height 17
click at [605, 373] on span "11" at bounding box center [600, 367] width 95 height 17
click at [810, 393] on div "1" at bounding box center [822, 402] width 95 height 20
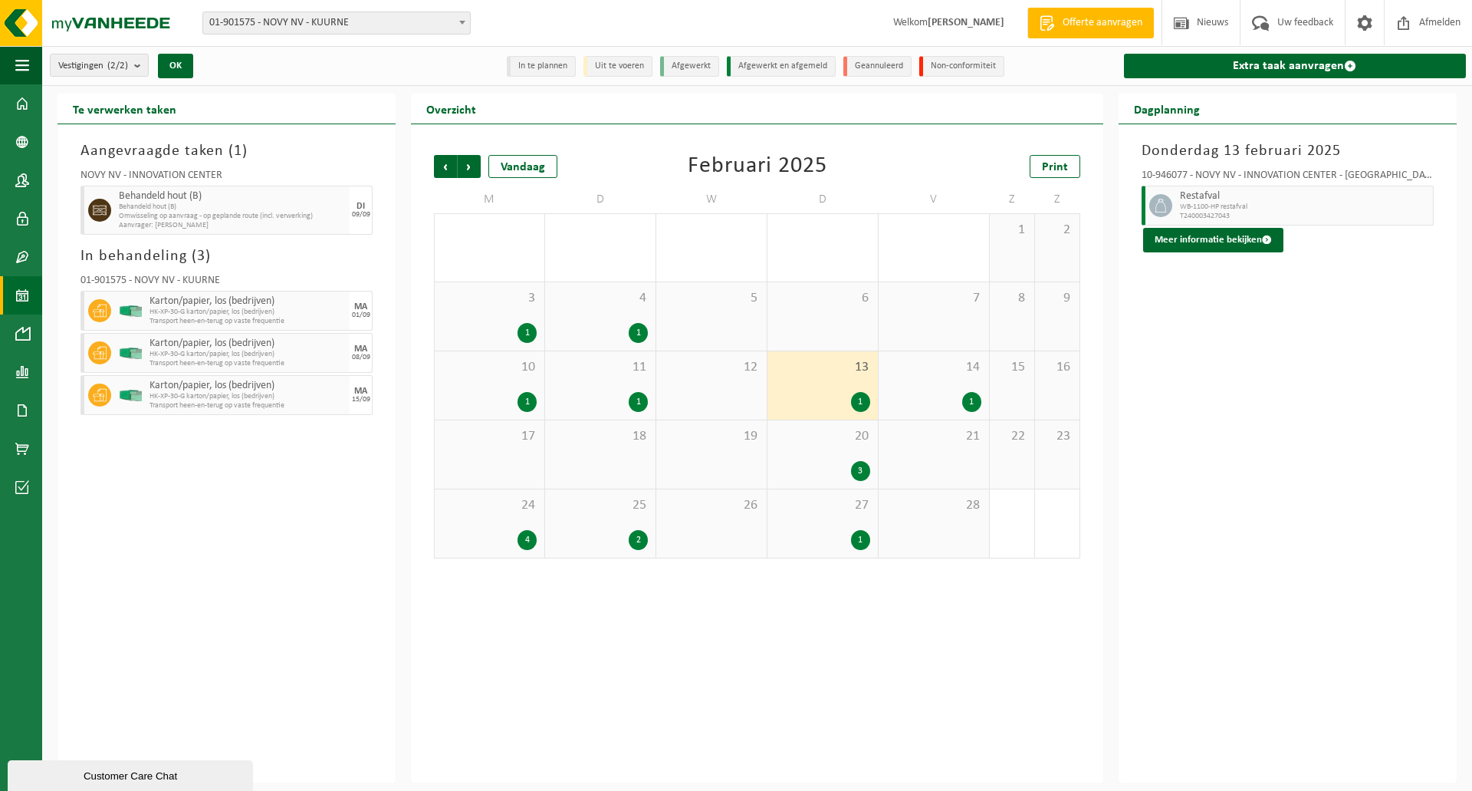
click at [913, 383] on div "14 1" at bounding box center [934, 385] width 110 height 68
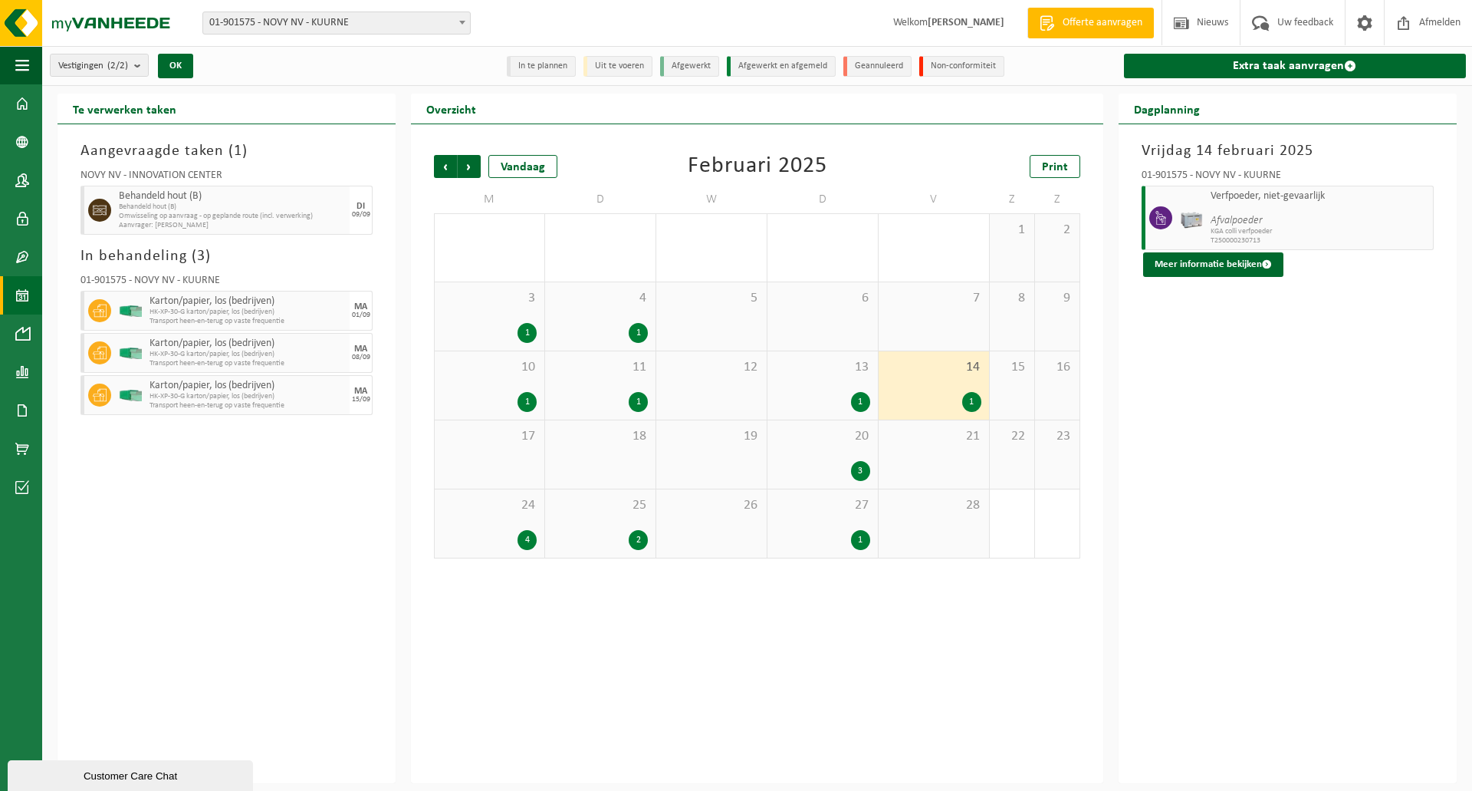
click at [806, 445] on div "20 3" at bounding box center [823, 454] width 110 height 68
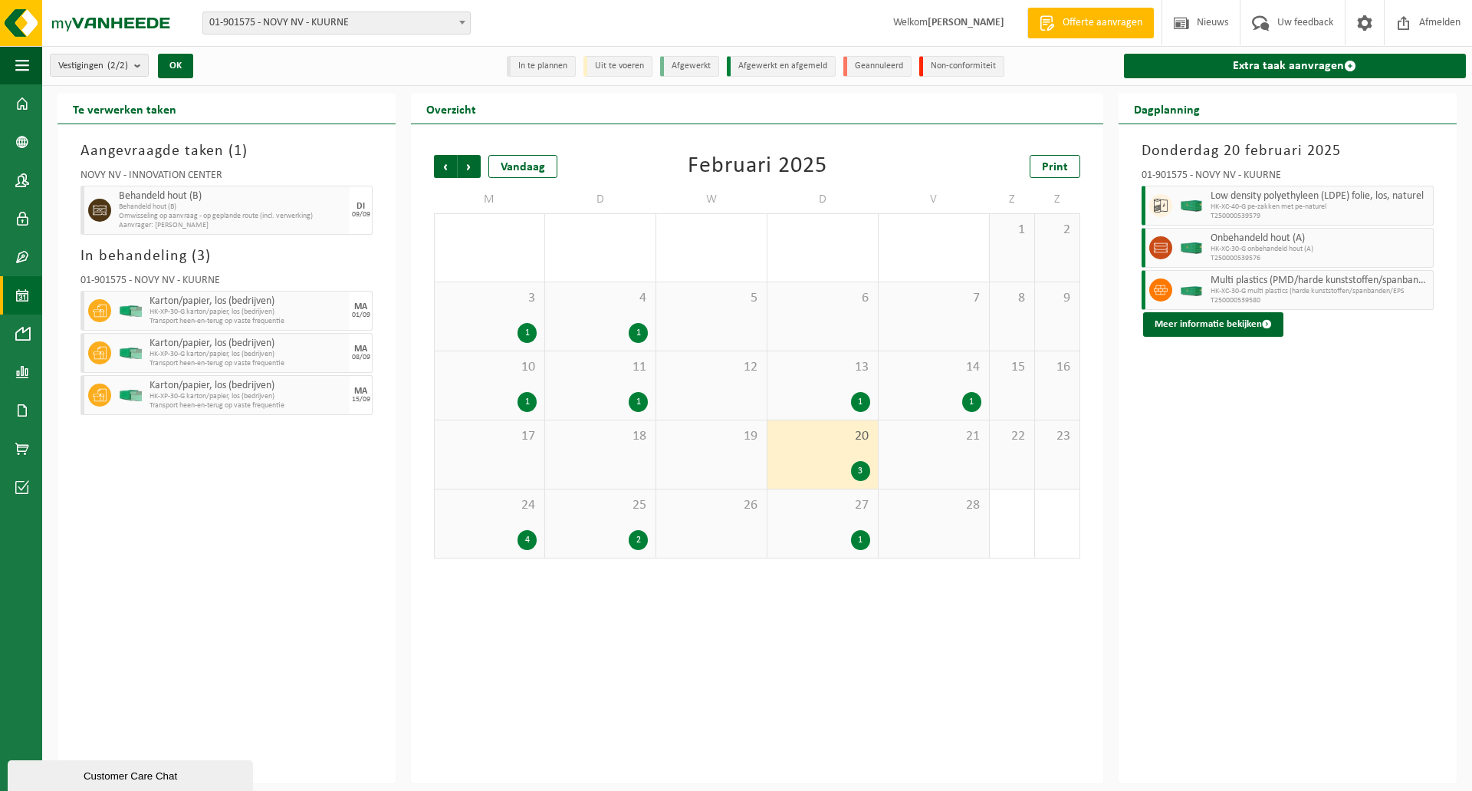
click at [817, 517] on div "27 1" at bounding box center [823, 523] width 110 height 68
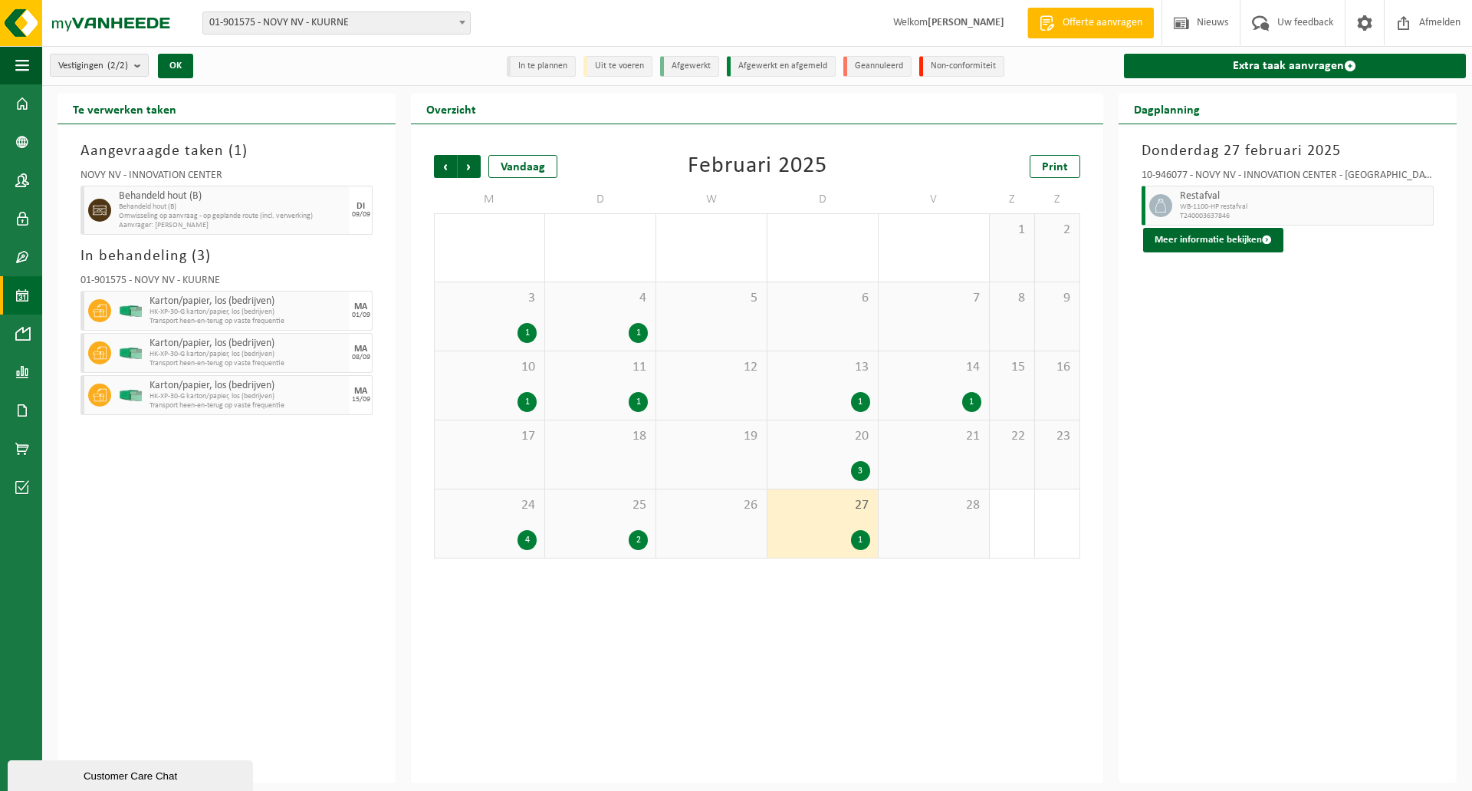
click at [625, 526] on div "25 2" at bounding box center [600, 523] width 110 height 68
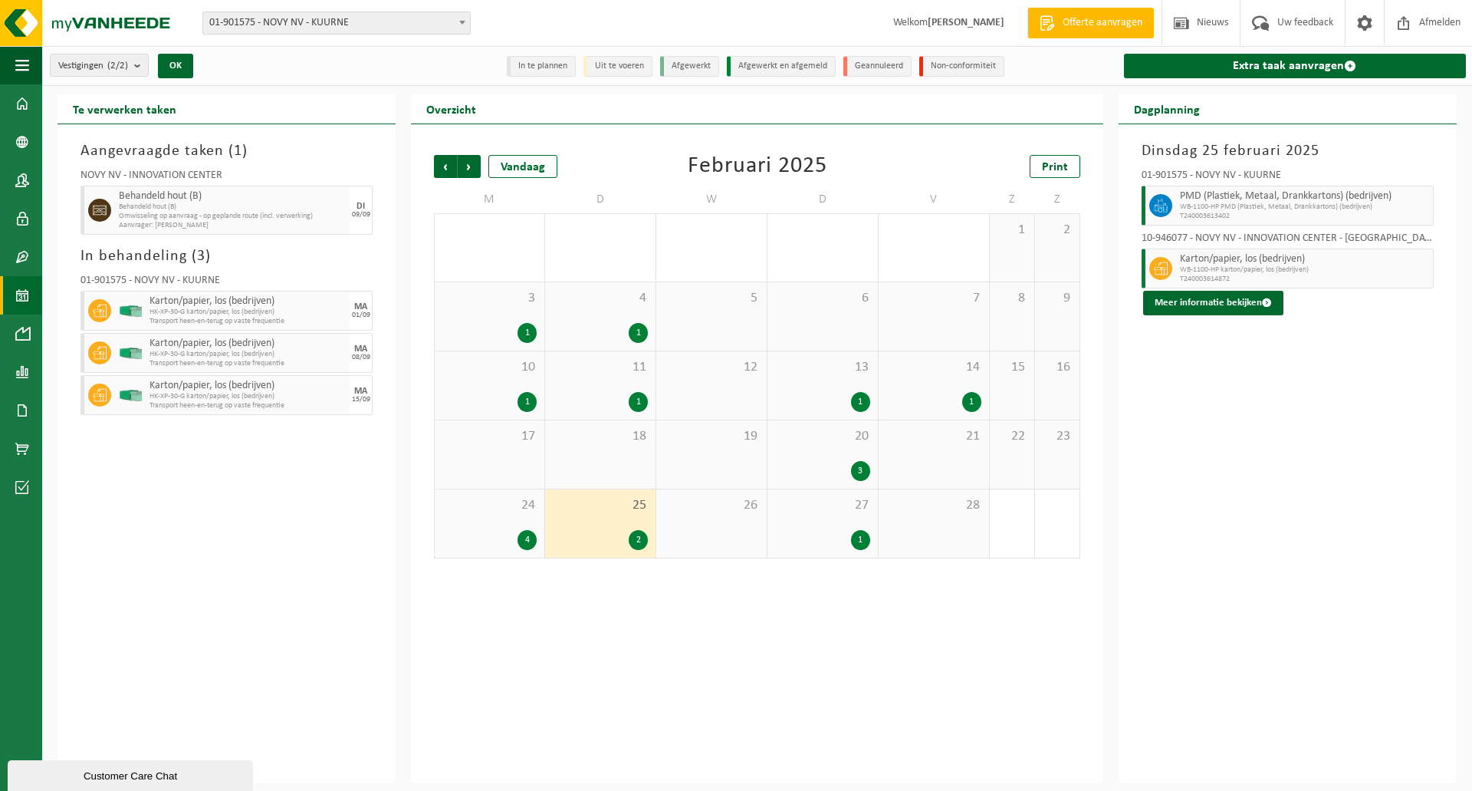
click at [496, 511] on span "24" at bounding box center [489, 505] width 94 height 17
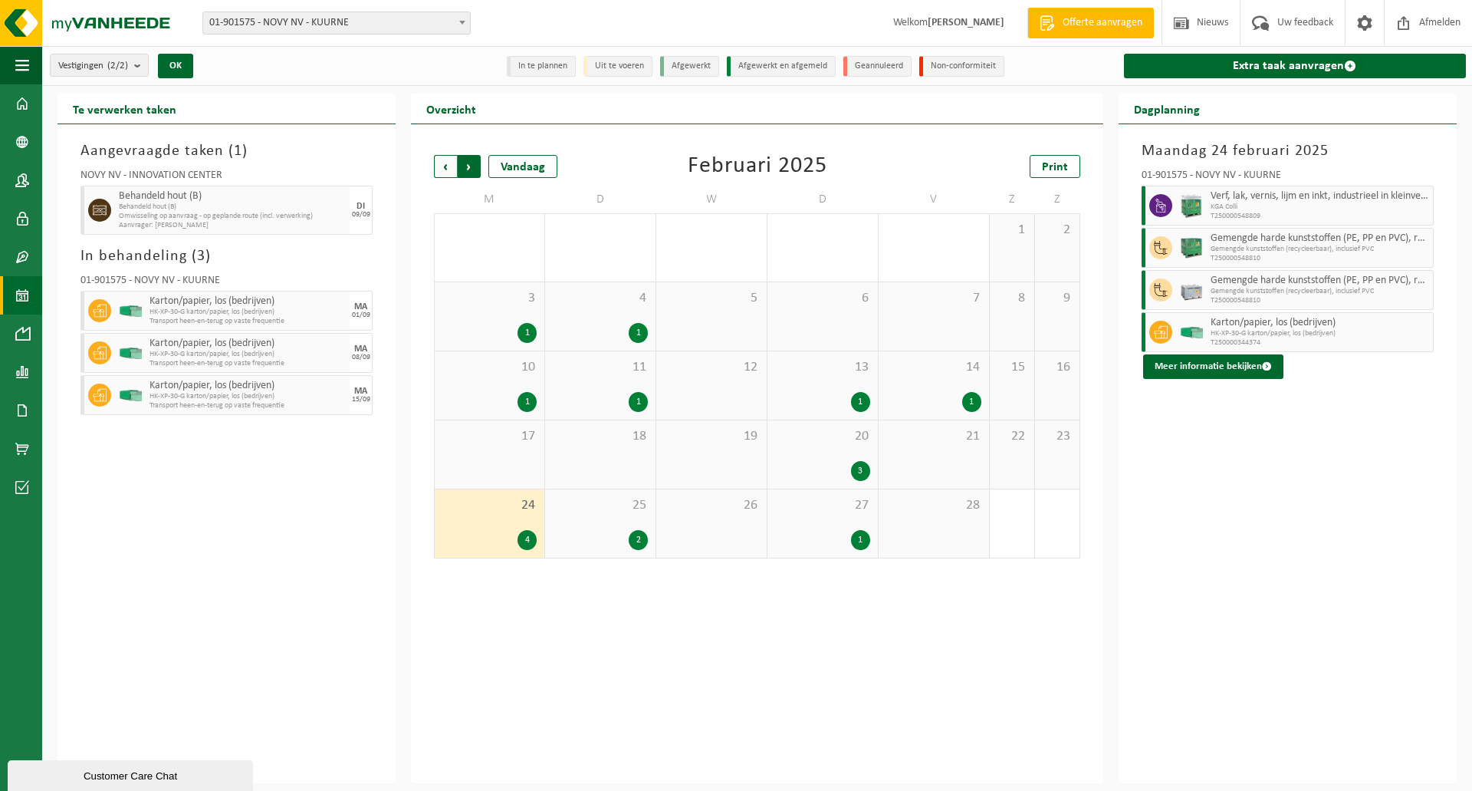
click at [445, 160] on span "Vorige" at bounding box center [445, 166] width 23 height 23
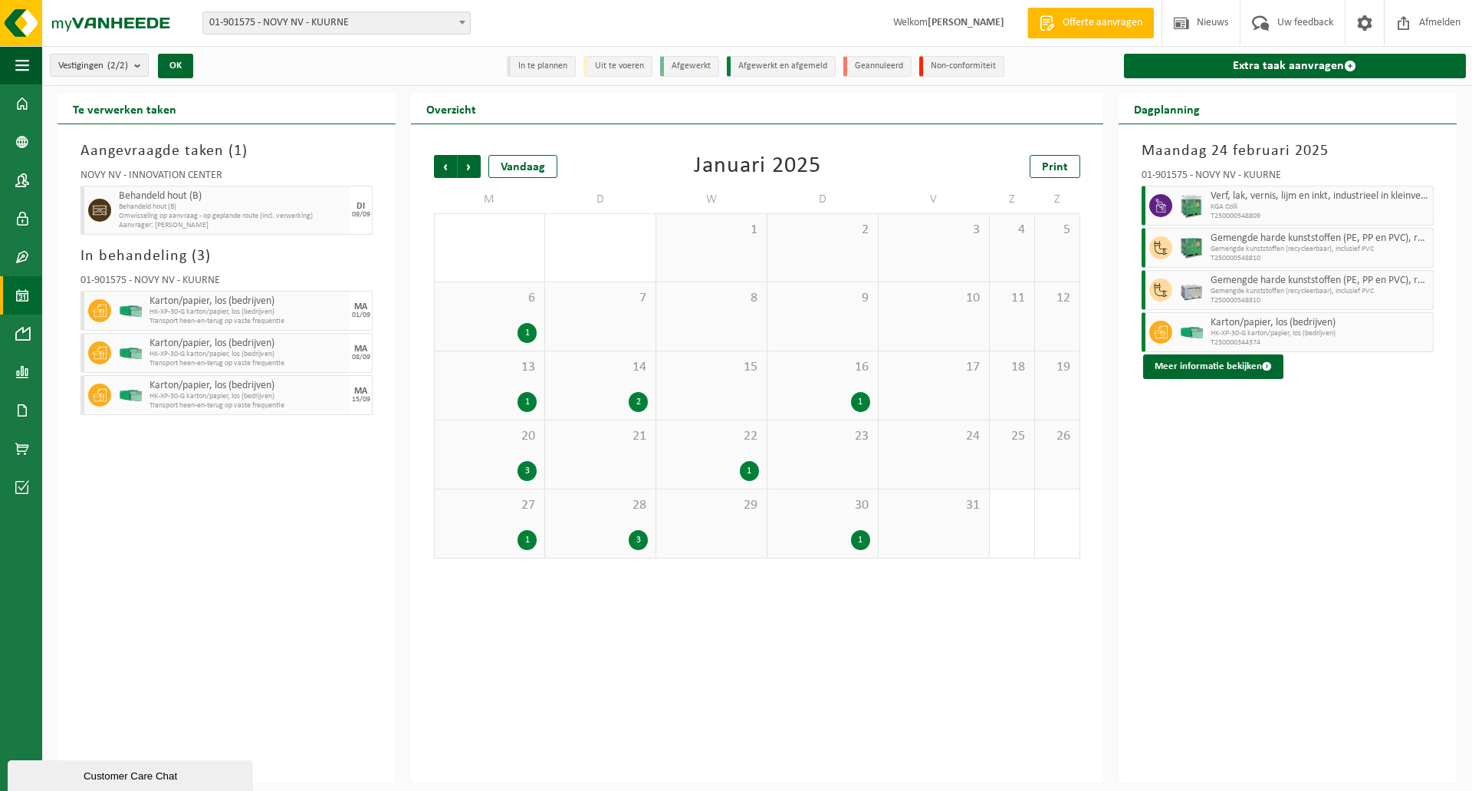
click at [797, 516] on div "30 1" at bounding box center [823, 523] width 110 height 68
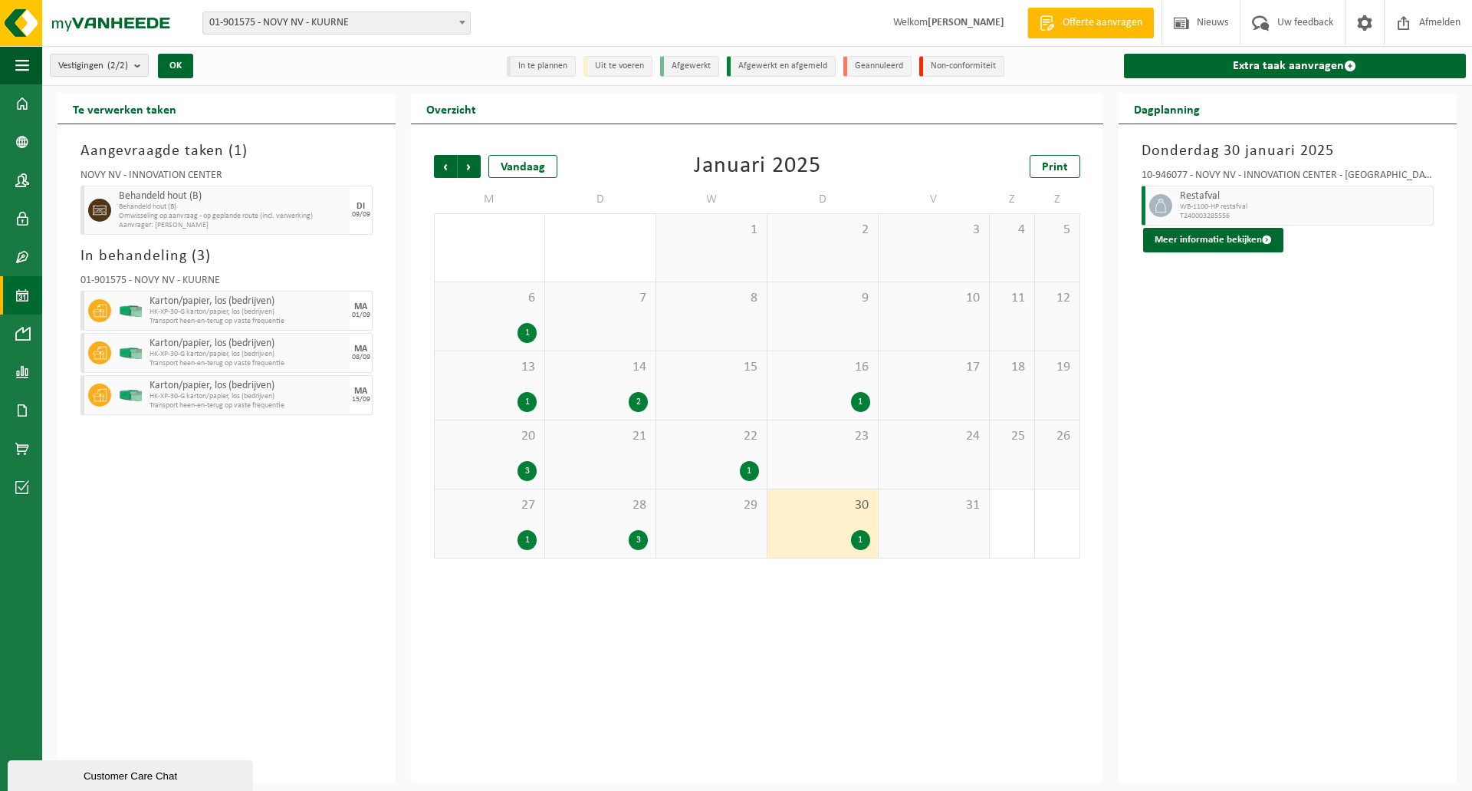
click at [652, 537] on div "28 3" at bounding box center [600, 523] width 110 height 68
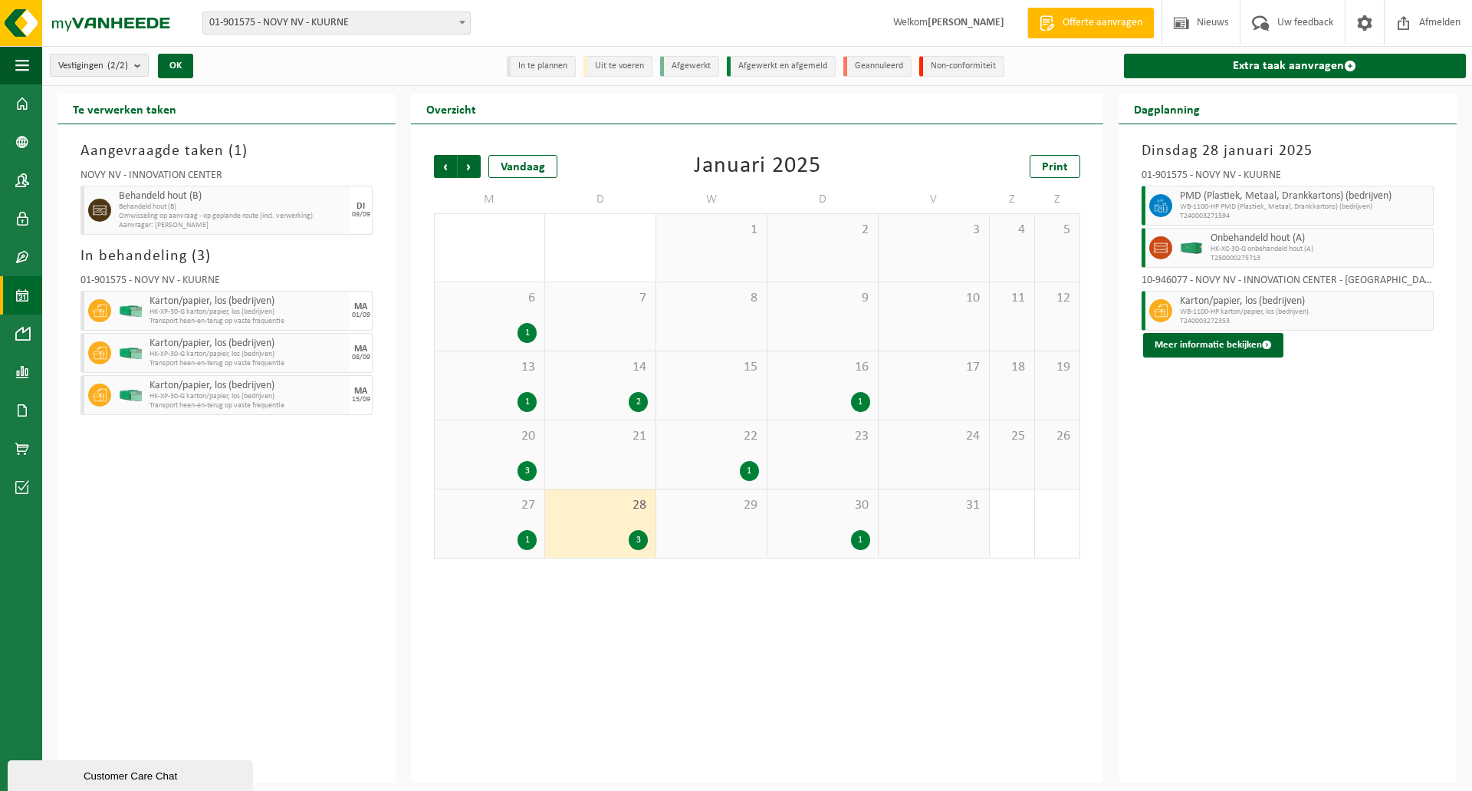
click at [523, 518] on div "27 1" at bounding box center [490, 523] width 110 height 68
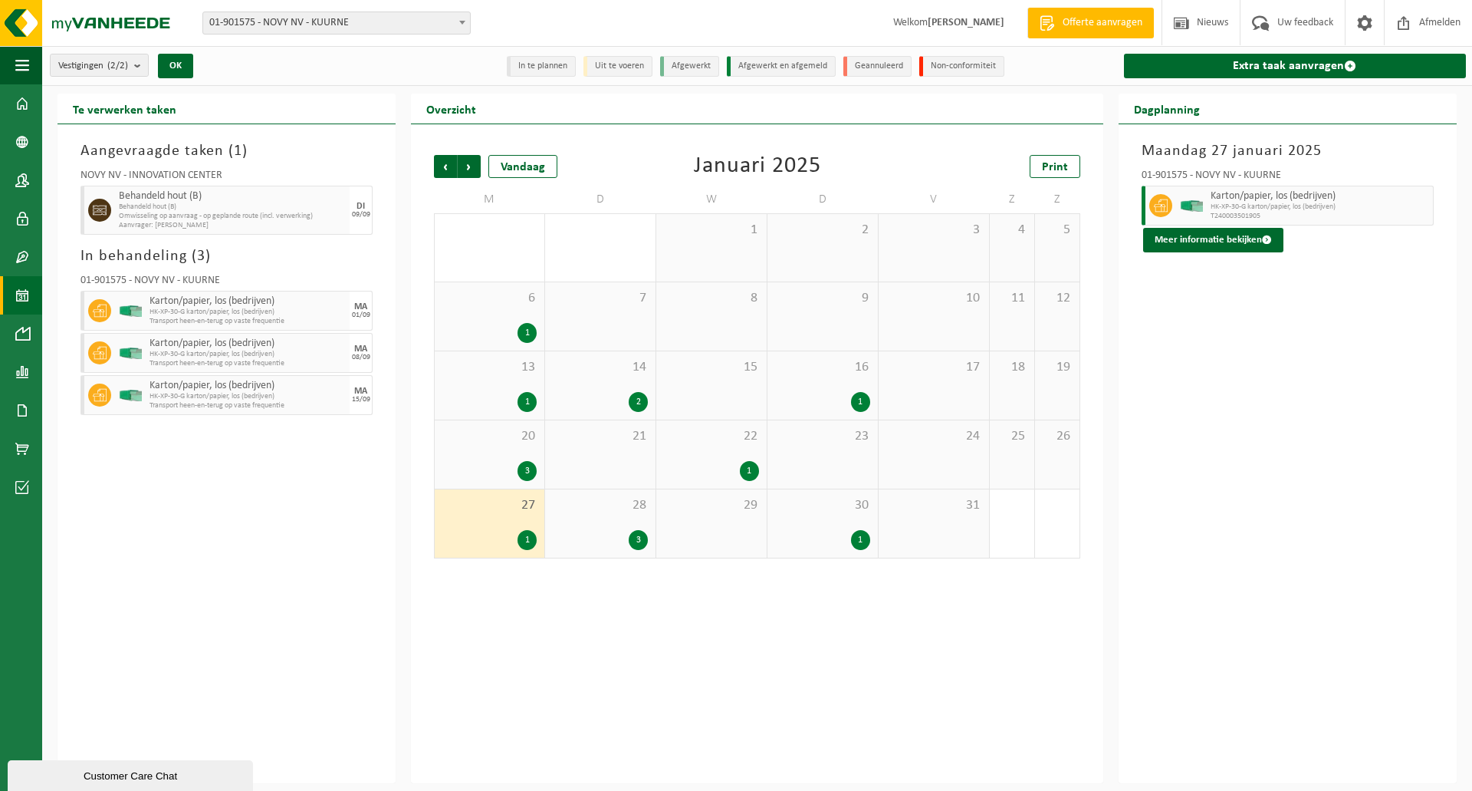
click at [715, 447] on div "22 1" at bounding box center [711, 454] width 110 height 68
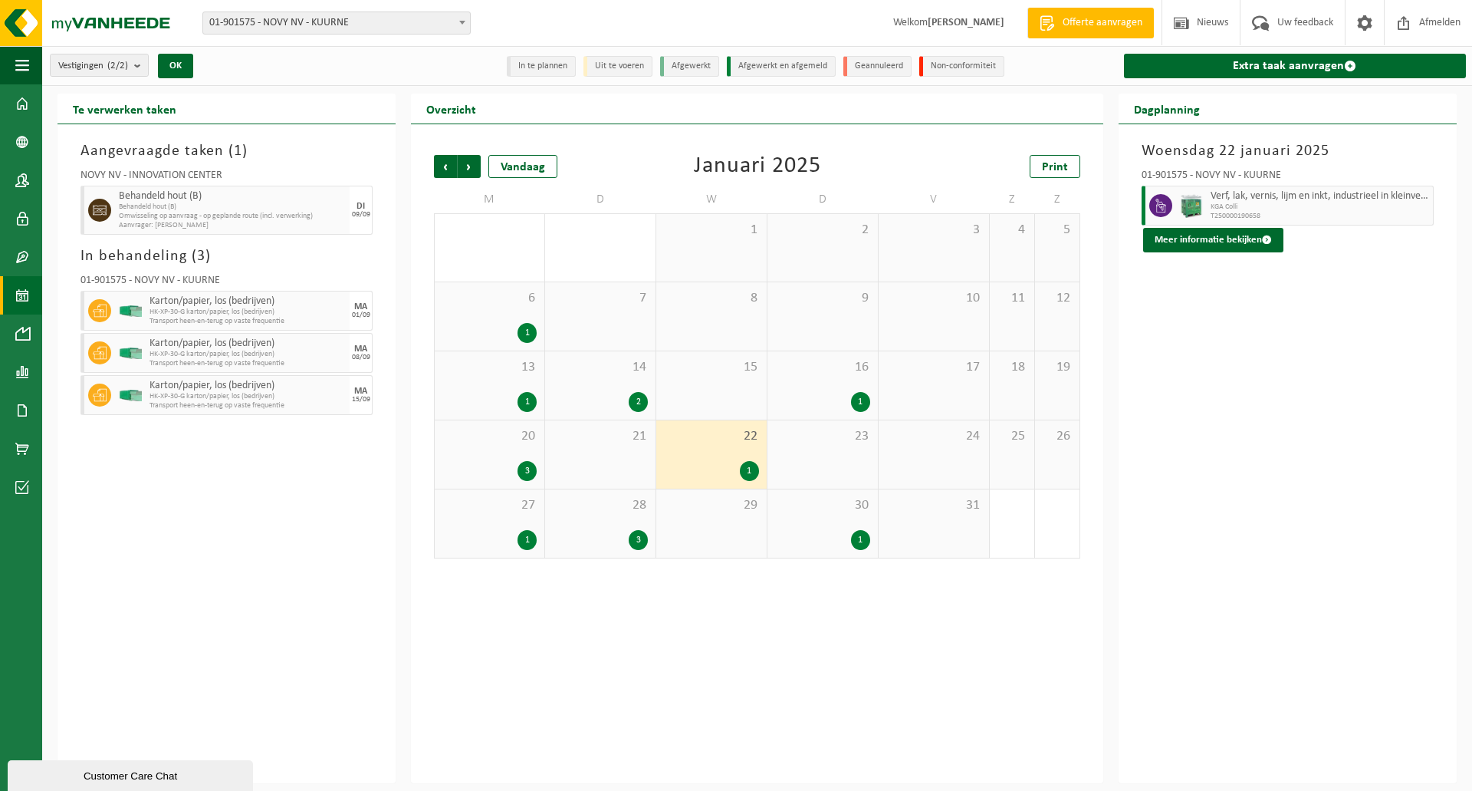
click at [554, 432] on span "21" at bounding box center [600, 436] width 95 height 17
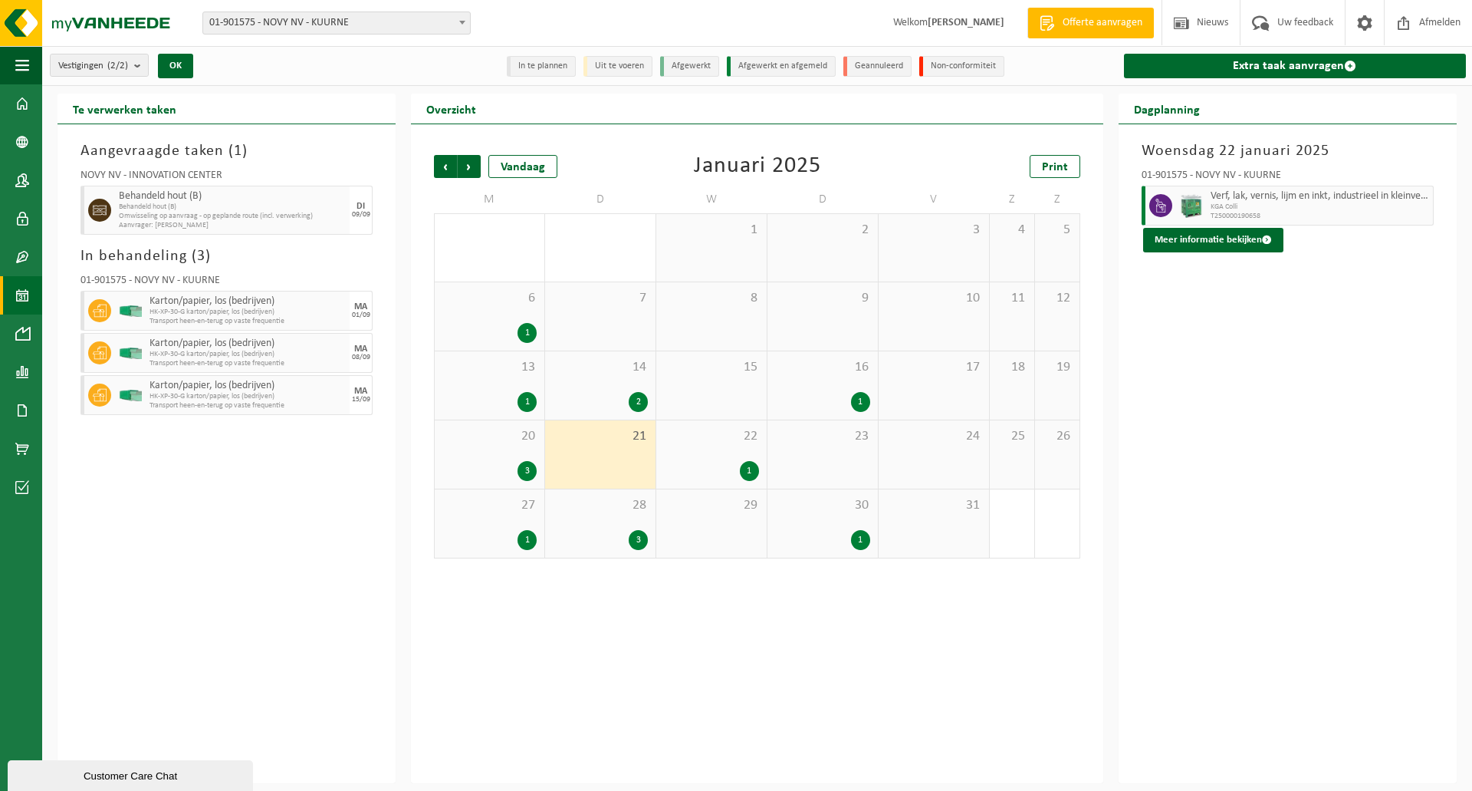
click at [524, 436] on span "20" at bounding box center [489, 436] width 94 height 17
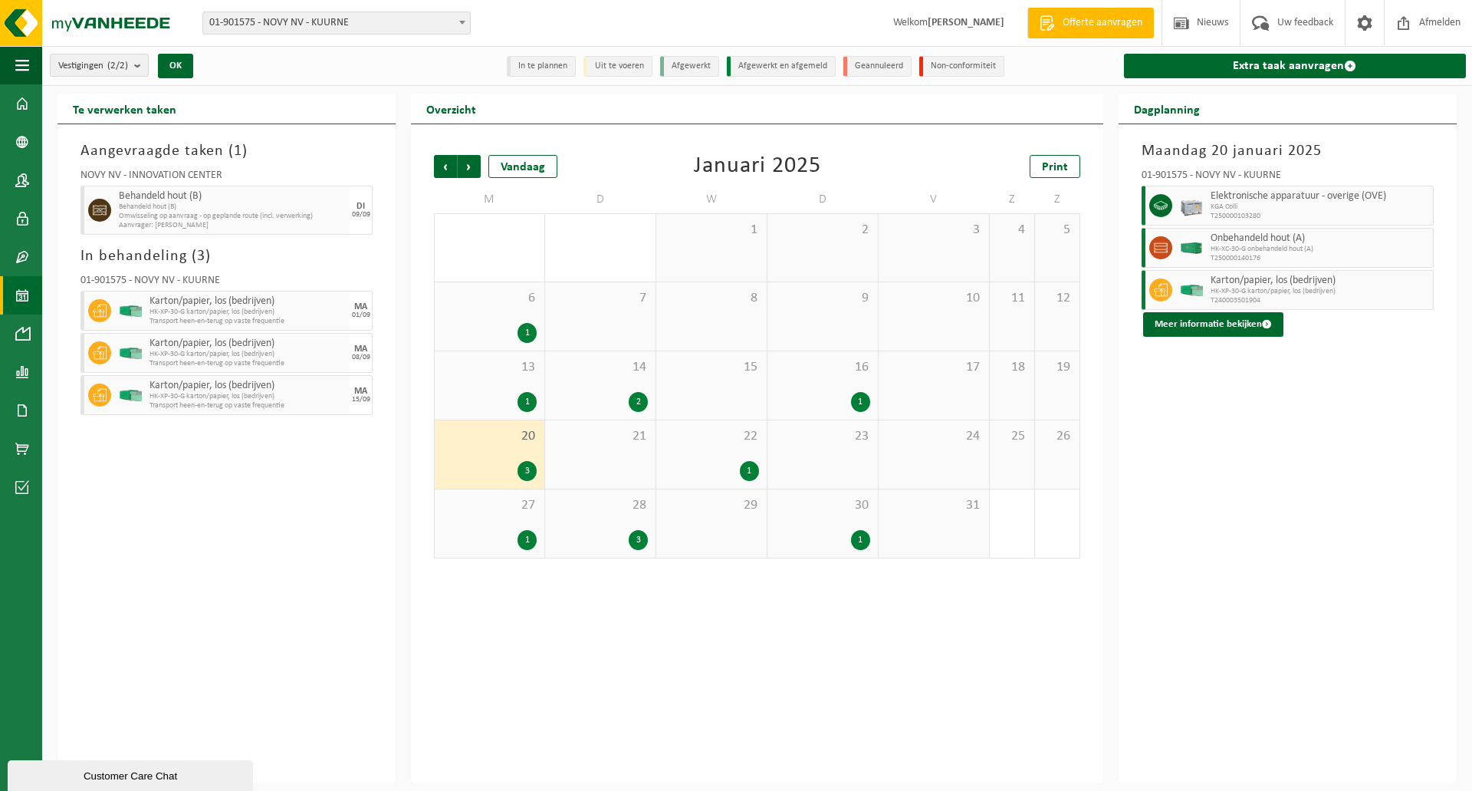
click at [496, 376] on div "13 1" at bounding box center [490, 385] width 110 height 68
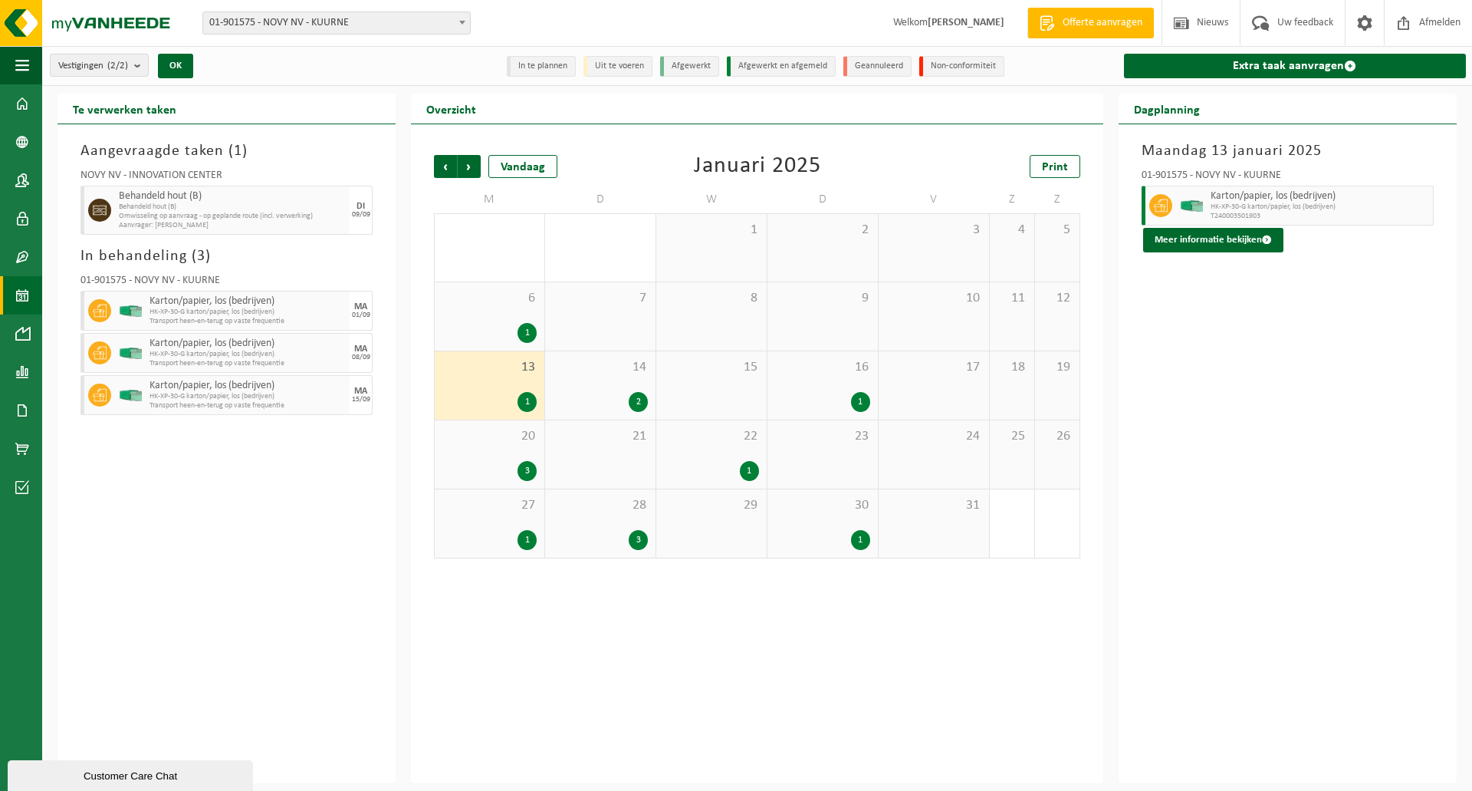
click at [604, 379] on div "14 2" at bounding box center [600, 385] width 110 height 68
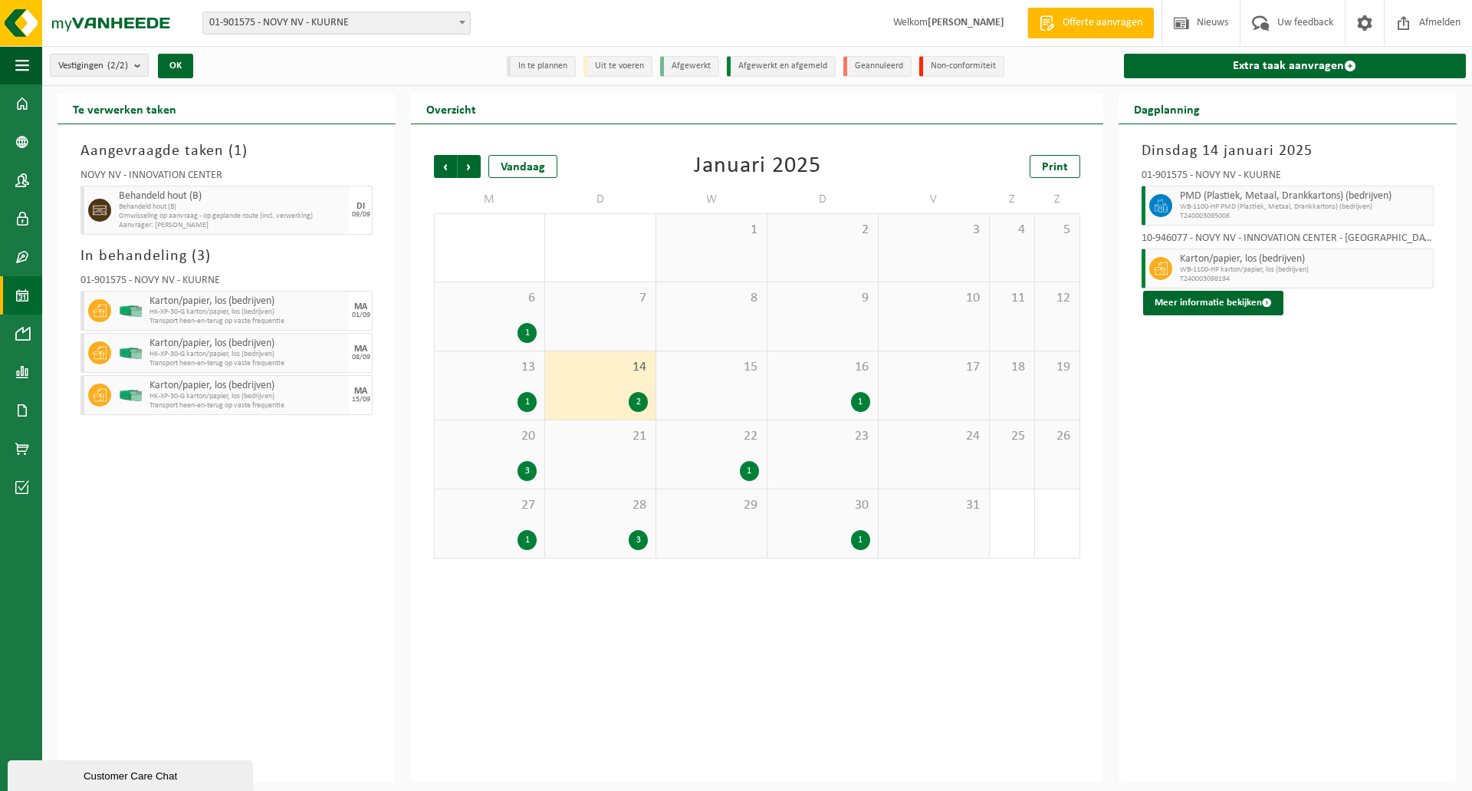
click at [818, 400] on div "1" at bounding box center [822, 402] width 95 height 20
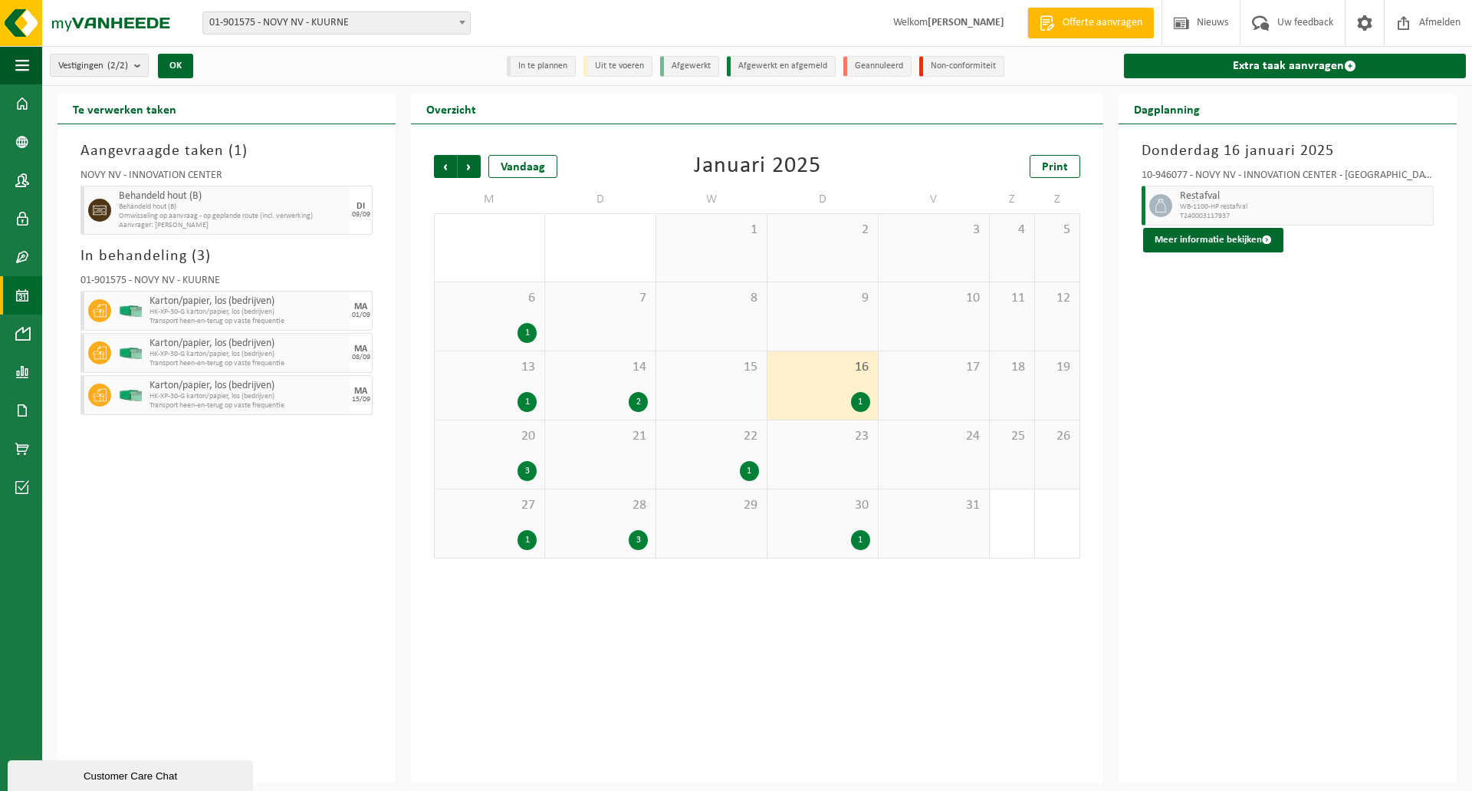
click at [509, 310] on div "6 1" at bounding box center [490, 316] width 110 height 68
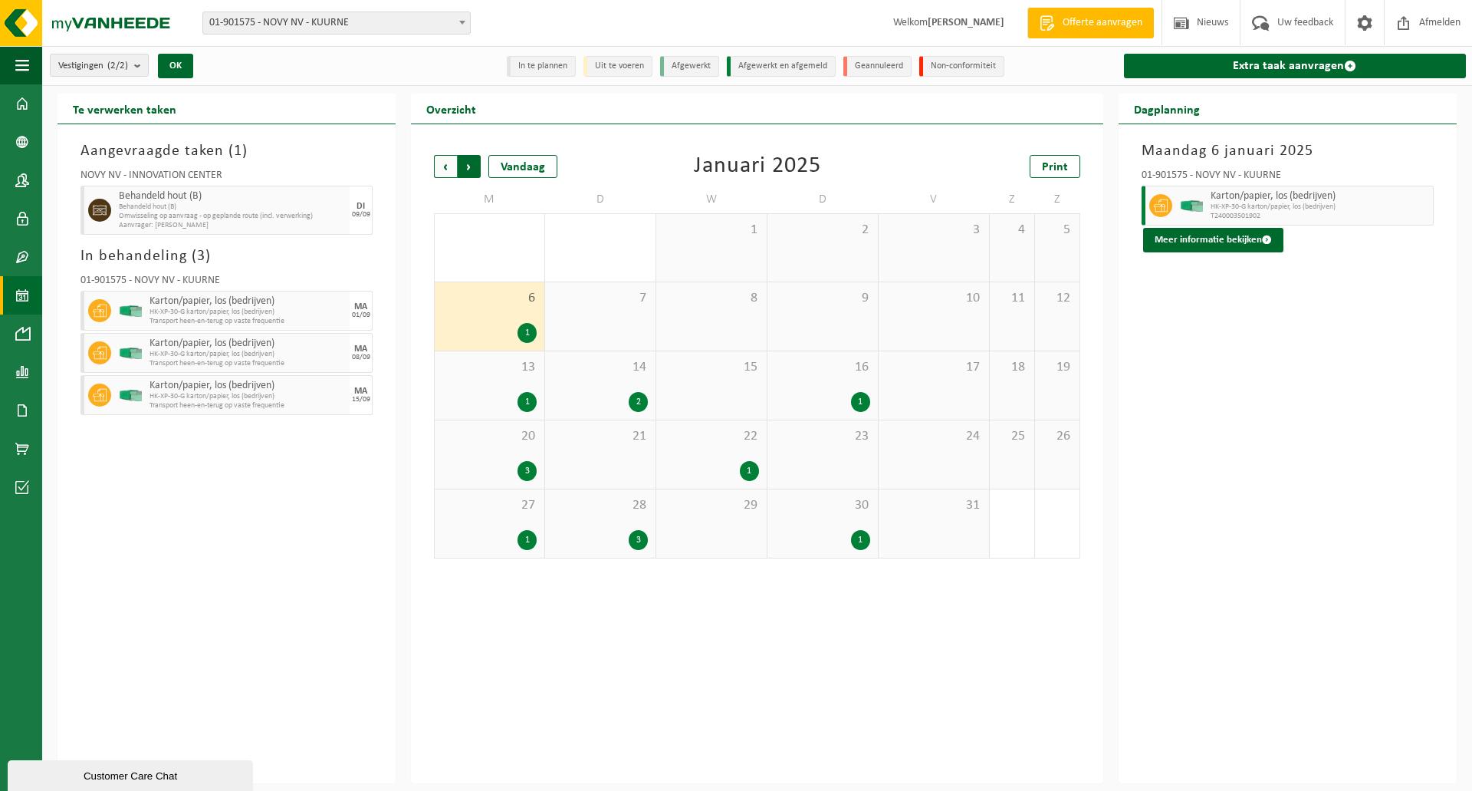
click at [451, 166] on span "Vorige" at bounding box center [445, 166] width 23 height 23
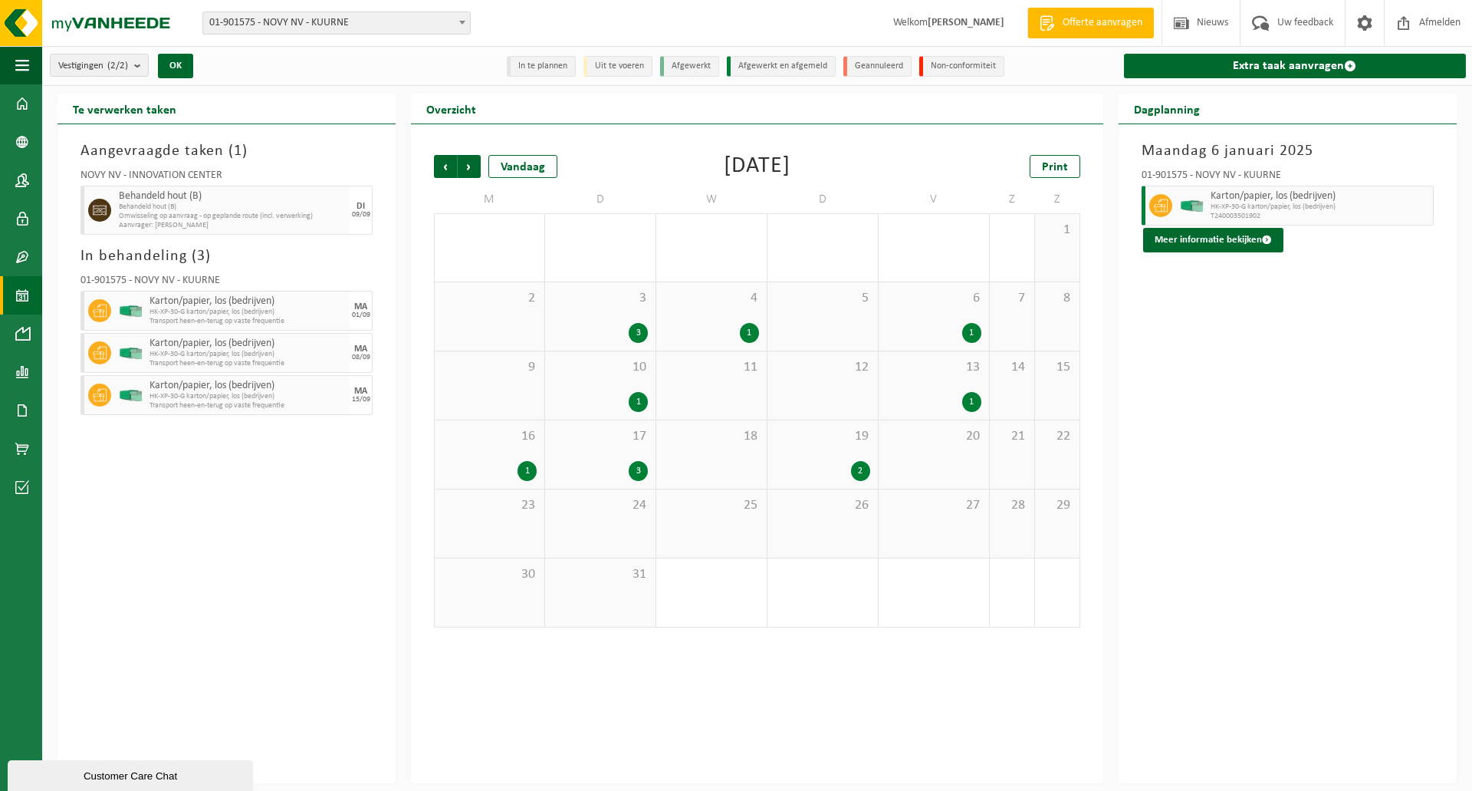
click at [816, 459] on div "19 2" at bounding box center [823, 454] width 110 height 68
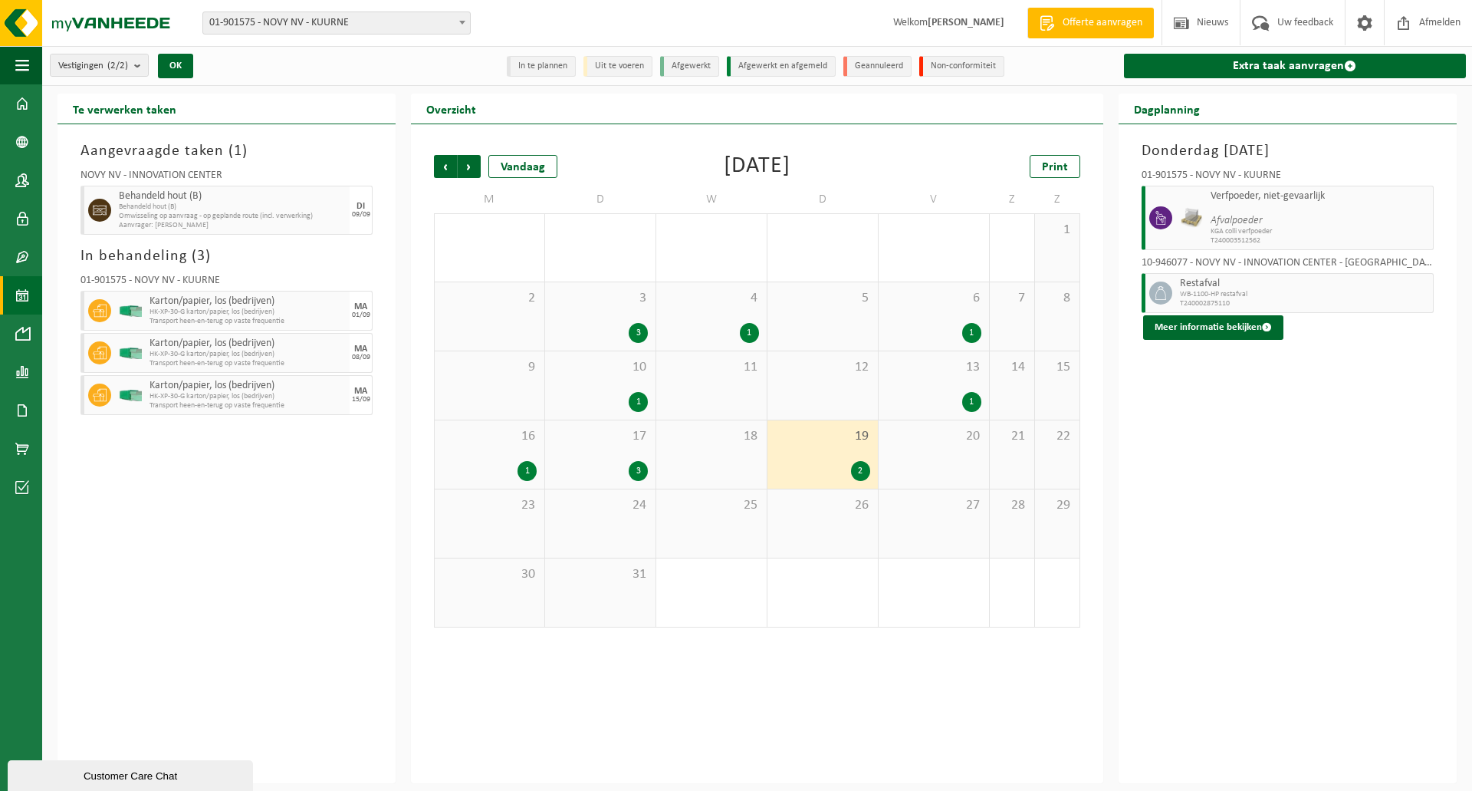
click at [565, 452] on div "17 3" at bounding box center [600, 454] width 110 height 68
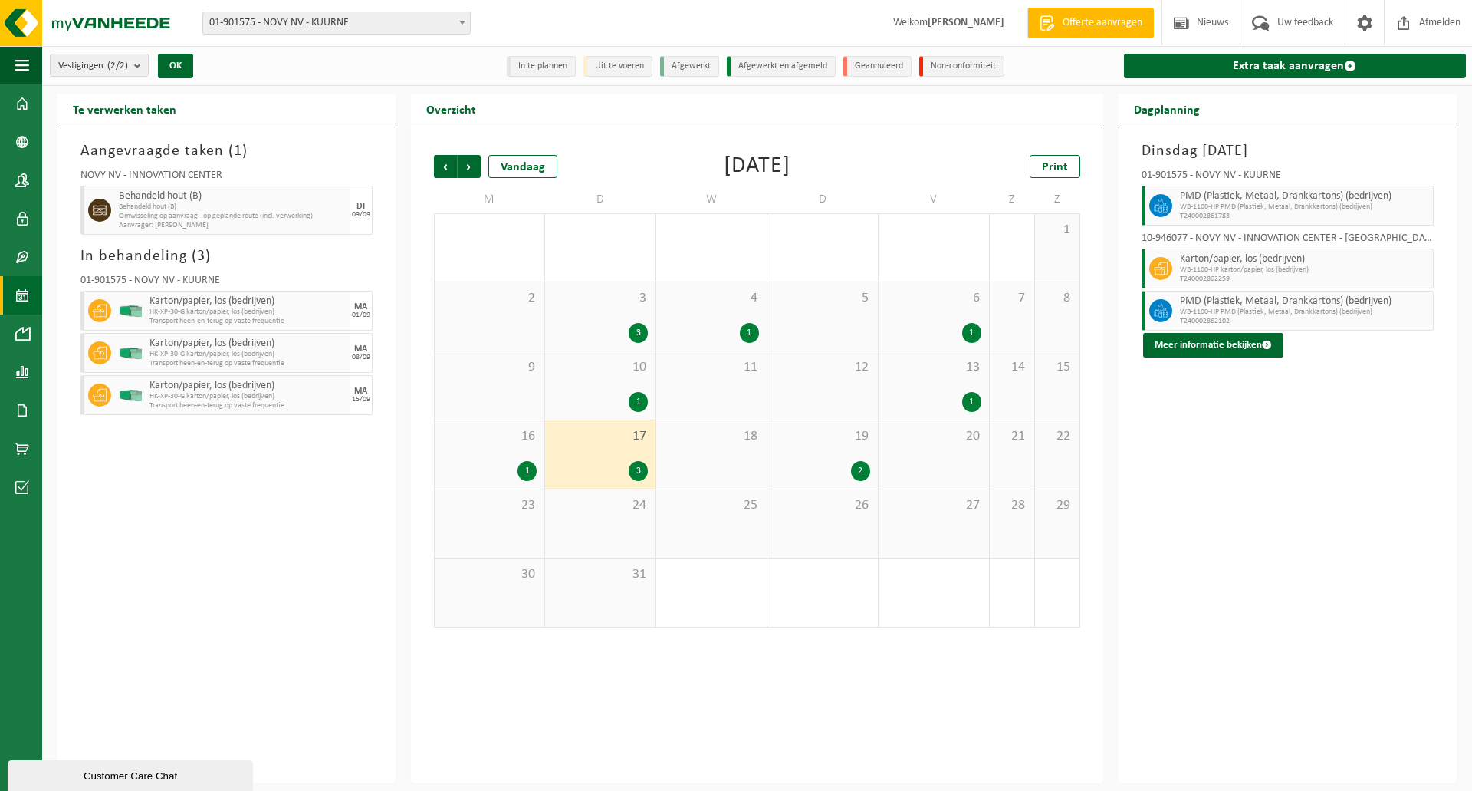
click at [506, 448] on div "16 1" at bounding box center [490, 454] width 110 height 68
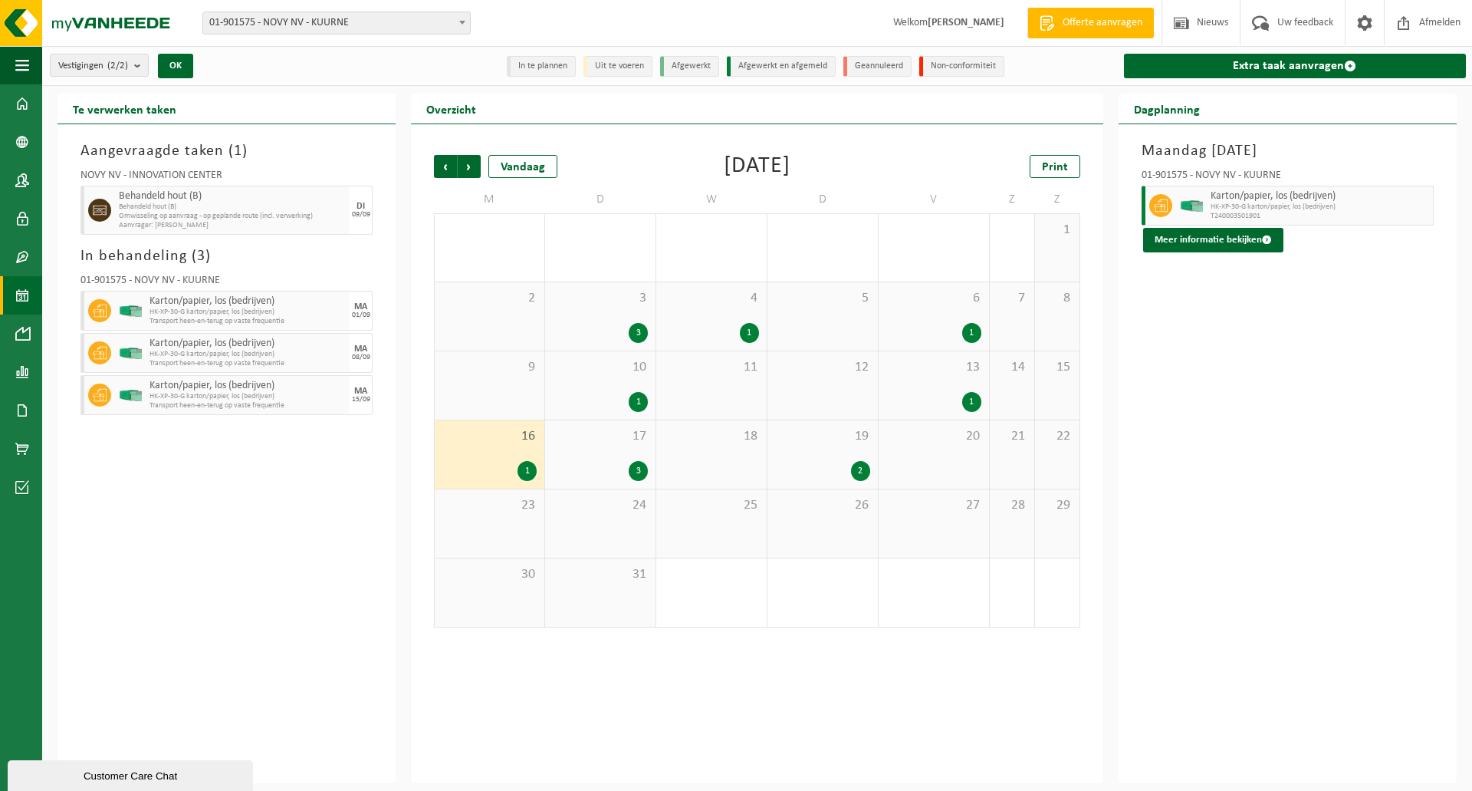
click at [923, 368] on span "13" at bounding box center [933, 367] width 95 height 17
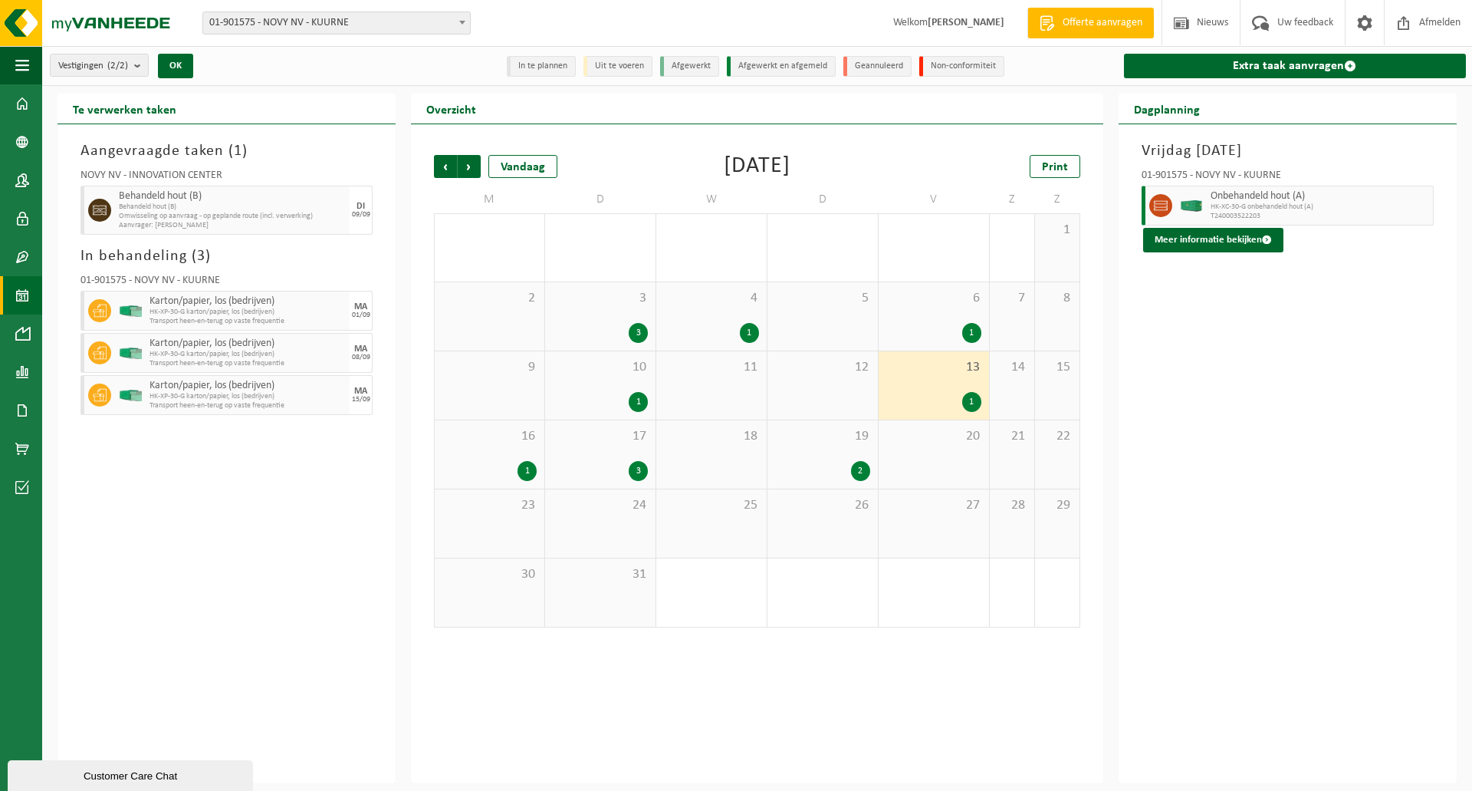
click at [625, 378] on div "10 1" at bounding box center [600, 385] width 110 height 68
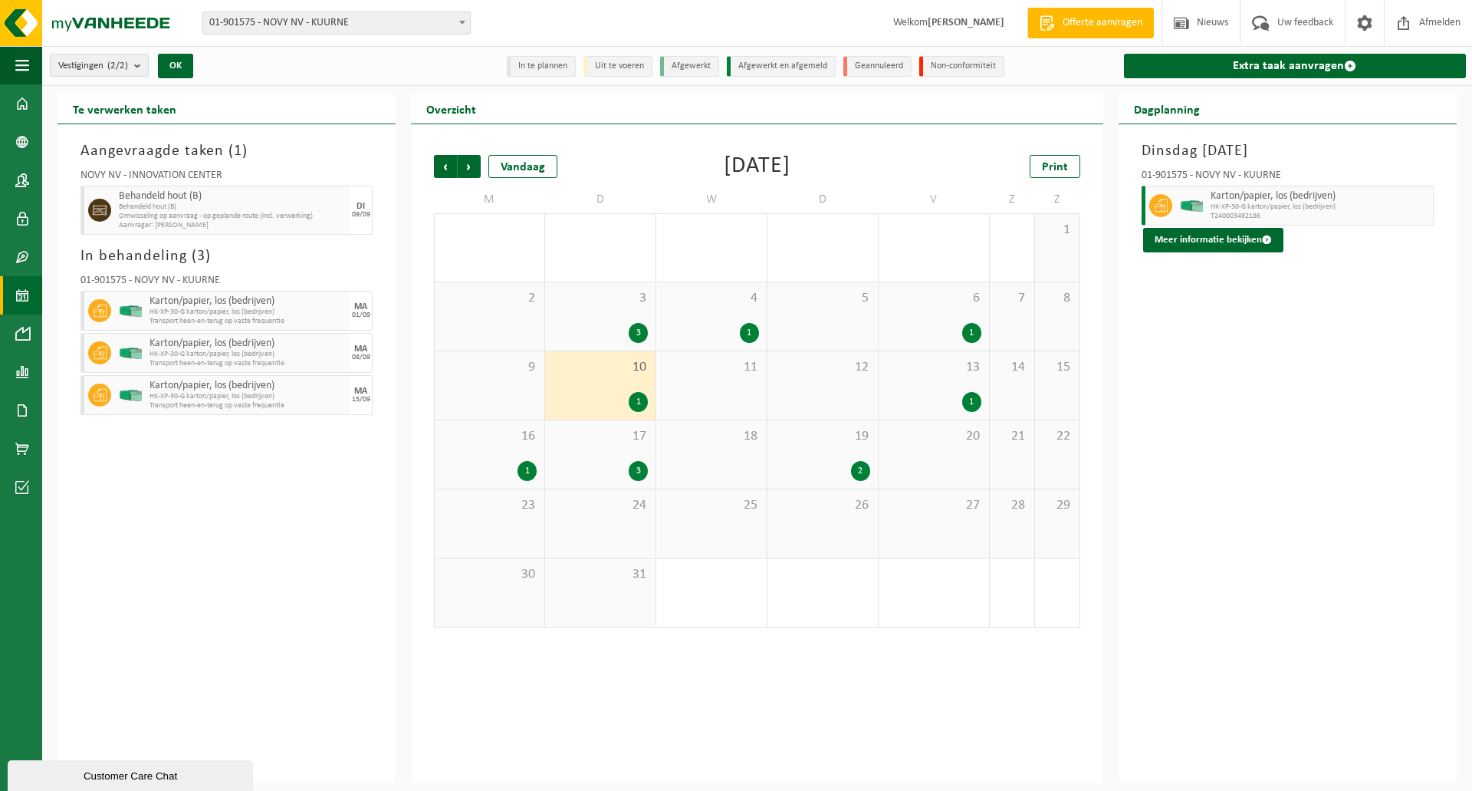
click at [926, 306] on div "6 1" at bounding box center [934, 316] width 110 height 68
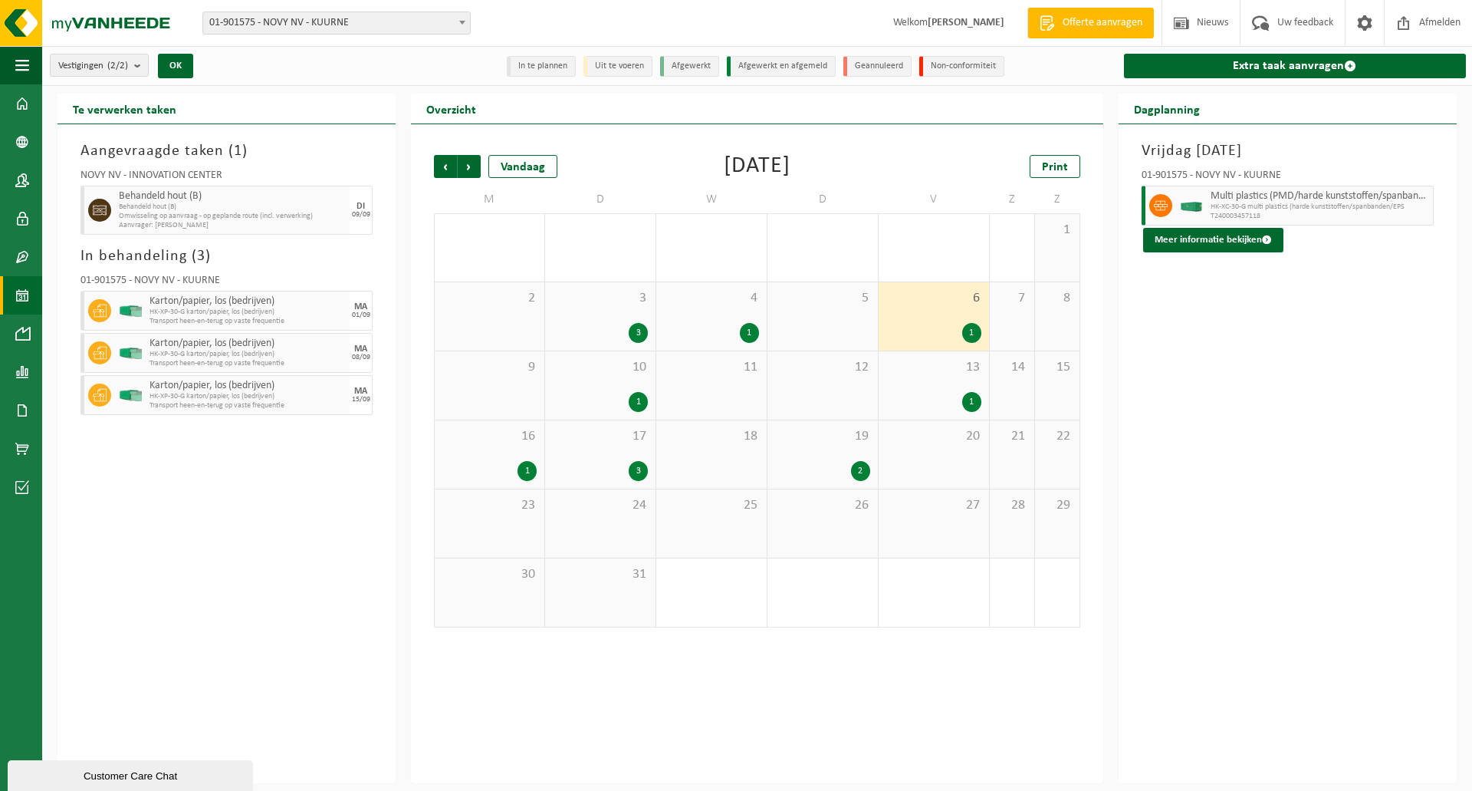
click at [753, 304] on span "4" at bounding box center [711, 298] width 95 height 17
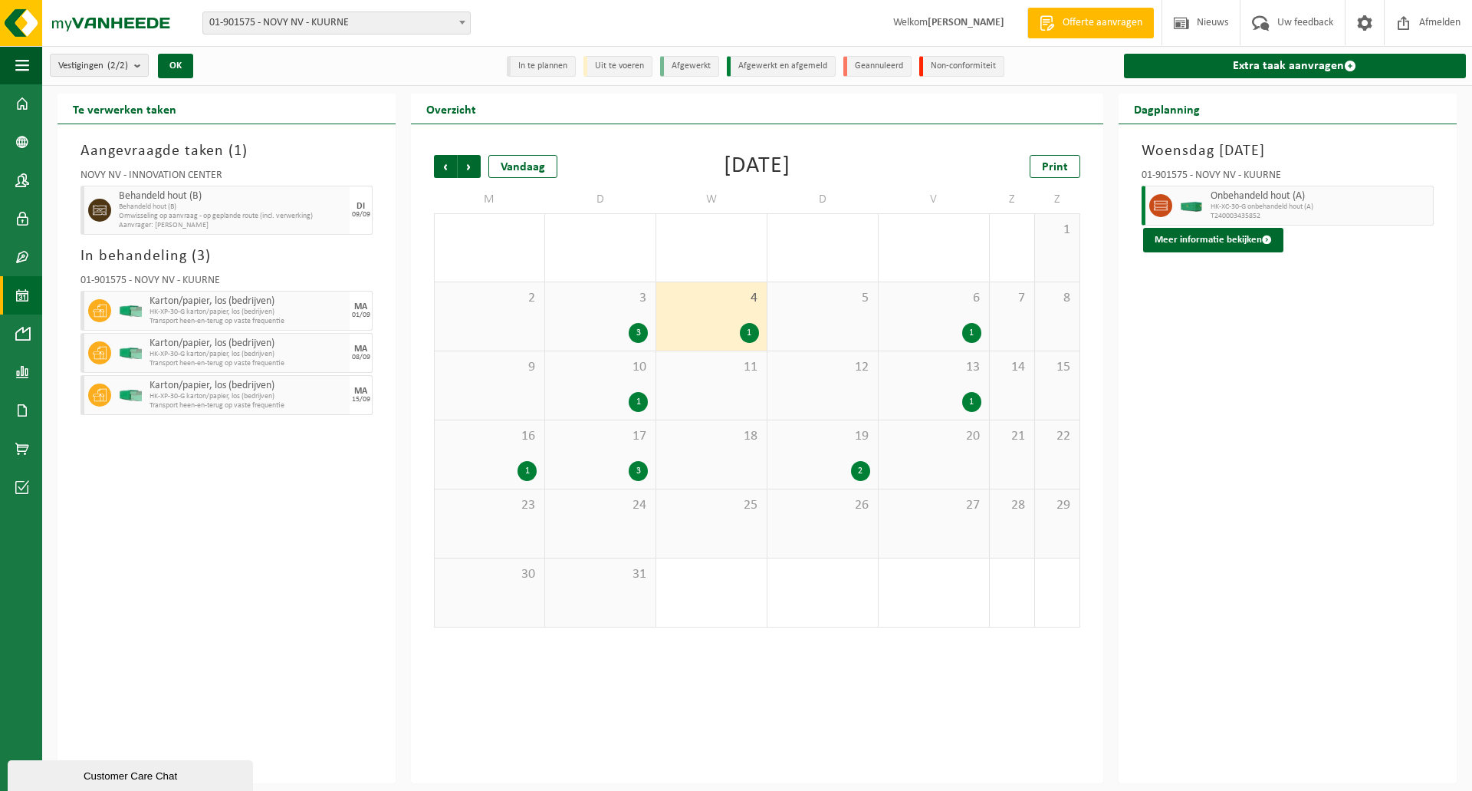
click at [614, 298] on span "3" at bounding box center [600, 298] width 95 height 17
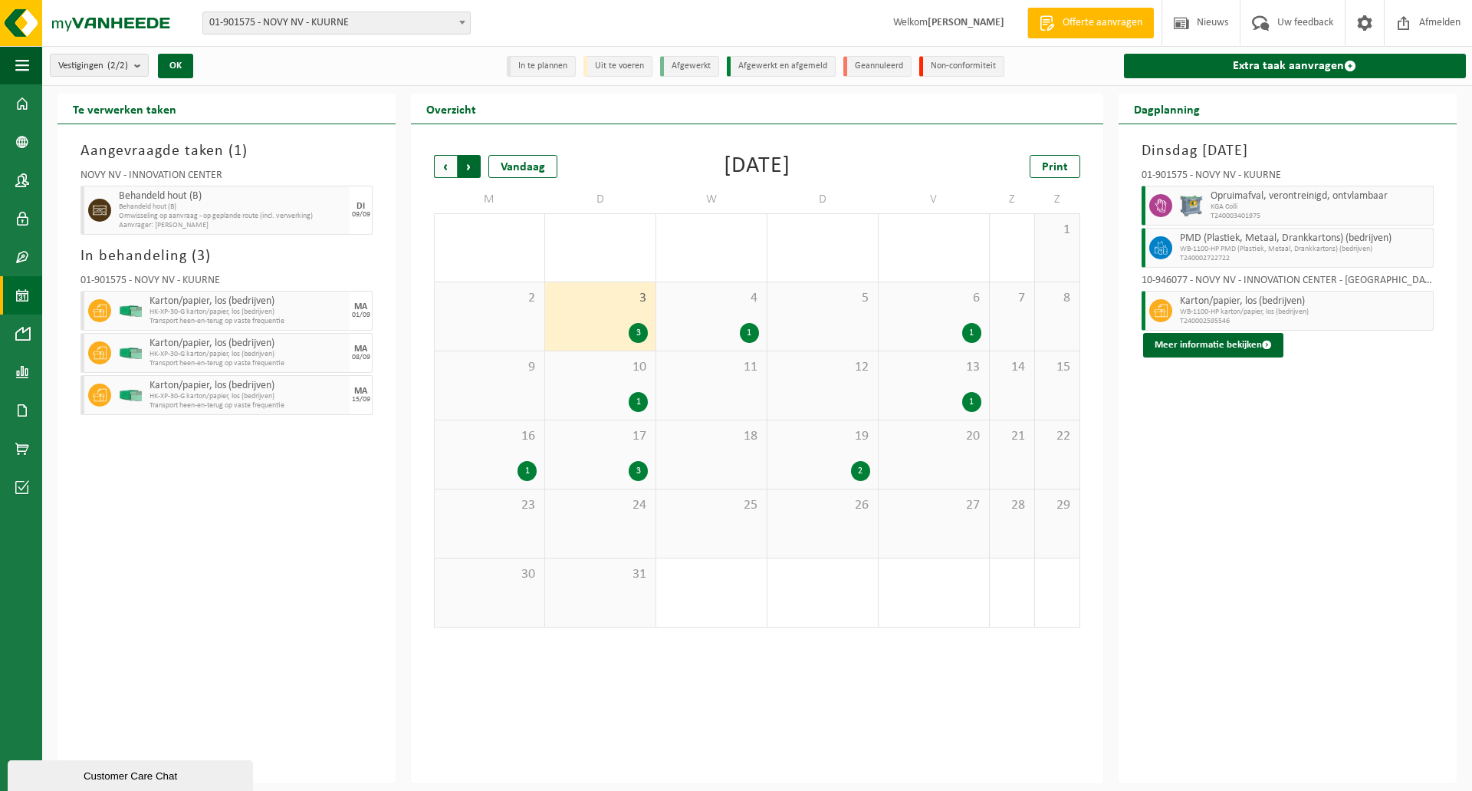
click at [446, 163] on span "Vorige" at bounding box center [445, 166] width 23 height 23
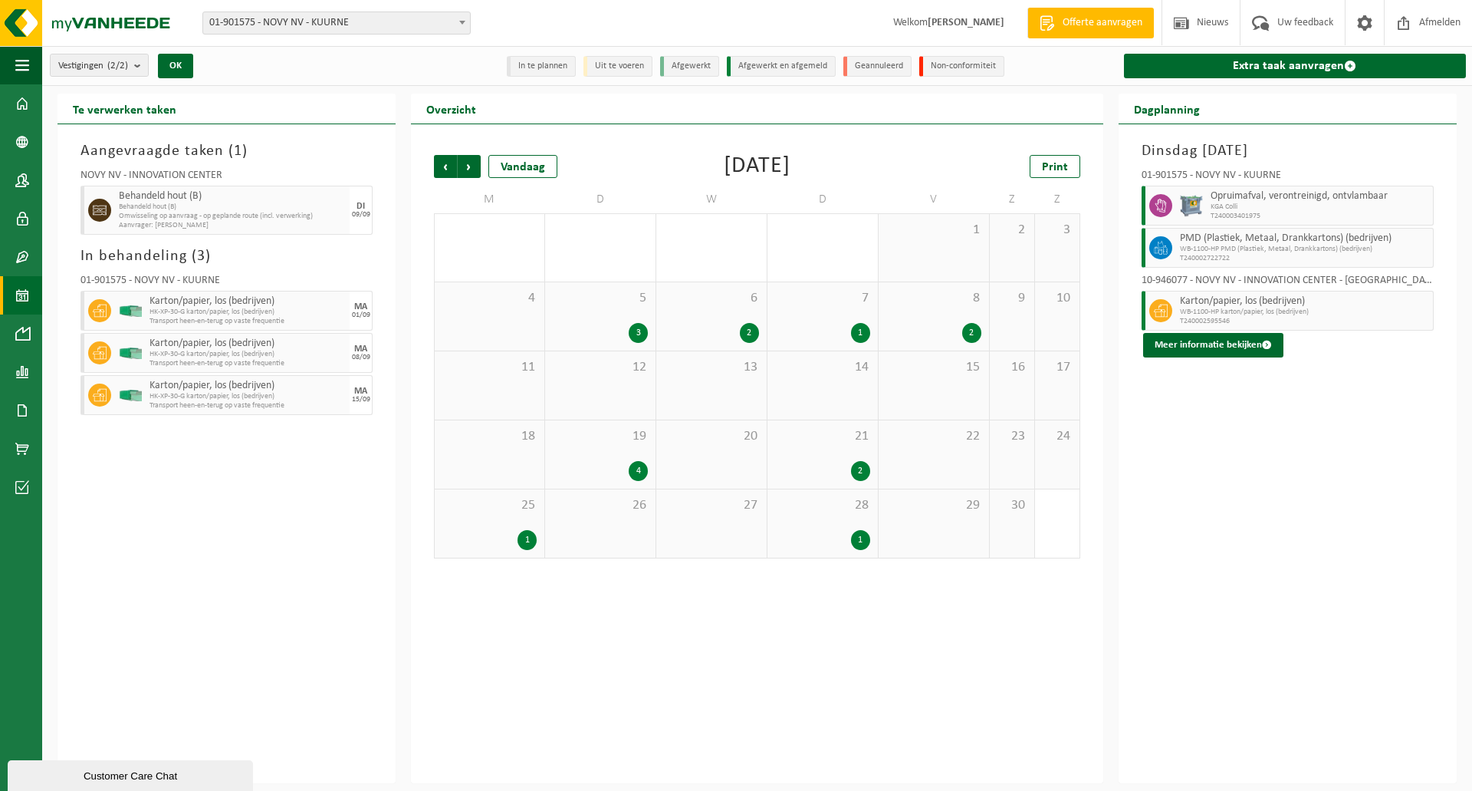
click at [840, 543] on div "1" at bounding box center [822, 540] width 95 height 20
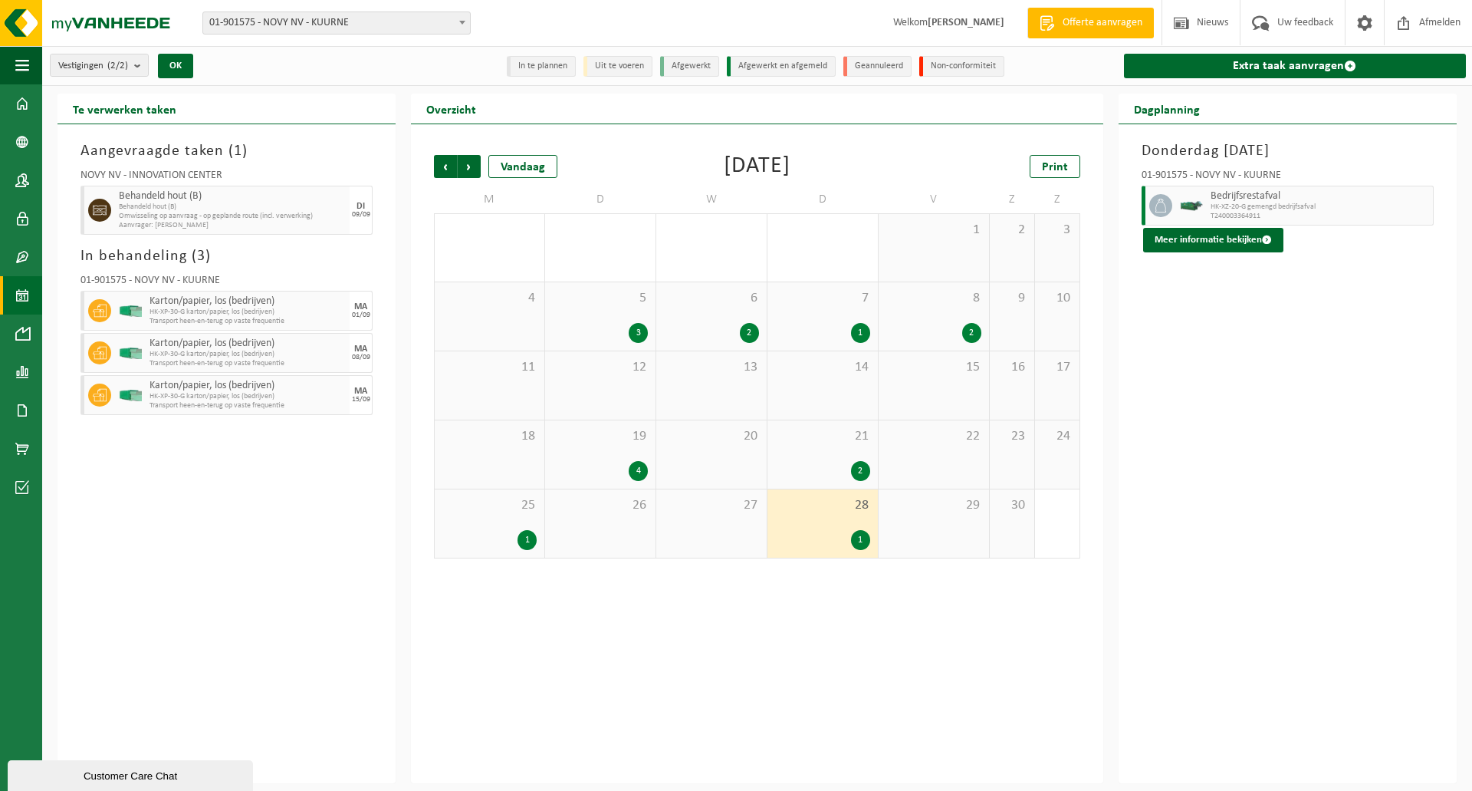
click at [525, 535] on div "1" at bounding box center [527, 540] width 19 height 20
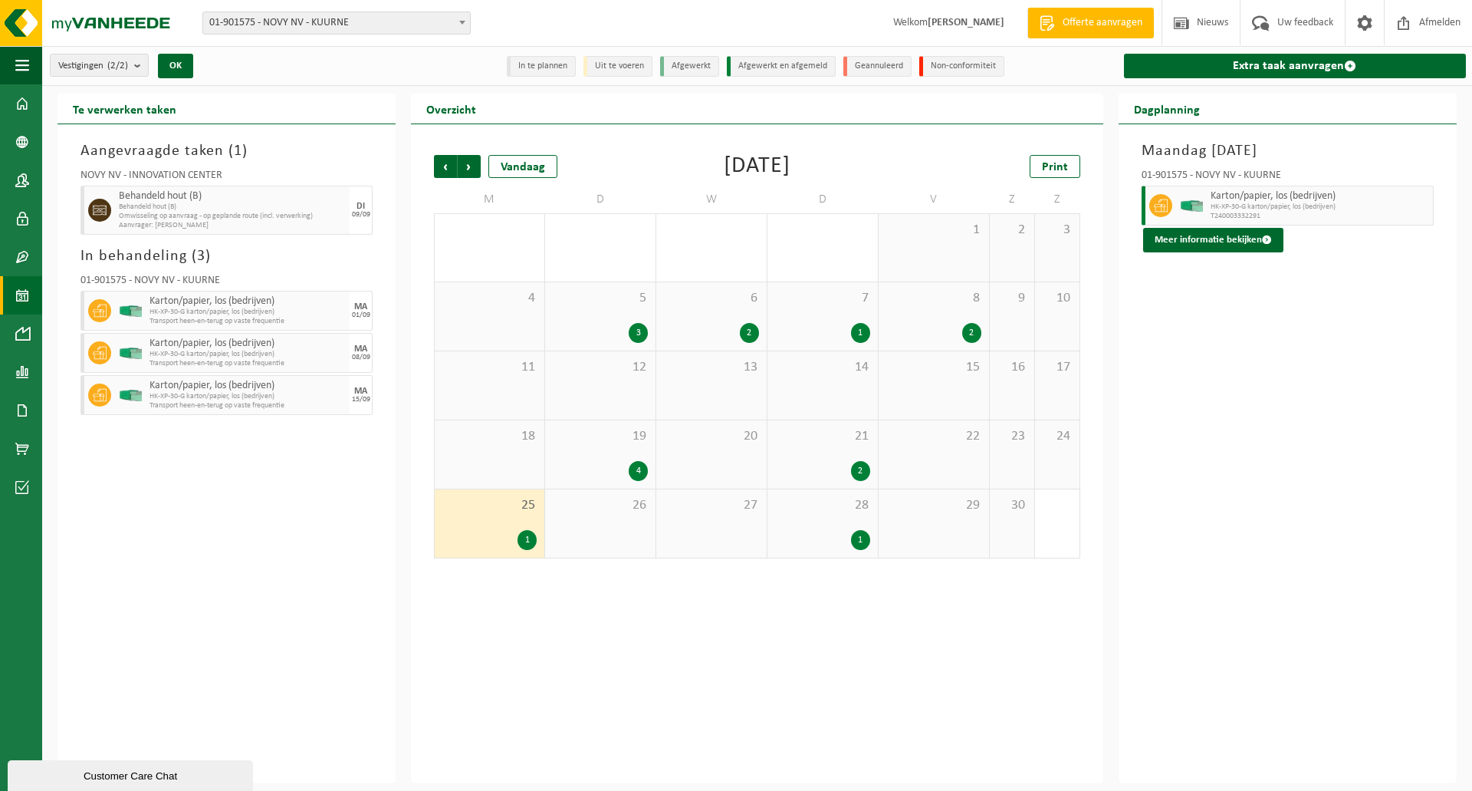
click at [820, 443] on span "21" at bounding box center [822, 436] width 95 height 17
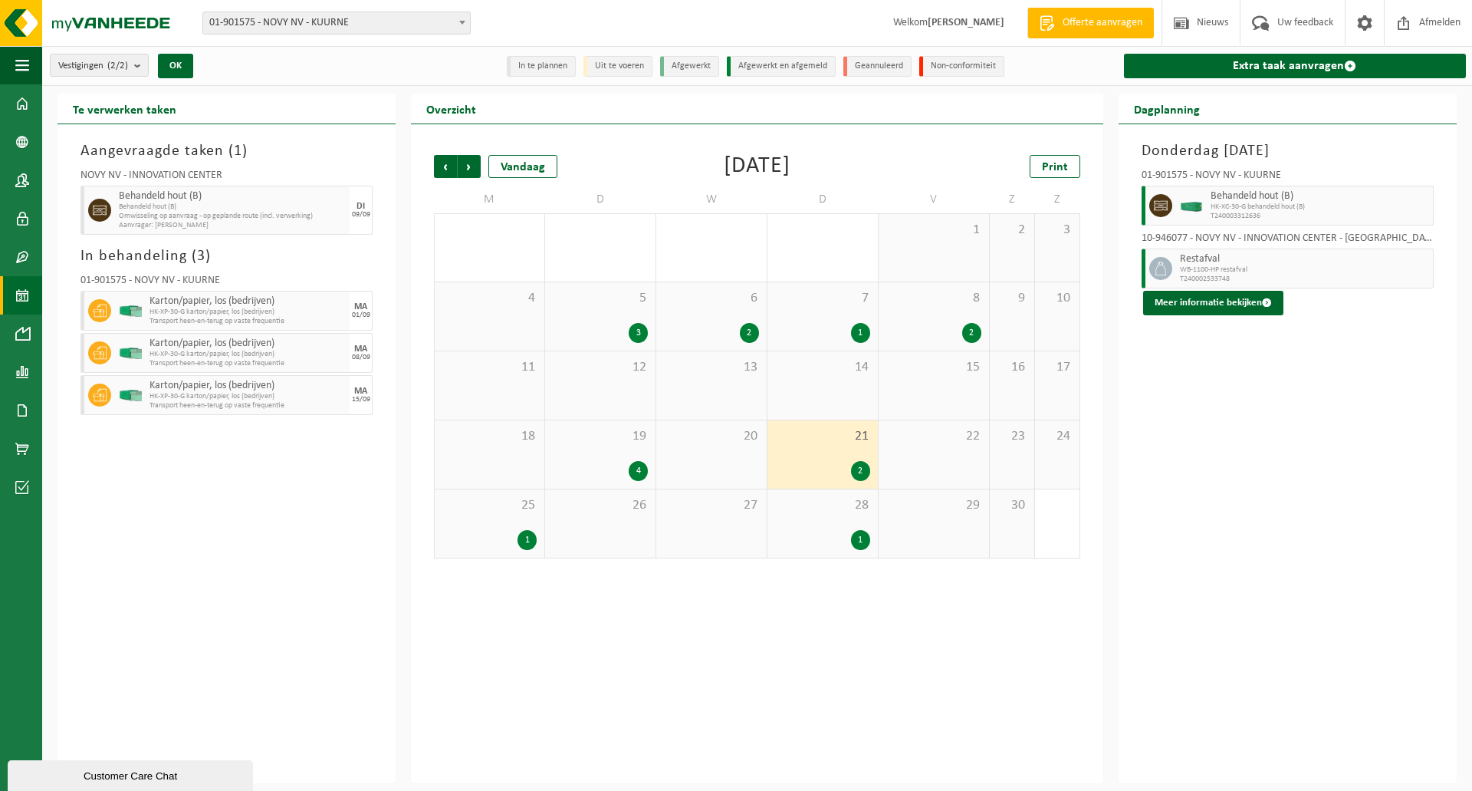
click at [601, 438] on span "19" at bounding box center [600, 436] width 95 height 17
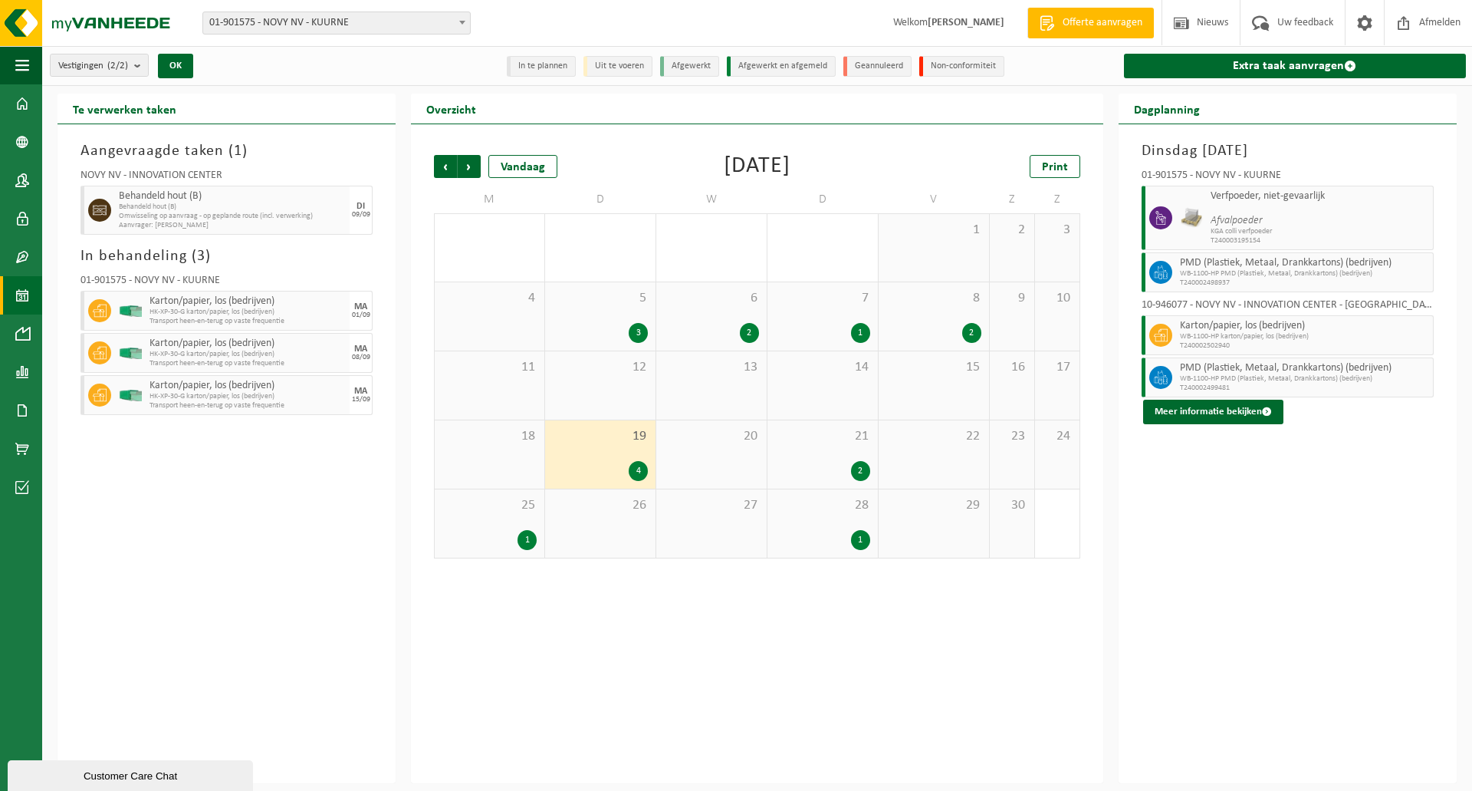
click at [909, 317] on div "8 2" at bounding box center [934, 316] width 110 height 68
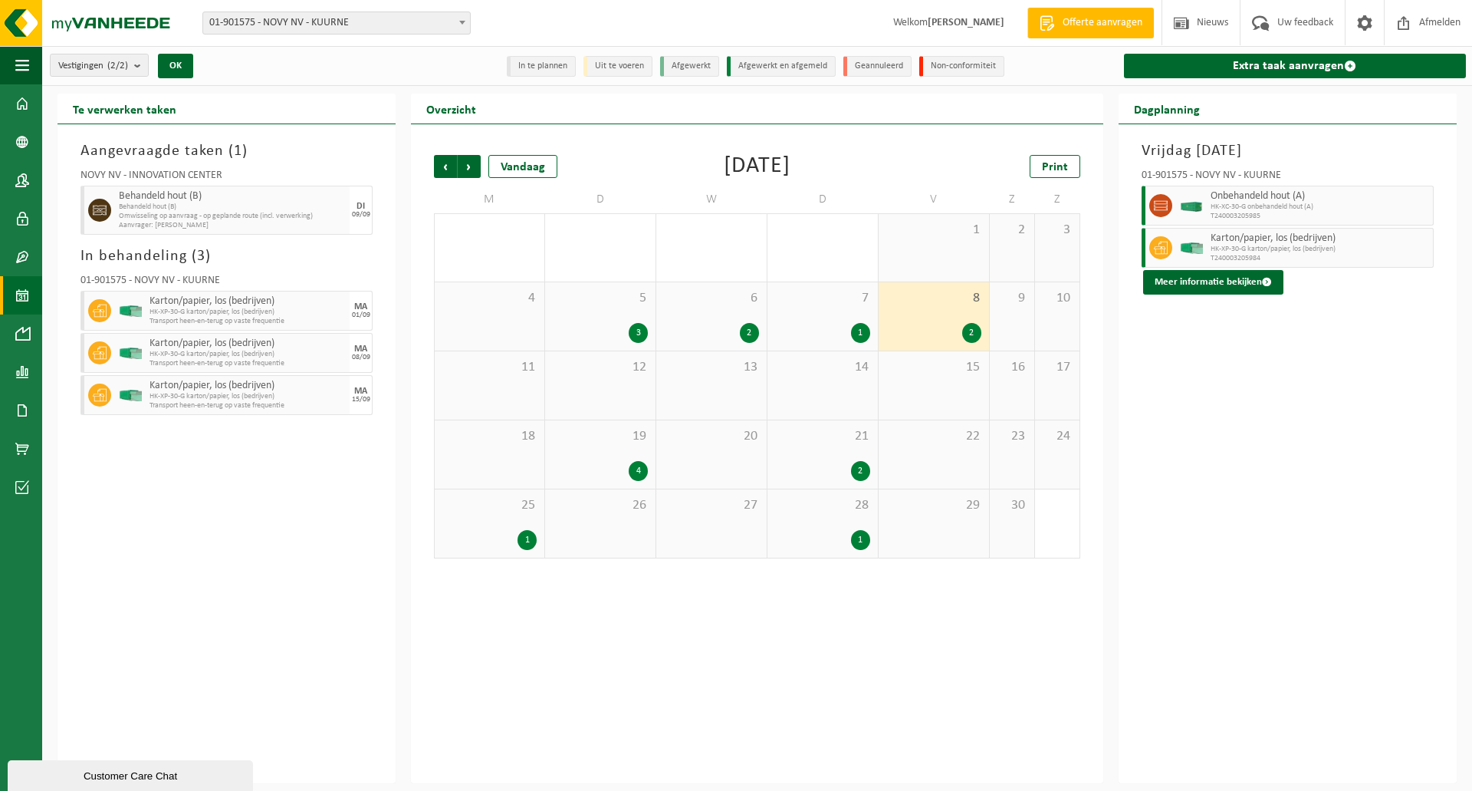
click at [847, 312] on div "7 1" at bounding box center [823, 316] width 110 height 68
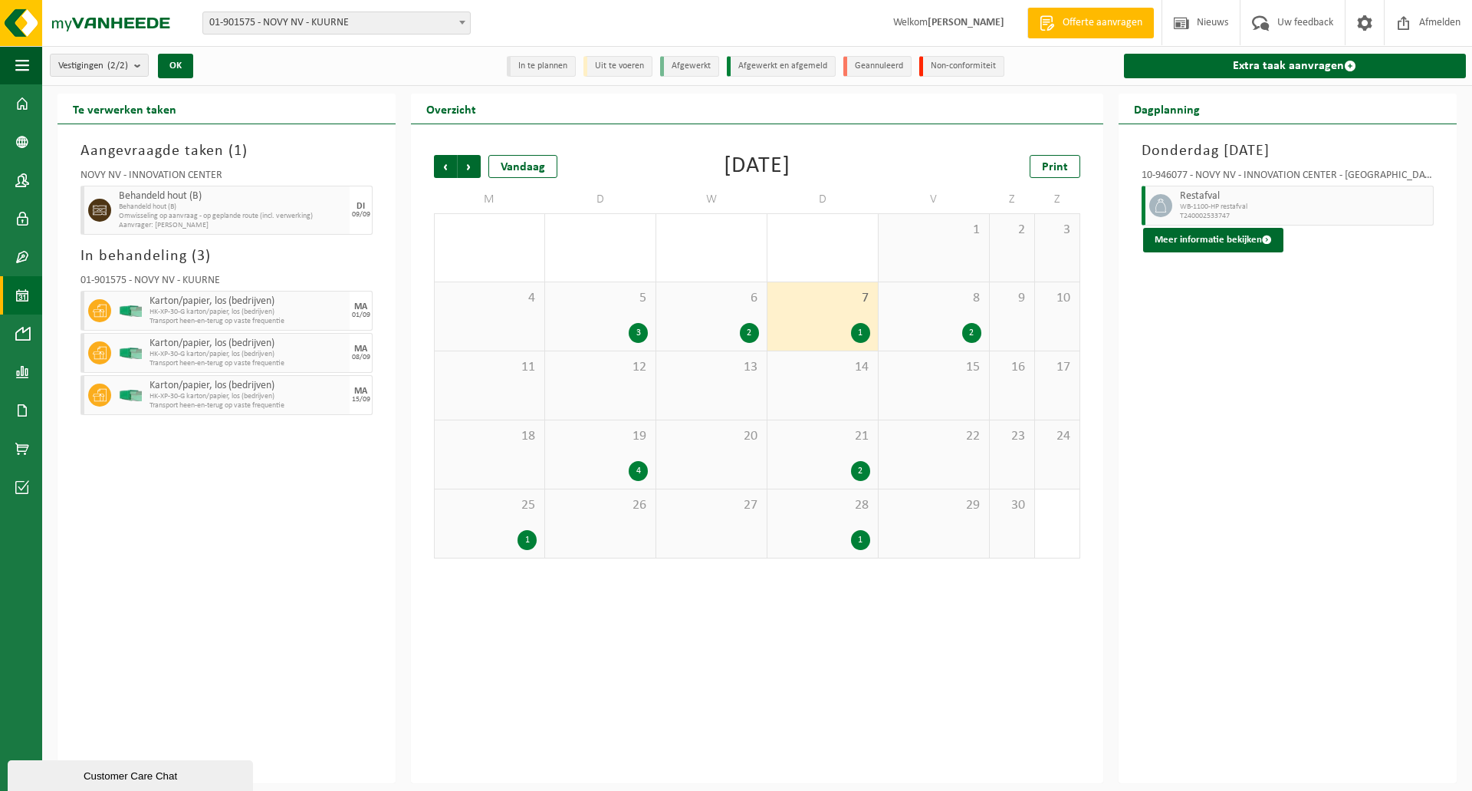
click at [761, 304] on div "6 2" at bounding box center [711, 316] width 110 height 68
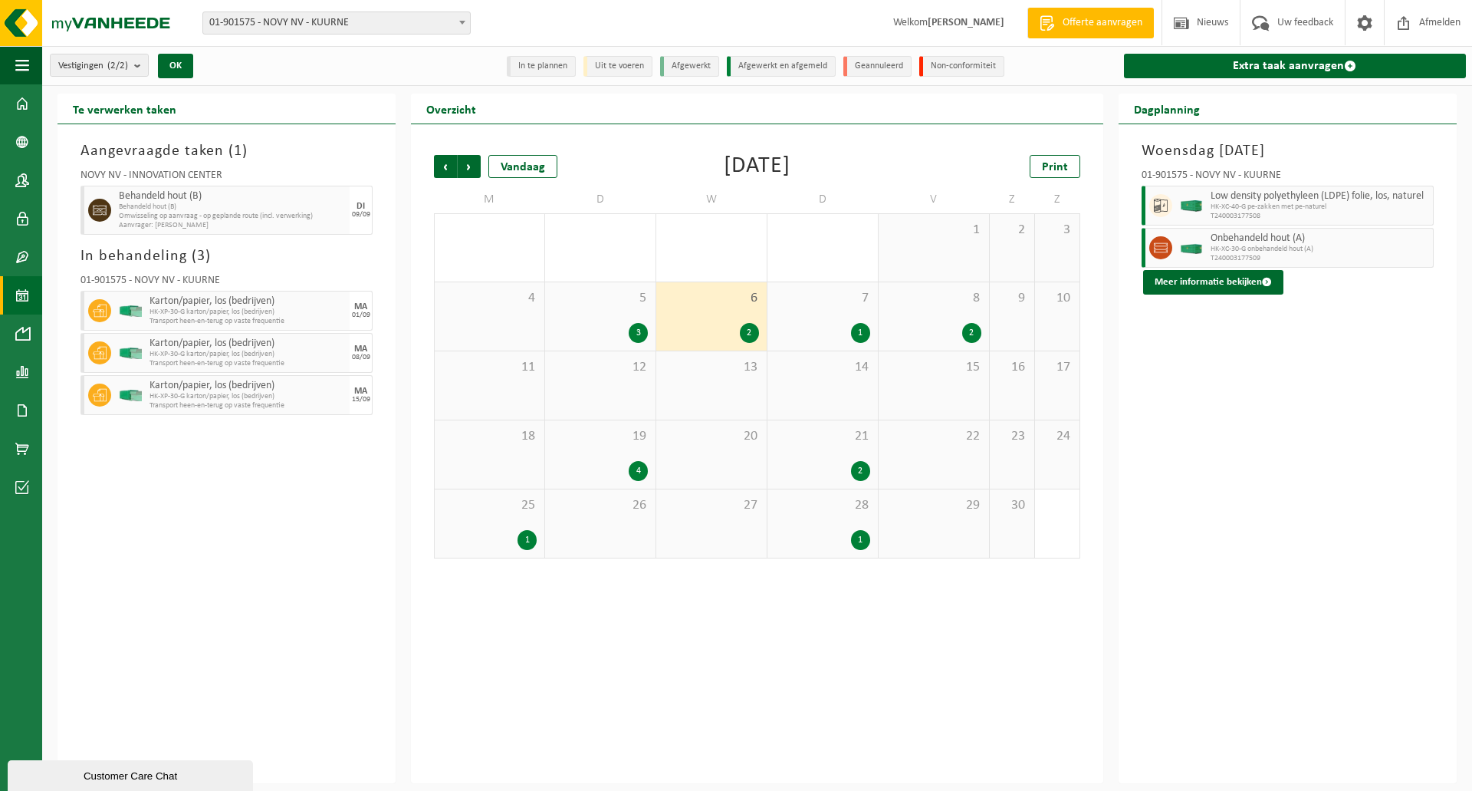
click at [658, 296] on div "6 2" at bounding box center [711, 316] width 110 height 68
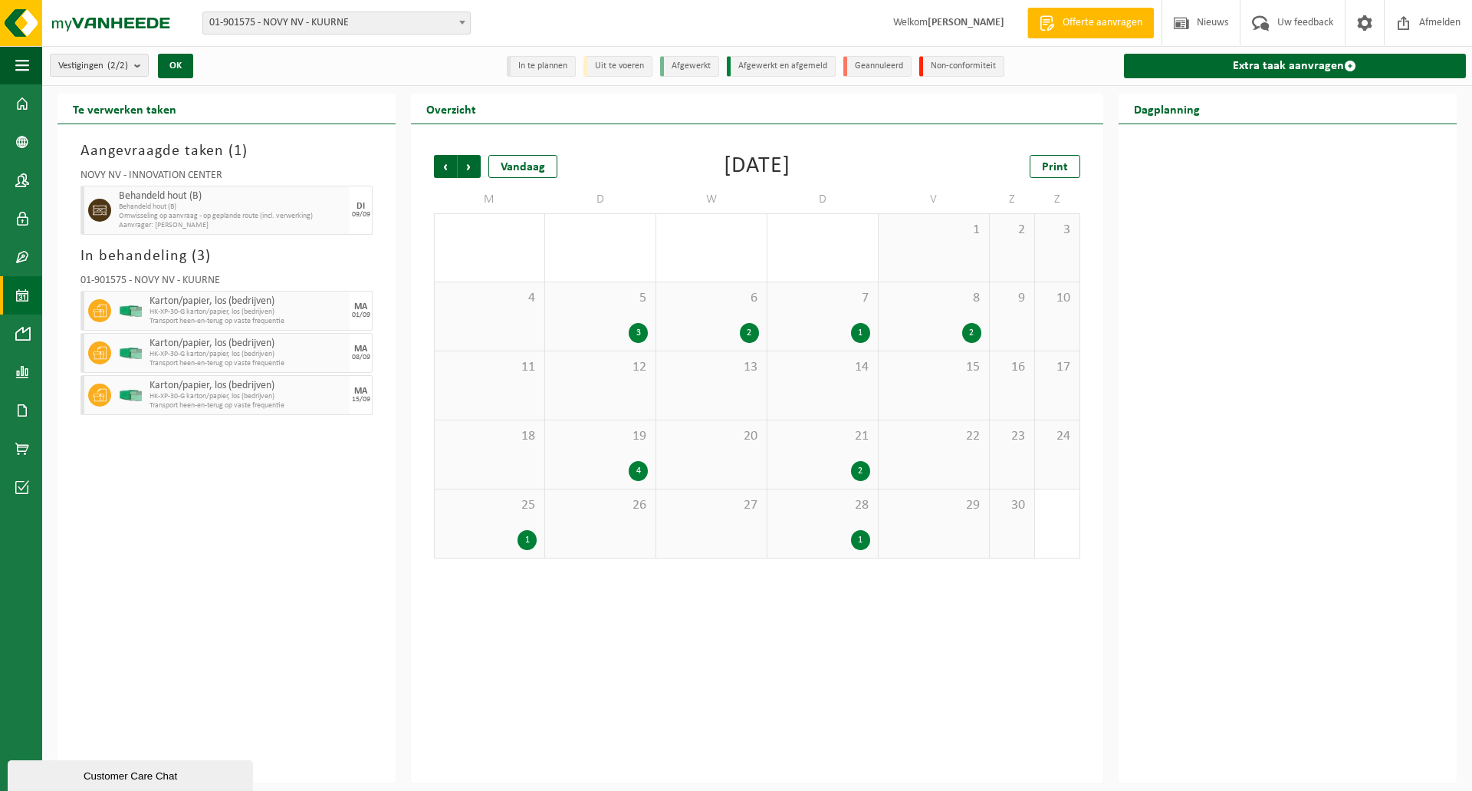
click at [627, 298] on span "5" at bounding box center [600, 298] width 95 height 17
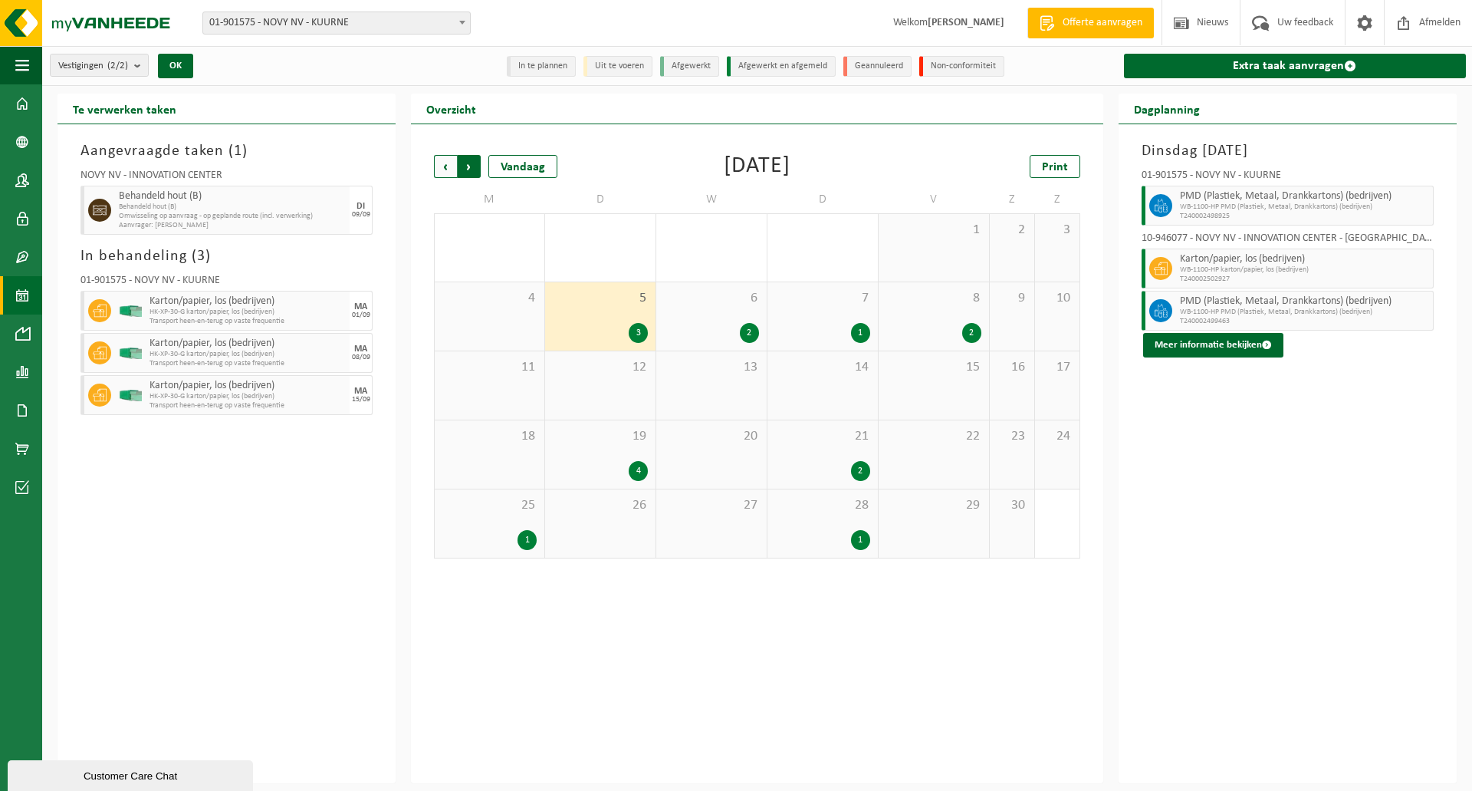
click at [436, 164] on span "Vorige" at bounding box center [445, 166] width 23 height 23
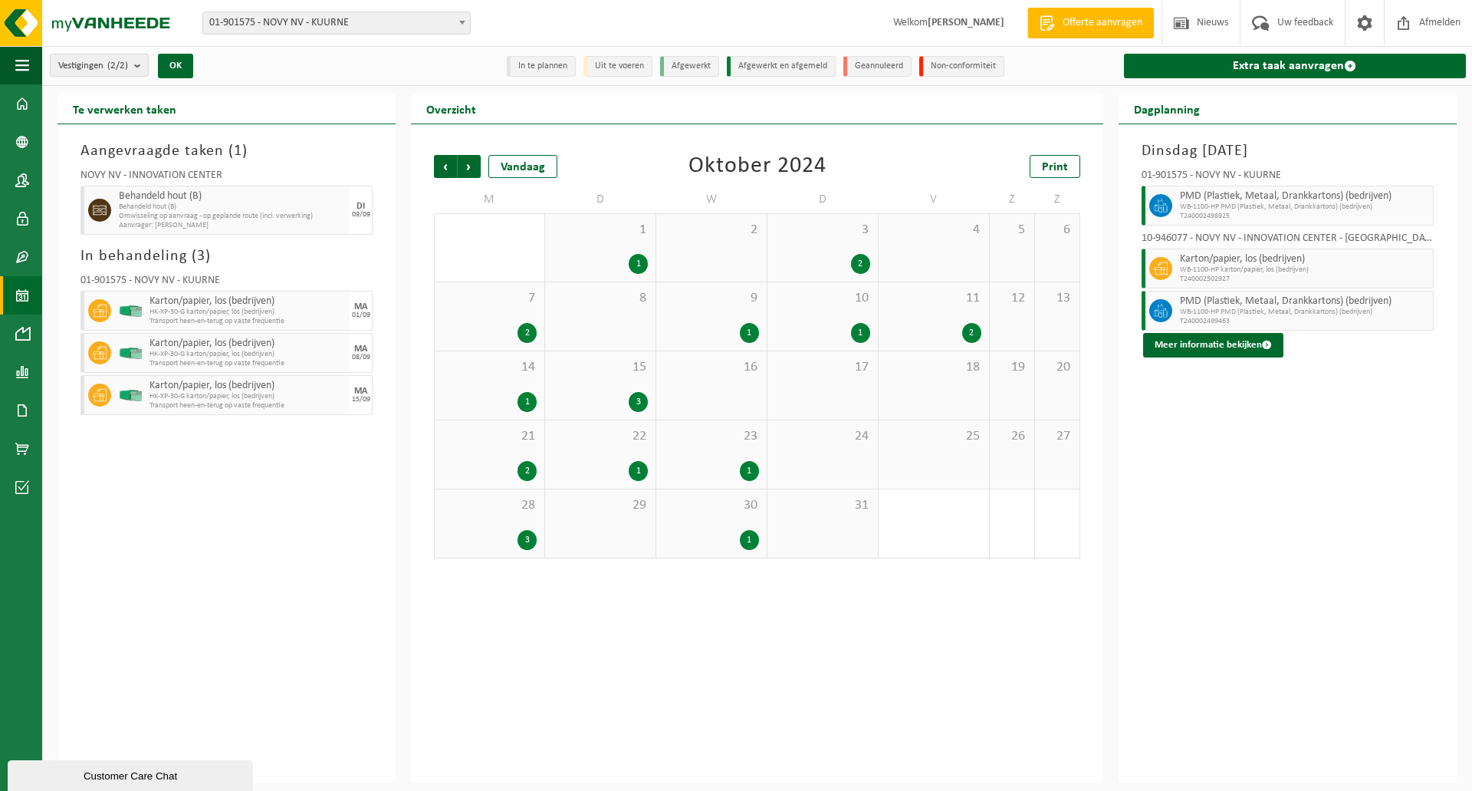
click at [683, 502] on span "30" at bounding box center [711, 505] width 95 height 17
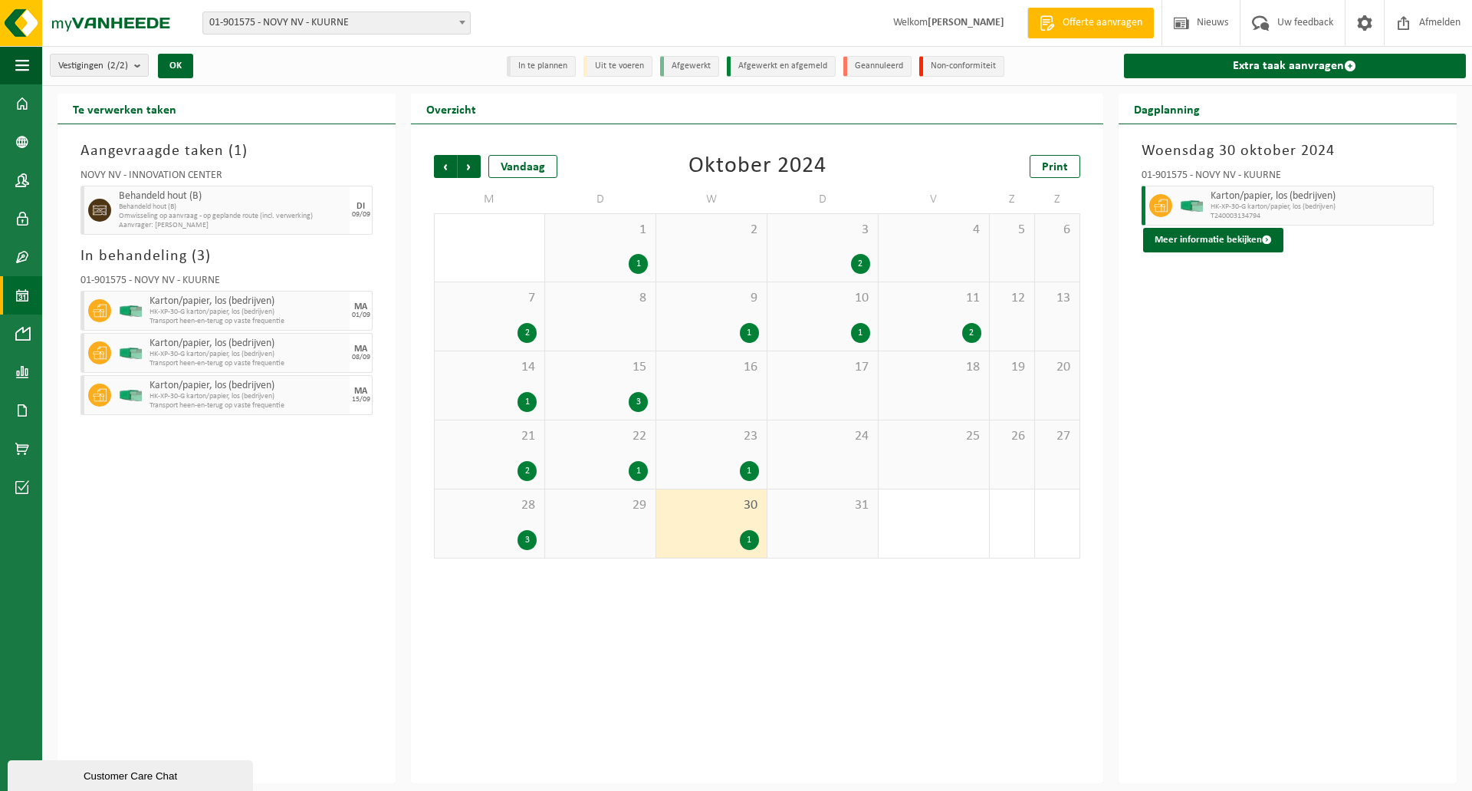
click at [534, 512] on span "28" at bounding box center [489, 505] width 94 height 17
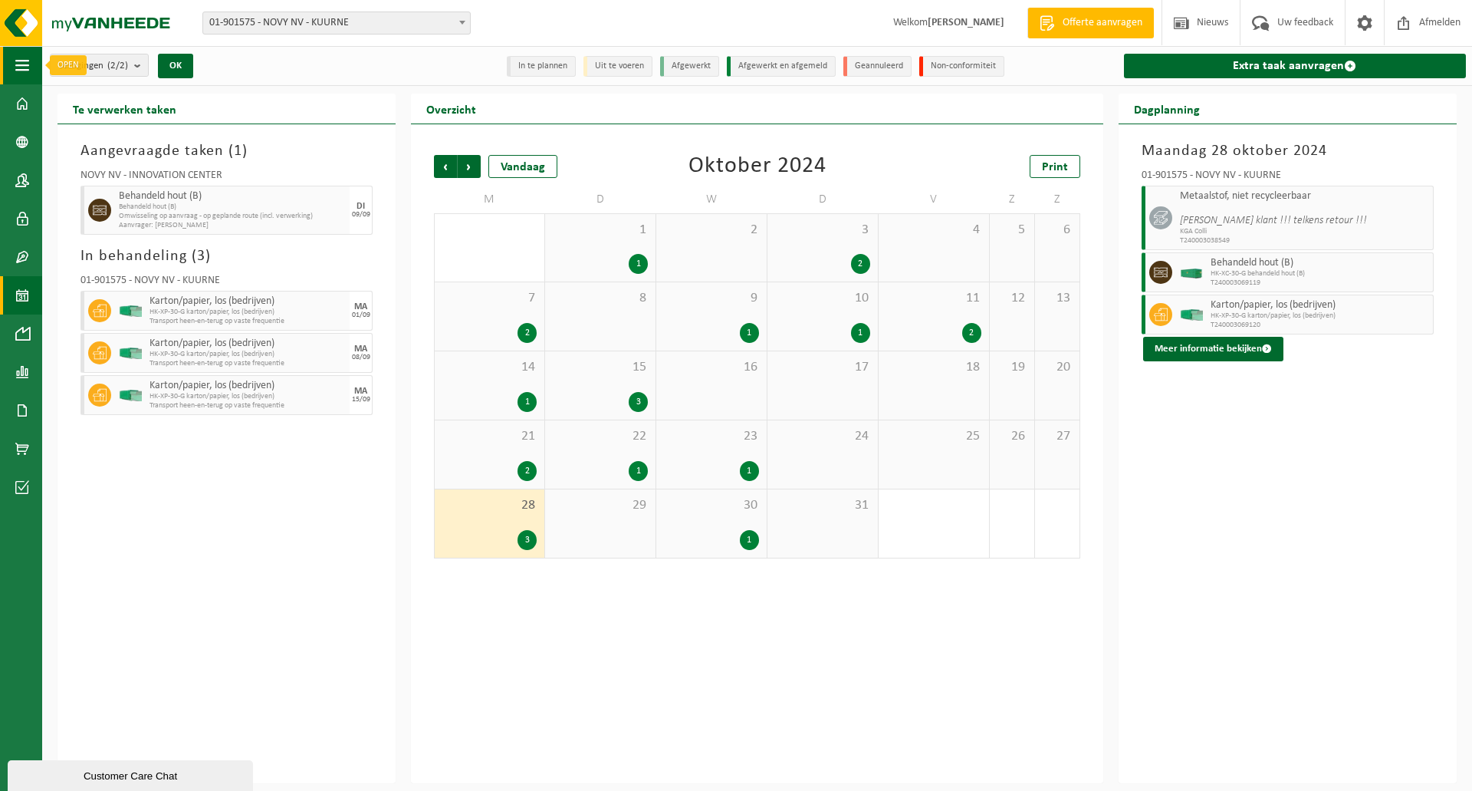
click at [8, 57] on button "Navigatie" at bounding box center [21, 65] width 42 height 38
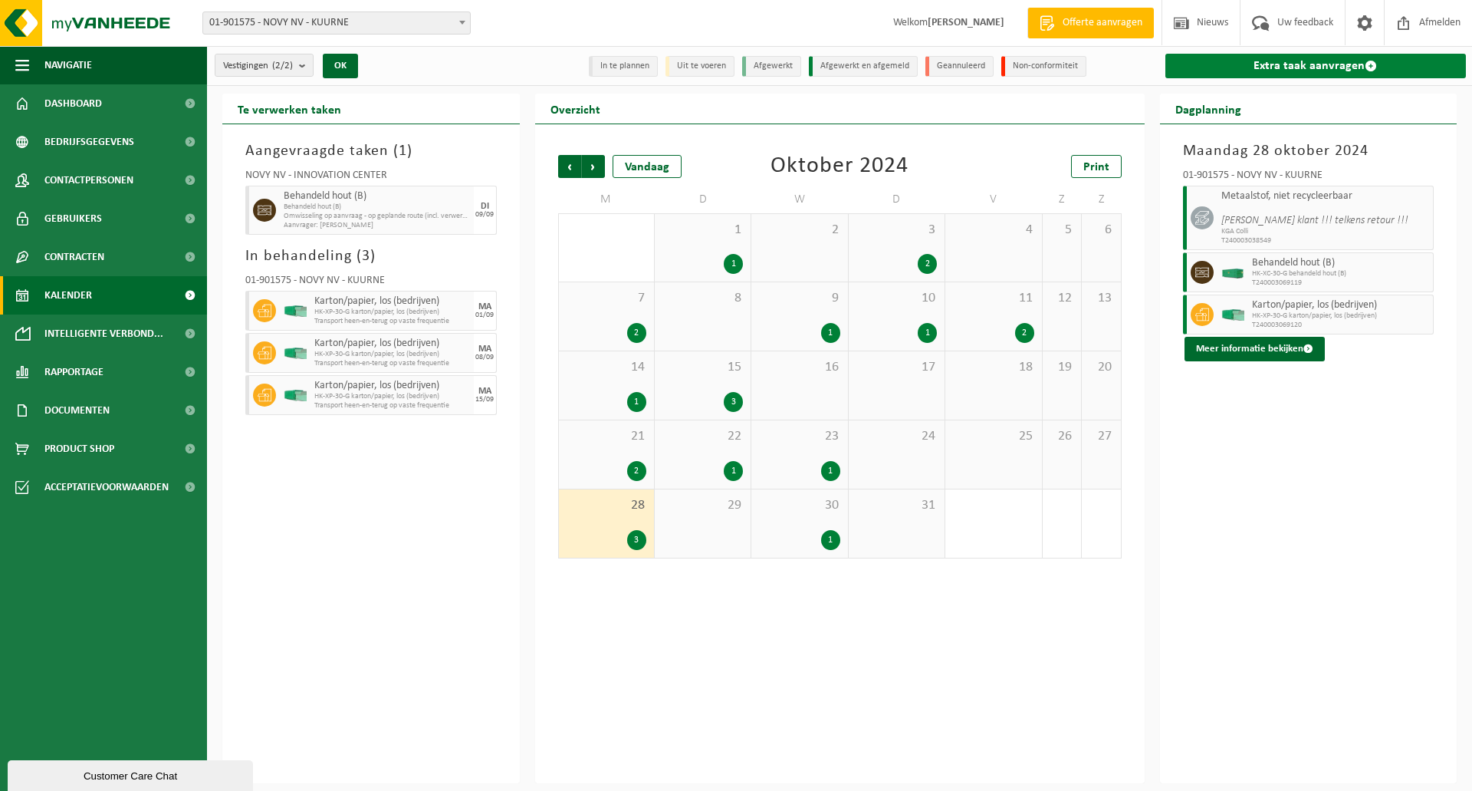
click at [1296, 66] on link "Extra taak aanvragen" at bounding box center [1315, 66] width 301 height 25
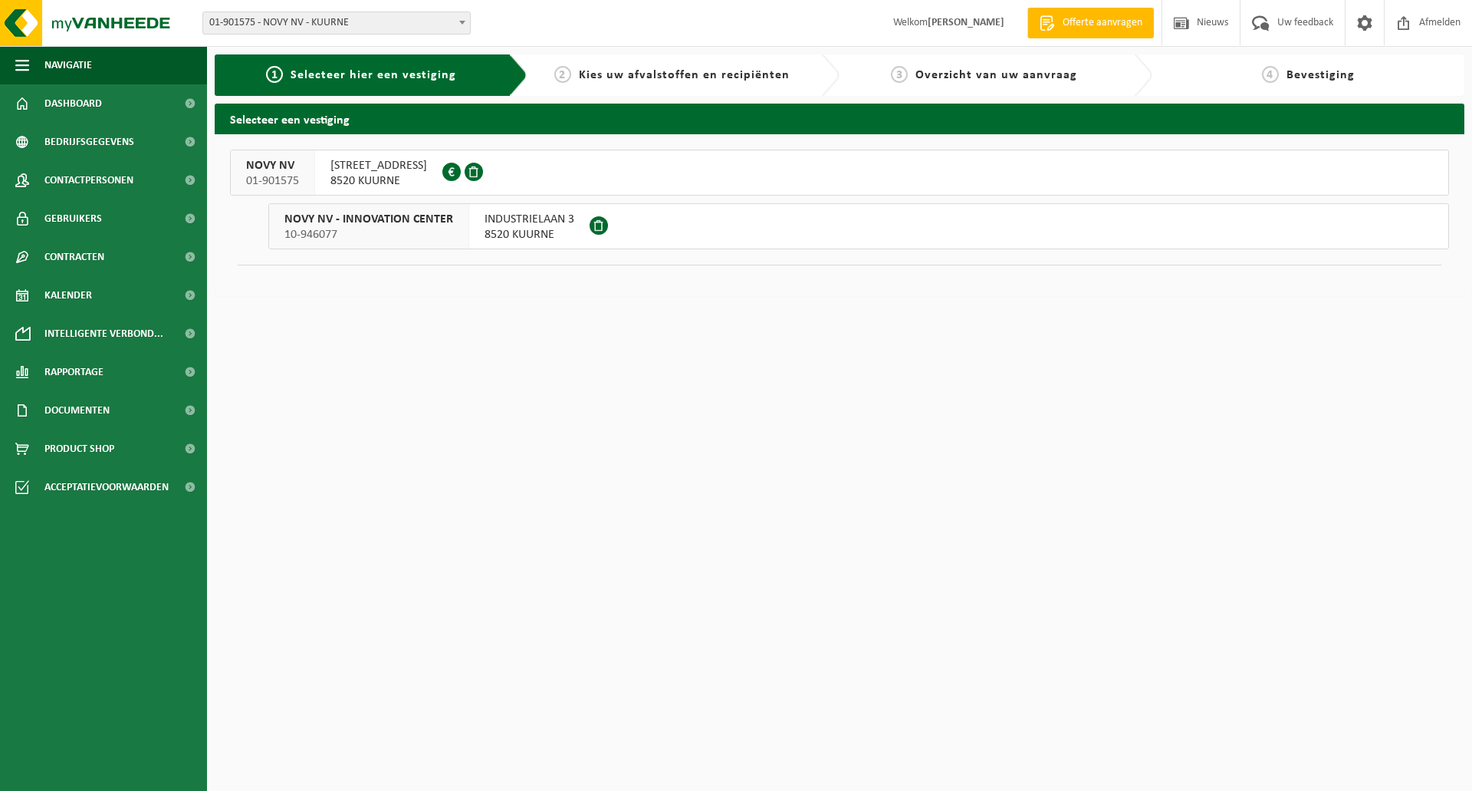
click at [557, 154] on button "NOVY NV 01-901575 NOORDLAAN 6 8520 KUURNE 0436.260.171" at bounding box center [839, 173] width 1219 height 46
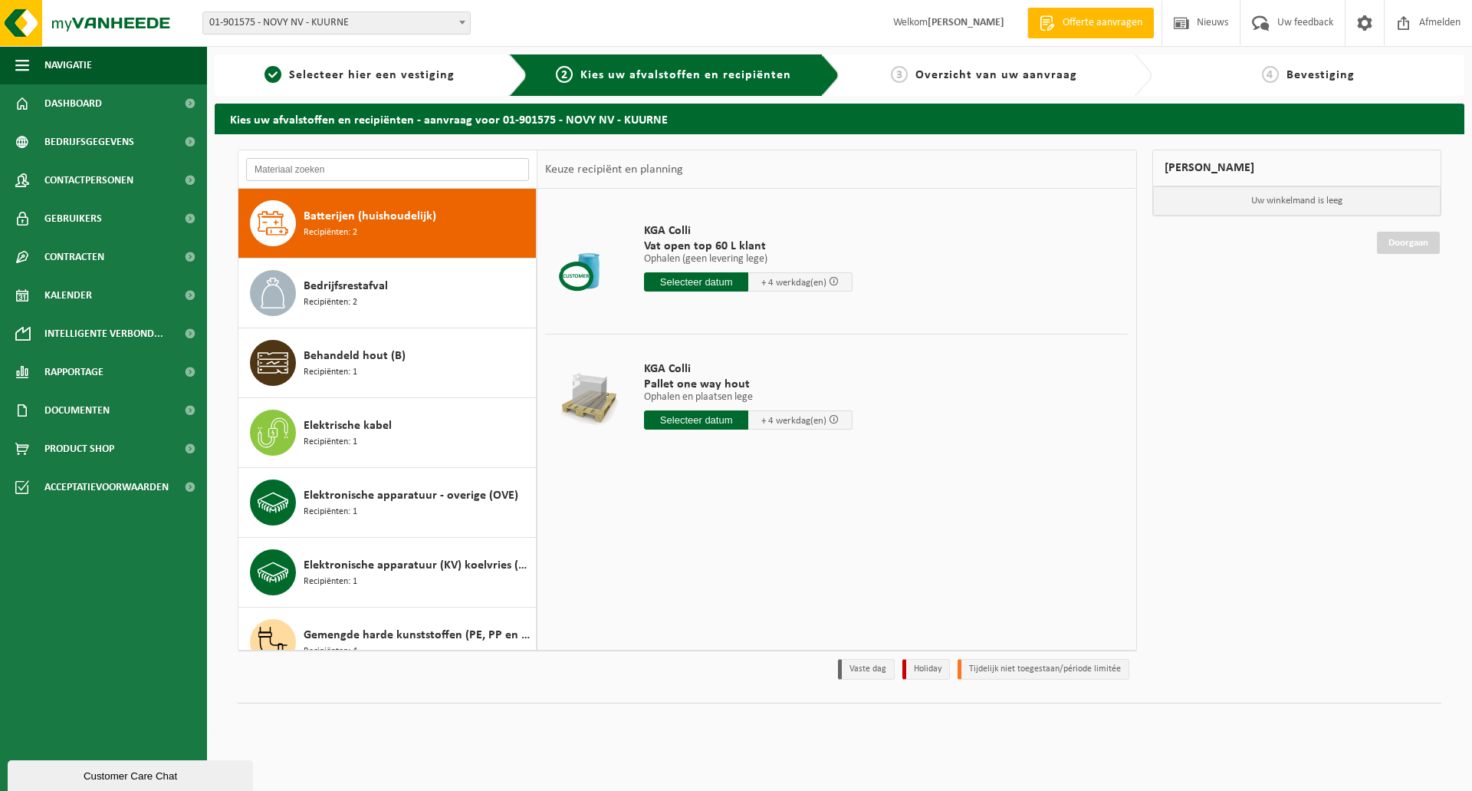
click at [334, 176] on input "text" at bounding box center [387, 169] width 283 height 23
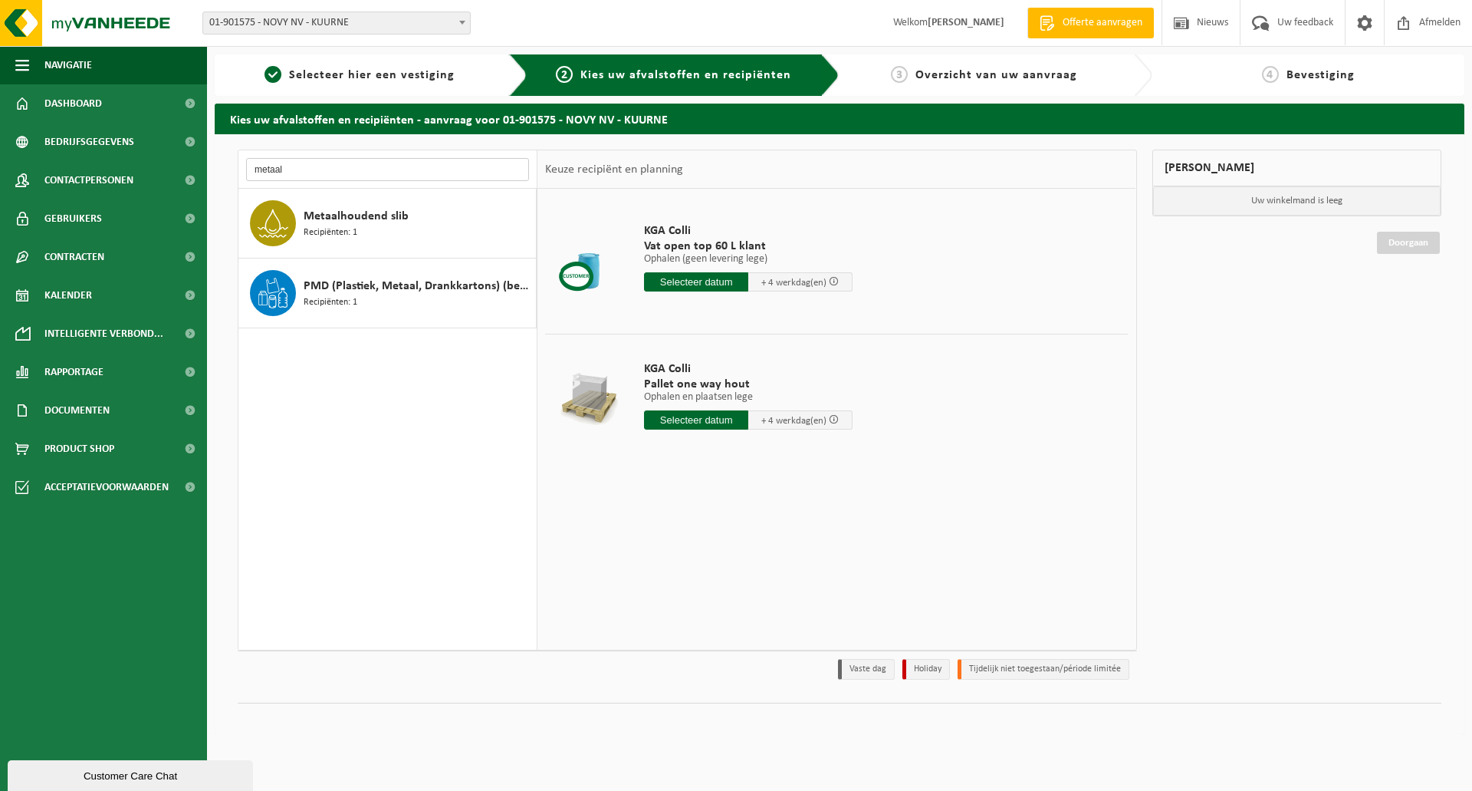
type input "metaal"
